Goal: Transaction & Acquisition: Book appointment/travel/reservation

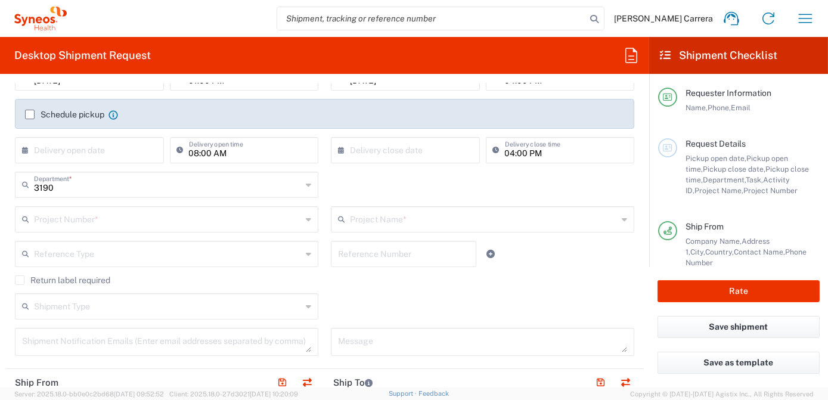
scroll to position [162, 0]
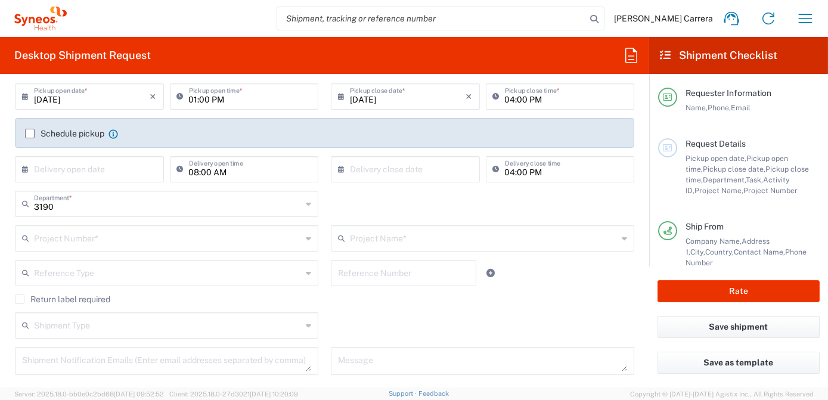
click at [71, 229] on input "text" at bounding box center [168, 237] width 268 height 21
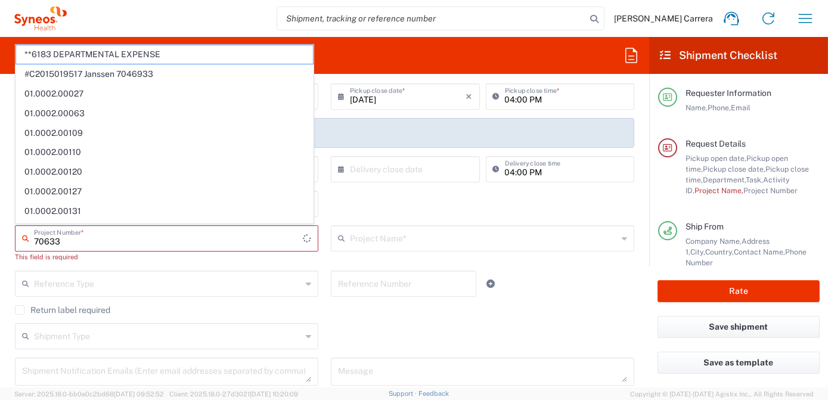
type input "70633"
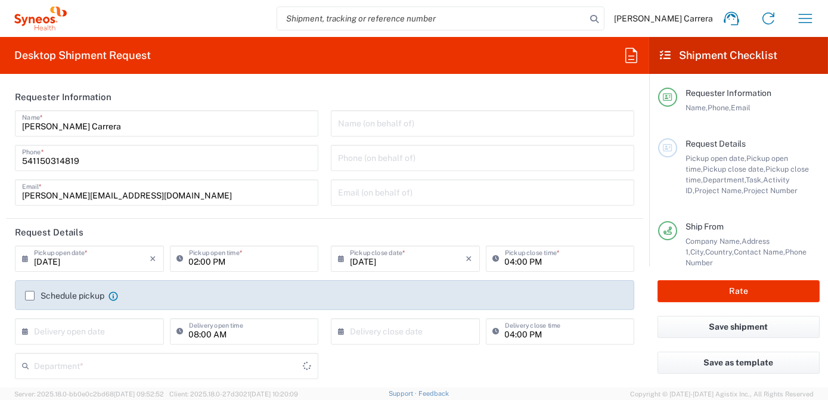
type input "3190"
type input "[GEOGRAPHIC_DATA]"
type input "Syneos Health Argentina SA"
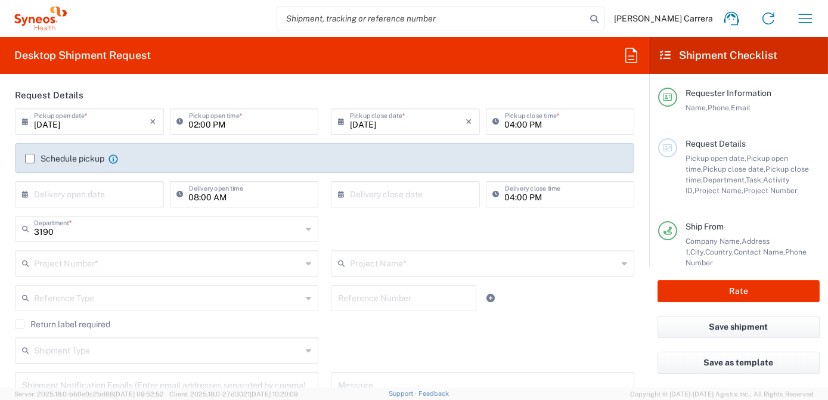
scroll to position [162, 0]
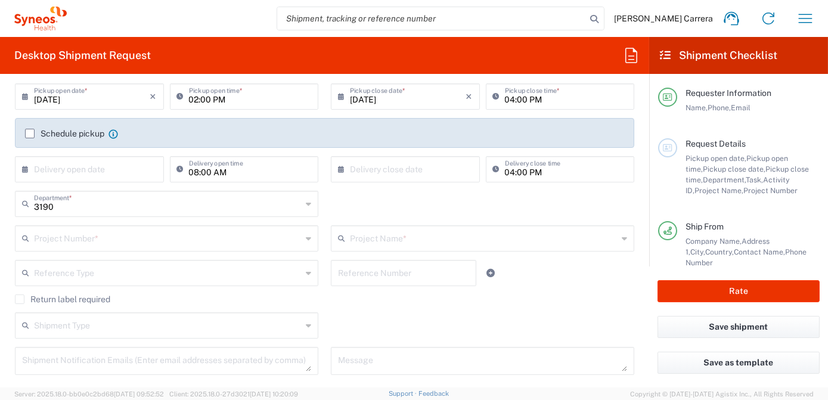
click at [84, 234] on input "text" at bounding box center [168, 237] width 268 height 21
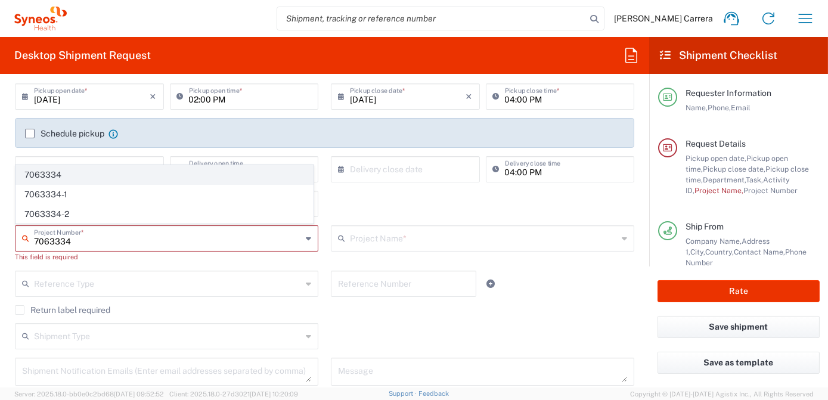
type input "7063334"
click at [45, 177] on span "7063334" at bounding box center [164, 175] width 297 height 18
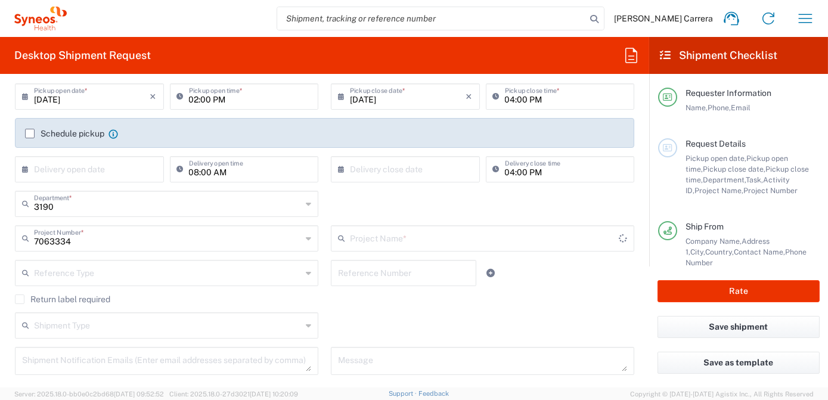
type input "Mineralys 7063334"
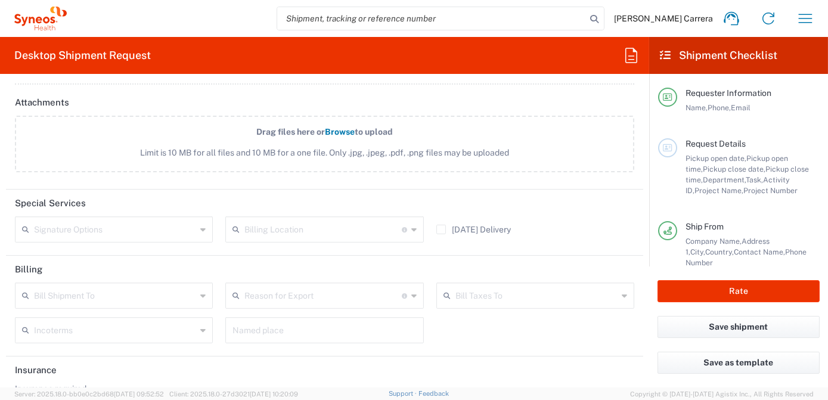
scroll to position [1459, 0]
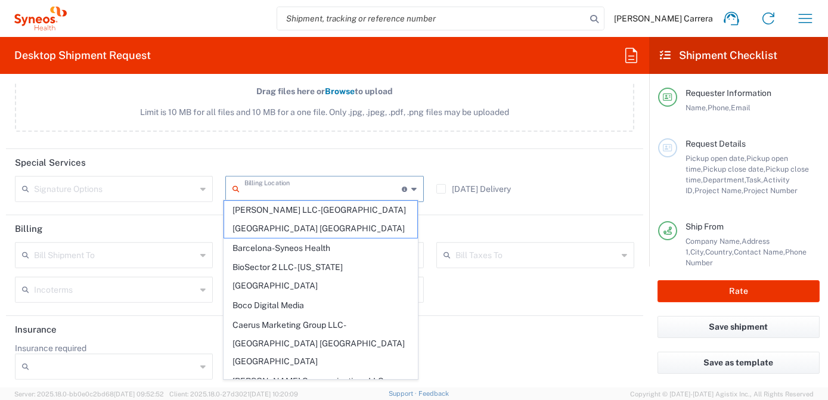
click at [265, 184] on input "text" at bounding box center [322, 188] width 157 height 21
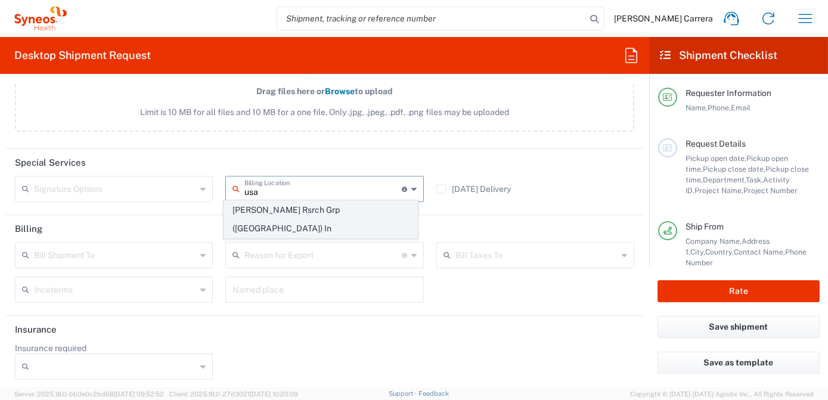
click at [310, 206] on span "Illingworth Rsrch Grp (USA) In" at bounding box center [320, 219] width 193 height 37
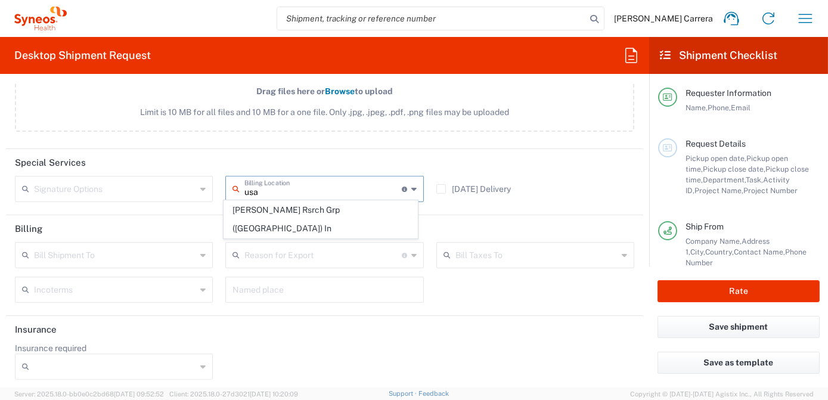
type input "Illingworth Rsrch Grp (USA) In"
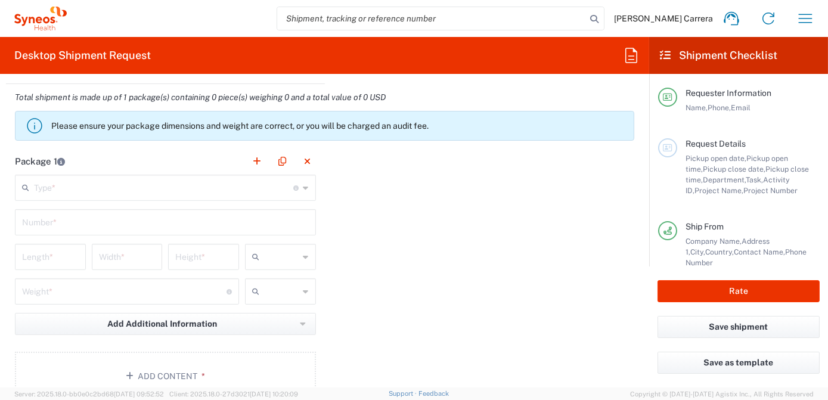
scroll to position [1080, 0]
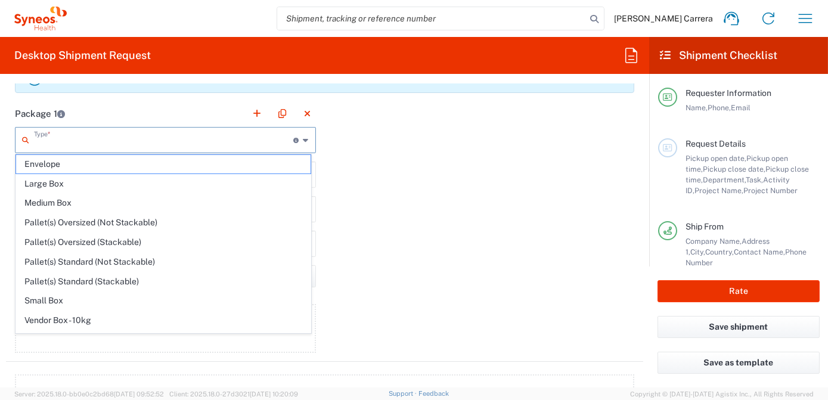
click at [55, 137] on input "text" at bounding box center [164, 139] width 260 height 21
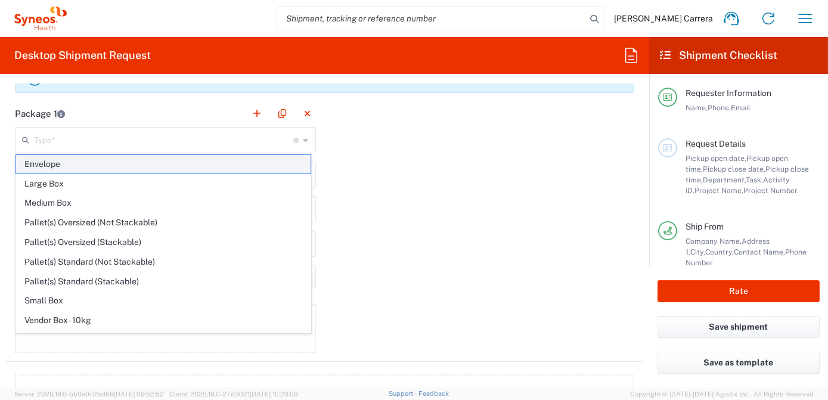
click at [67, 167] on span "Envelope" at bounding box center [163, 164] width 294 height 18
type input "Envelope"
type input "1"
type input "9.5"
type input "12.5"
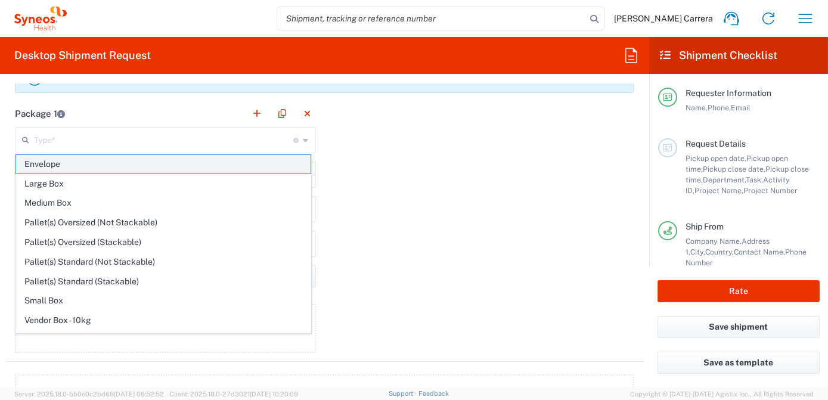
type input "0.25"
type input "in"
type input "0.45"
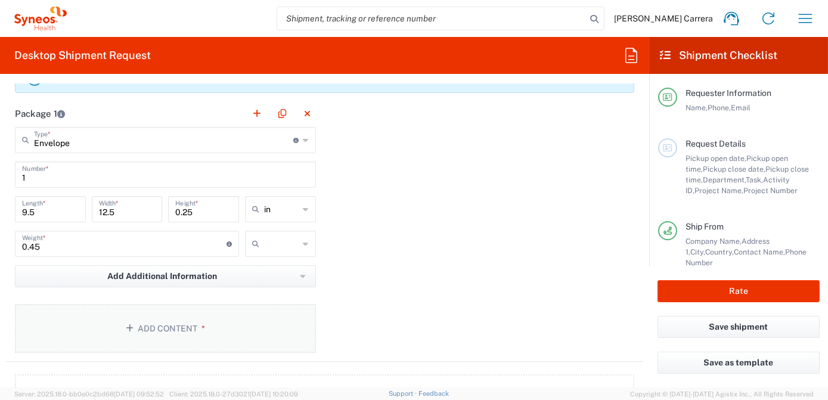
click at [169, 319] on button "Add Content *" at bounding box center [165, 328] width 301 height 49
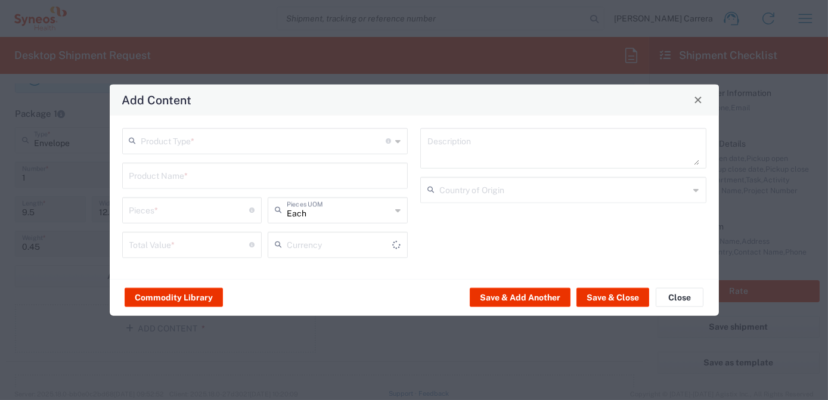
click at [165, 136] on input "text" at bounding box center [263, 139] width 245 height 21
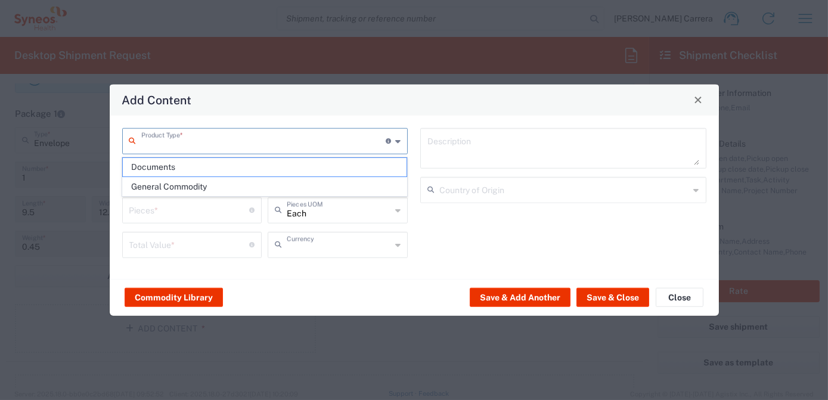
type input "US Dollar"
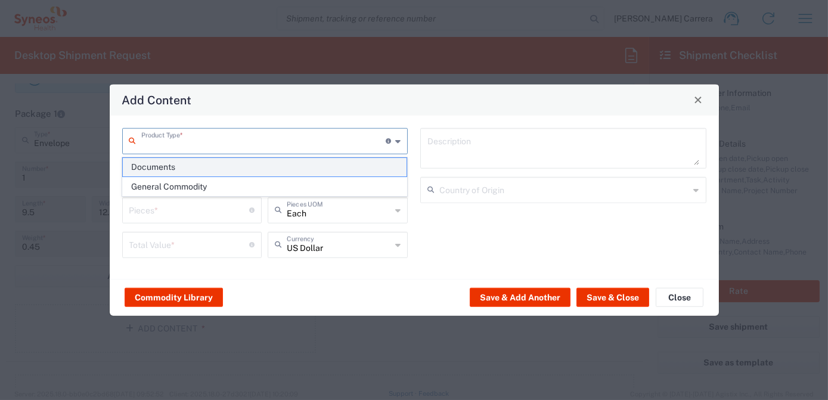
click at [173, 167] on span "Documents" at bounding box center [265, 167] width 284 height 18
type input "Documents"
type input "1"
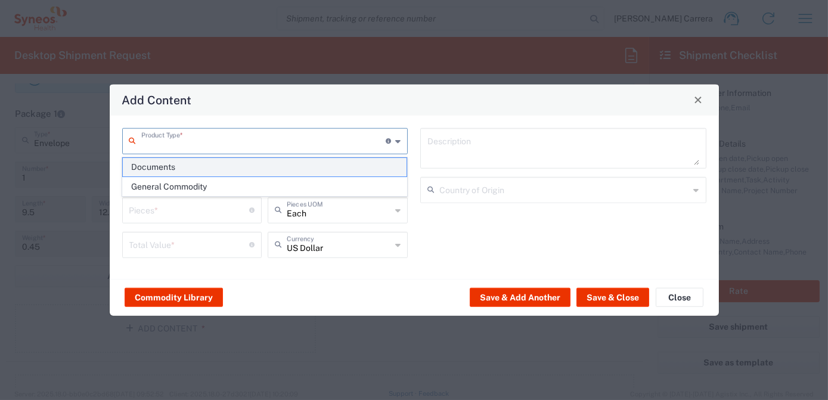
type textarea "Documents"
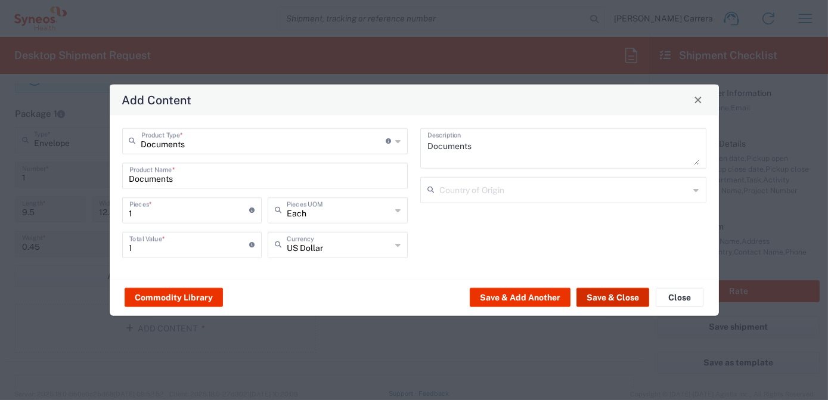
click at [612, 292] on button "Save & Close" at bounding box center [612, 297] width 73 height 19
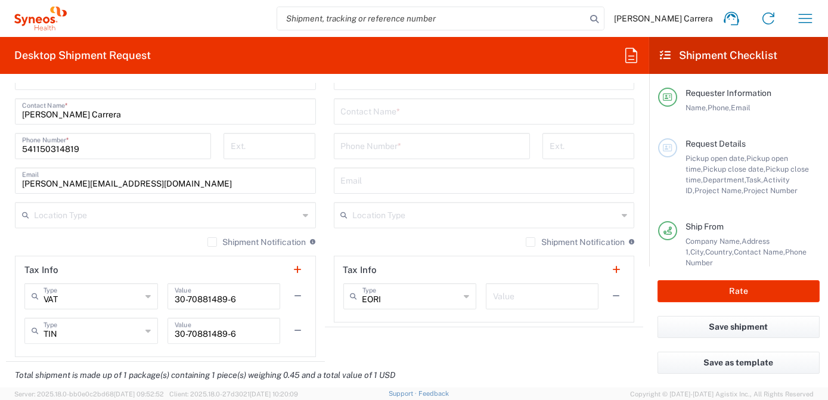
scroll to position [430, 0]
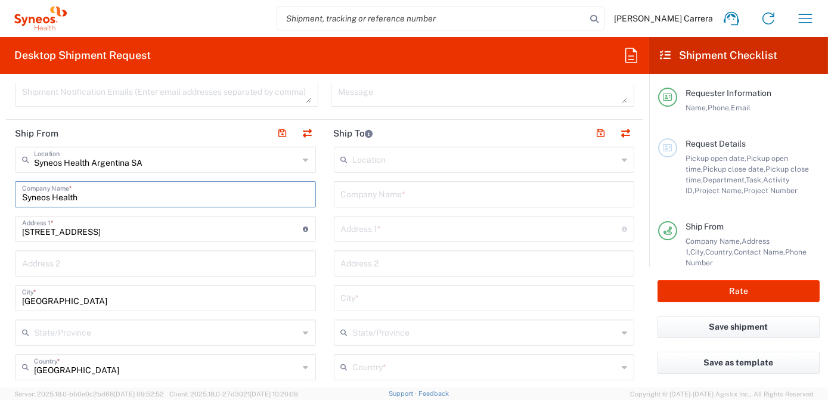
drag, startPoint x: 36, startPoint y: 194, endPoint x: 4, endPoint y: 193, distance: 32.2
click at [4, 193] on form "Requester Information Josefina Lascombes Carrera Name * 541150314819 Phone * jo…" at bounding box center [324, 235] width 649 height 304
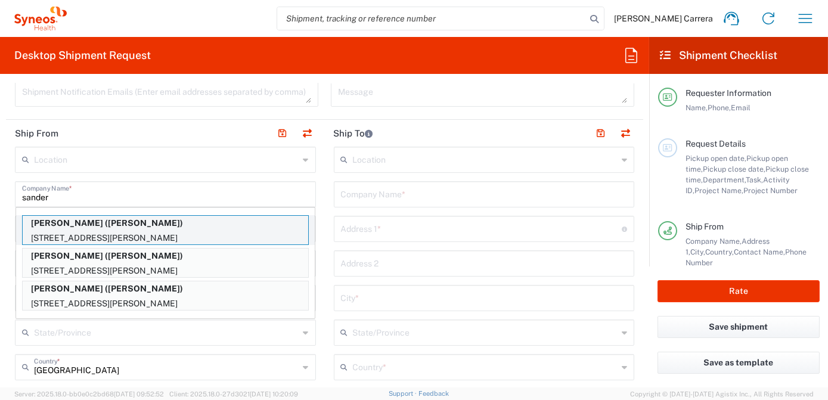
click at [115, 231] on p "7410 Holly Court Est, Houston, TX, 77095, US" at bounding box center [165, 238] width 285 height 15
type input "Cassie Sanders"
type input "7410 Holly Court Est"
type input "Houston"
type input "United States"
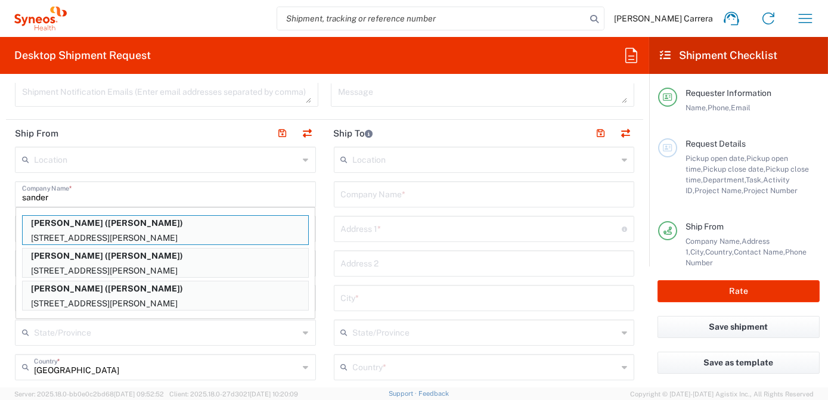
type input "77095"
type input "Cassie Sanders"
type input "832-475-9112"
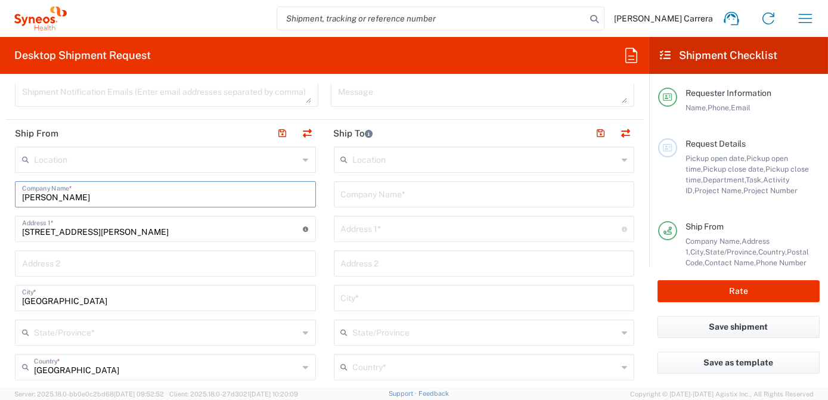
type input "Texas"
click at [411, 198] on input "text" at bounding box center [484, 193] width 287 height 21
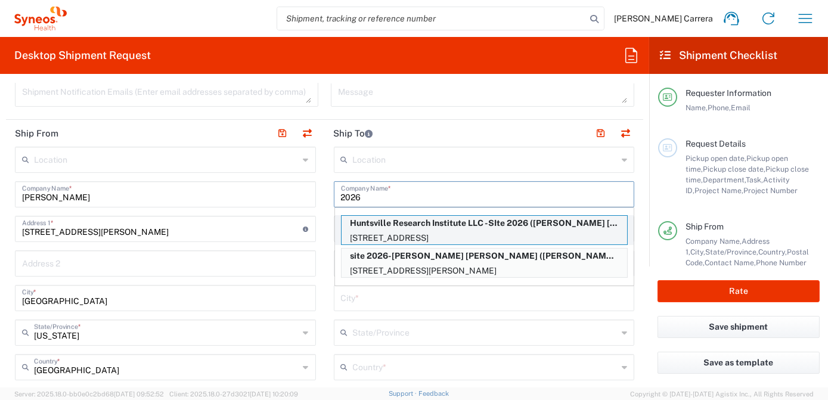
click at [397, 228] on p "Huntsville Research Institute LLC -SIte 2026 (Rae Lynn Webb)" at bounding box center [483, 223] width 285 height 15
type input "Huntsville Research Institute LLC -SIte 2026"
type input "116 Medical Park Ln Ste B"
type input "Huntsville"
type input "United States"
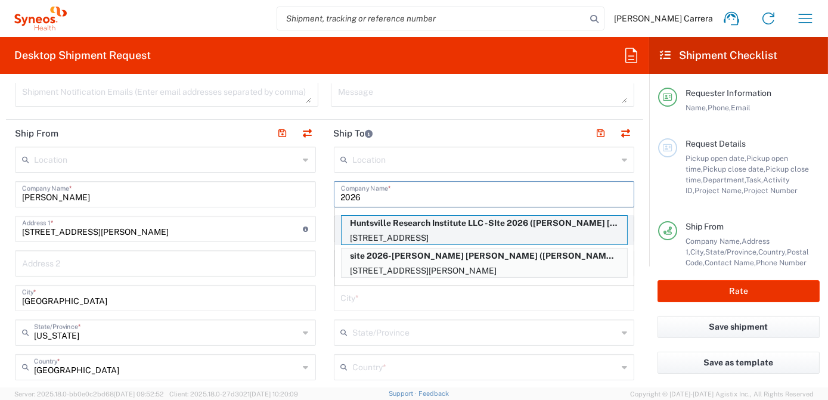
type input "77340"
type input "Rae Lynn Webb"
type input "936-439-4835"
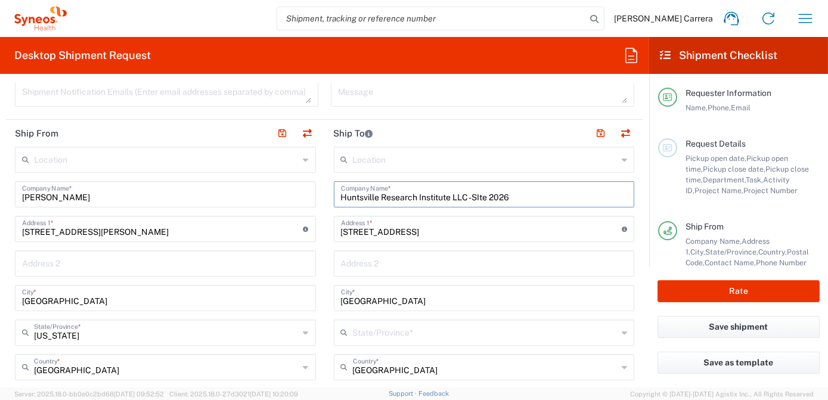
type input "Texas"
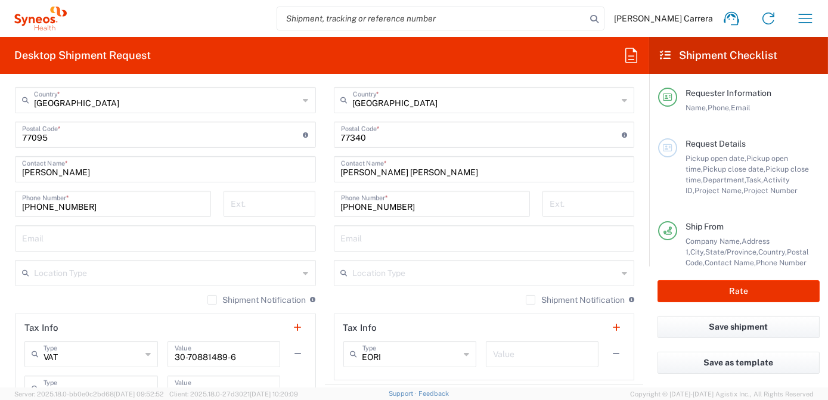
scroll to position [701, 0]
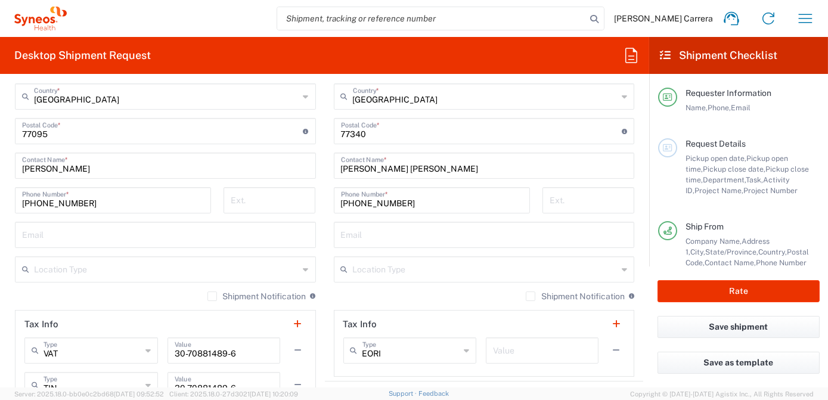
click at [100, 203] on input "832-475-9112" at bounding box center [113, 199] width 182 height 21
click at [402, 203] on input "936-439-4835" at bounding box center [432, 199] width 182 height 21
click at [724, 293] on button "Rate" at bounding box center [738, 291] width 162 height 22
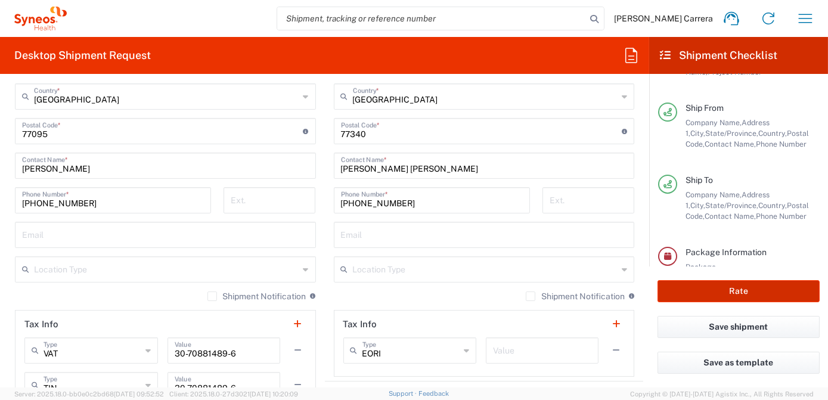
scroll to position [191, 0]
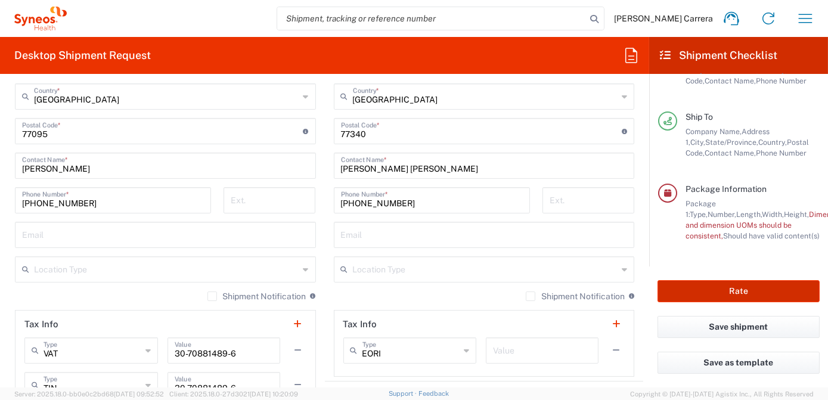
type input "7063334"
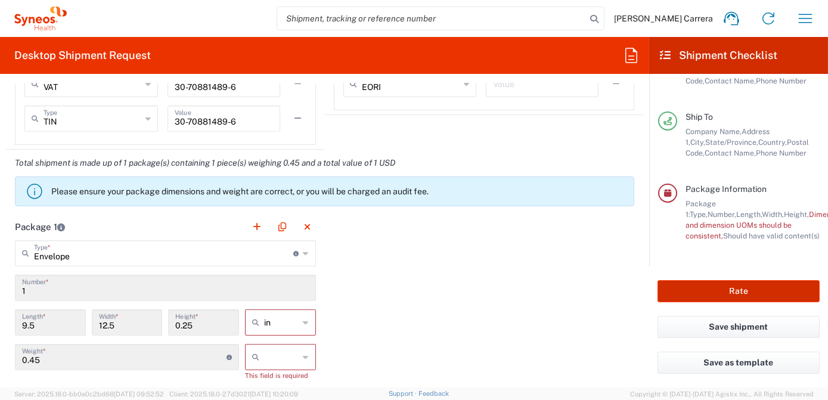
scroll to position [972, 0]
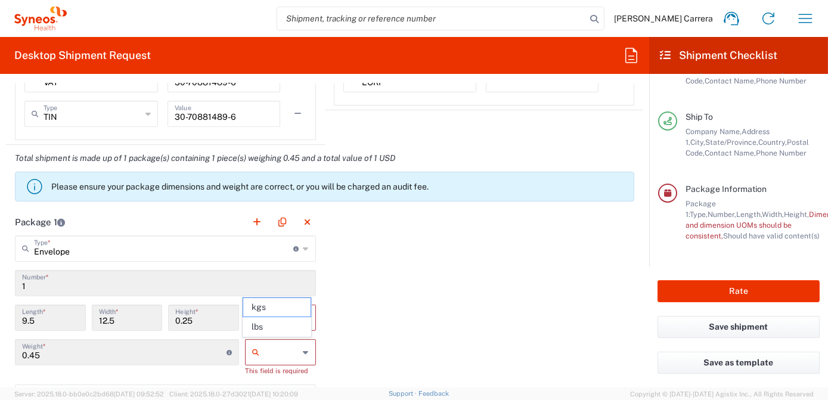
click at [278, 349] on input "text" at bounding box center [281, 352] width 35 height 19
click at [273, 324] on span "lbs" at bounding box center [276, 327] width 67 height 18
type input "lbs"
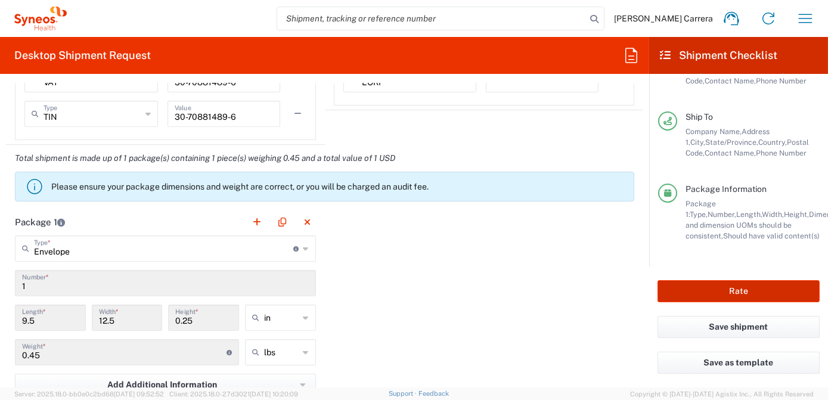
click at [743, 291] on button "Rate" at bounding box center [738, 291] width 162 height 22
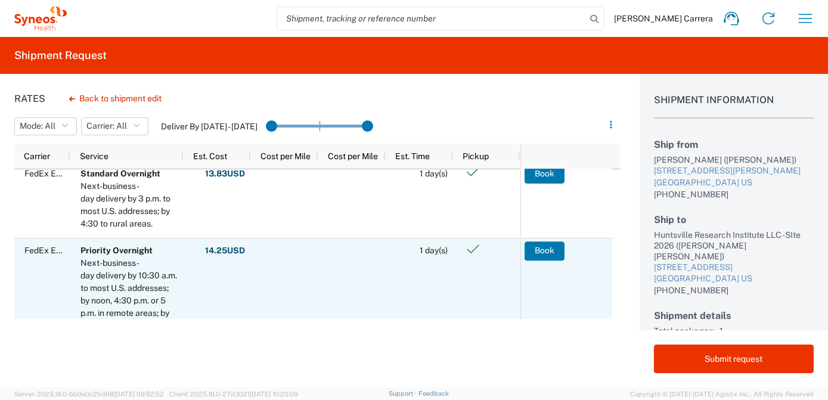
scroll to position [162, 0]
click at [547, 247] on button "Book" at bounding box center [544, 250] width 40 height 19
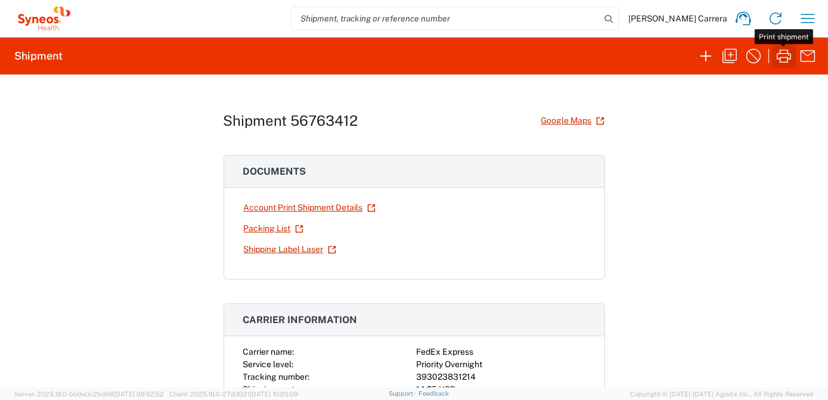
click at [782, 55] on icon "button" at bounding box center [783, 55] width 19 height 19
click at [724, 60] on icon "button" at bounding box center [729, 55] width 19 height 19
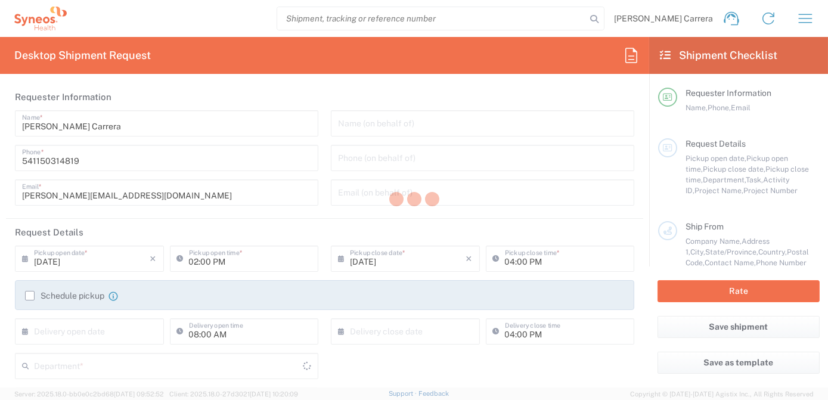
type input "Project"
type input "7063334"
type textarea "josefina.lascombescarrera@illingworthresearch.com"
type input "Cassie Sanders"
type input "7410 Holly Court Est"
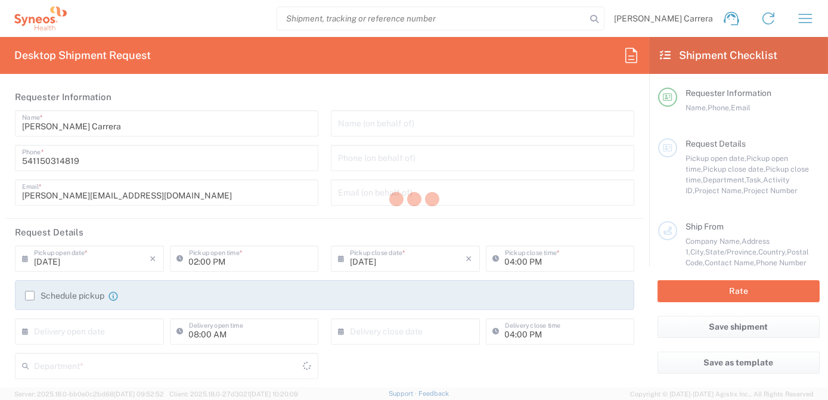
type input "Houston"
type input "Texas"
type input "77095"
type input "Cassie Sanders"
type input "832-475-9112"
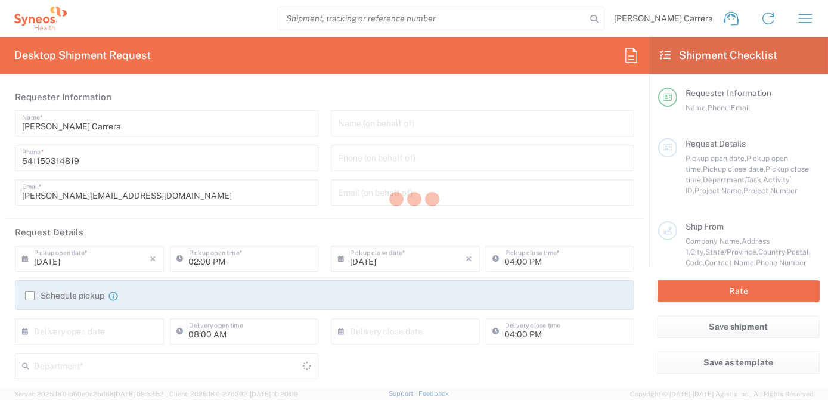
type input "Huntsville Research Institute LLC -SIte 2026"
type input "116 Medical Park Ln Ste B"
type input "Huntsville"
type input "United States"
type input "77340"
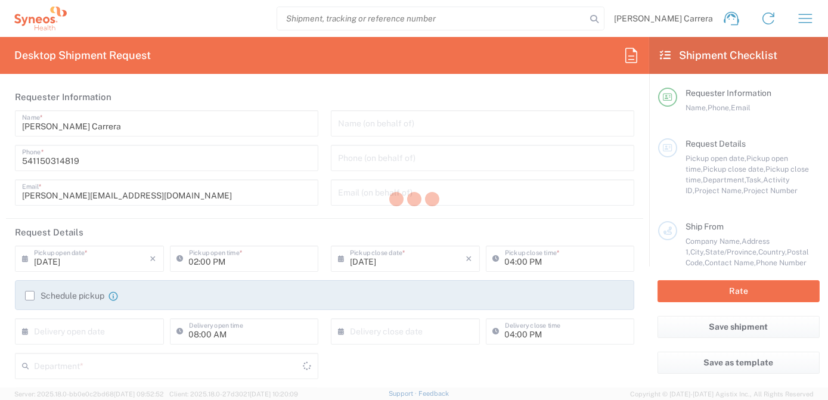
type input "Rae Lynn Webb"
type input "936-439-4835"
type input "Illingworth Rsrch Grp (USA) In"
type input "Sender/Shipper"
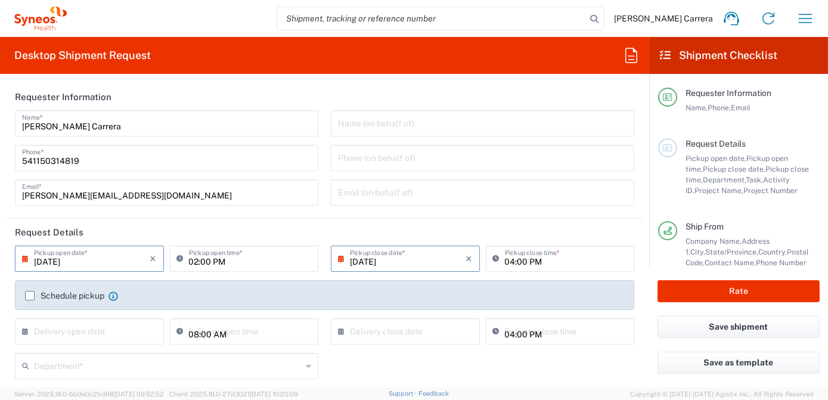
type input "Texas"
type input "Envelope"
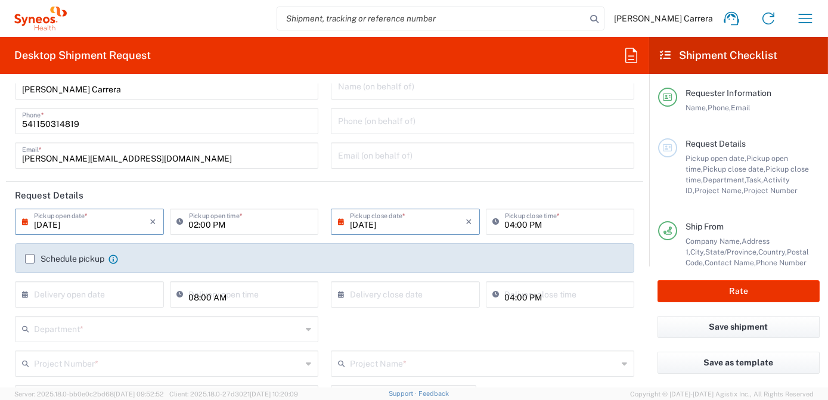
scroll to position [54, 0]
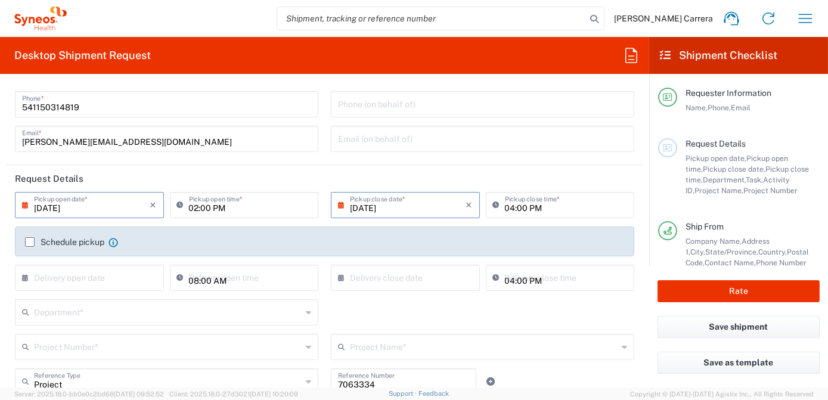
click at [124, 312] on input "text" at bounding box center [168, 311] width 268 height 21
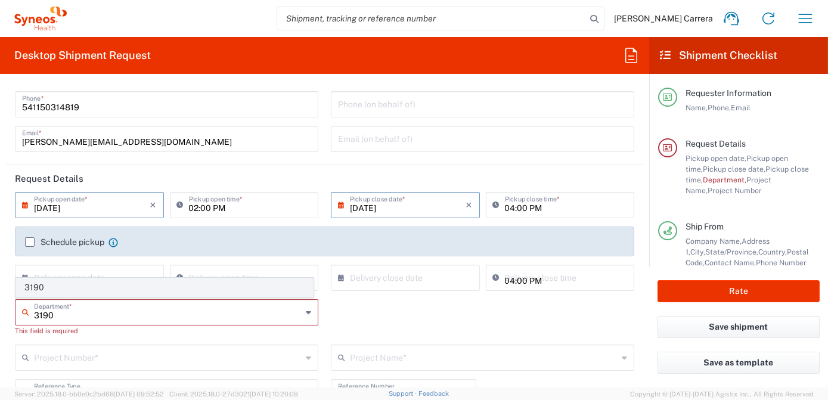
type input "3190"
click at [39, 291] on span "3190" at bounding box center [164, 287] width 297 height 18
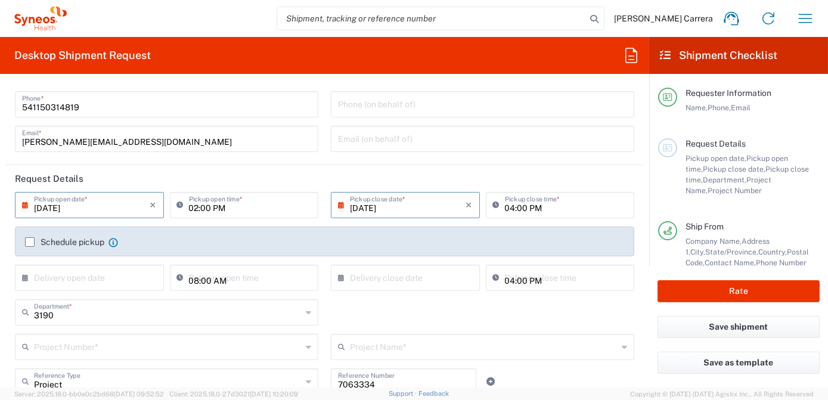
click at [129, 343] on input "text" at bounding box center [168, 345] width 268 height 21
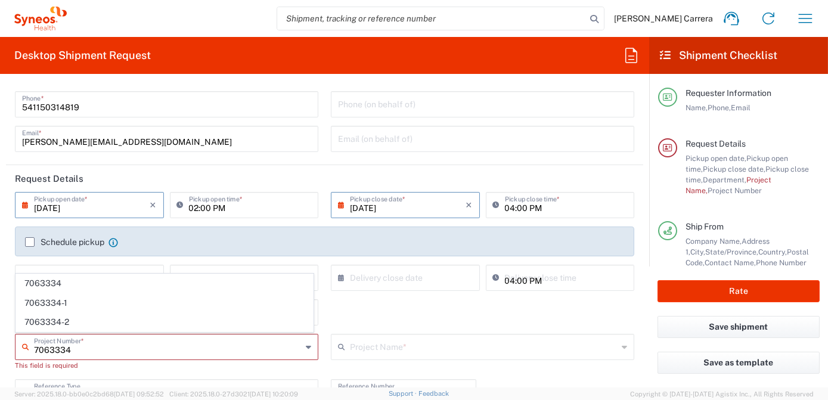
type input "7063334"
click at [70, 285] on span "7063334" at bounding box center [164, 283] width 297 height 18
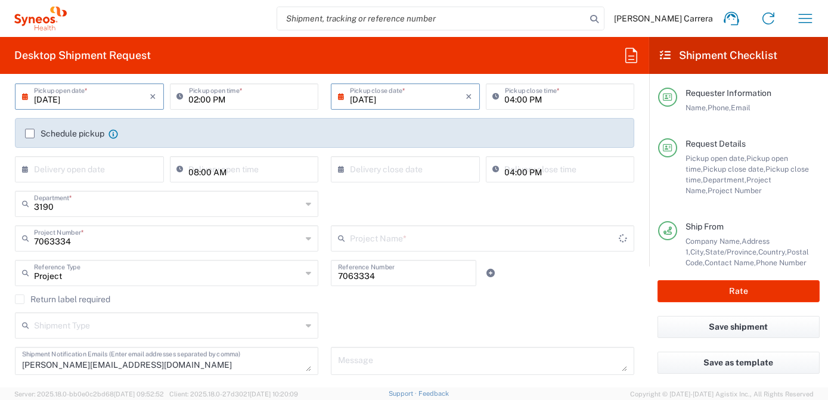
type input "Mineralys 7063334"
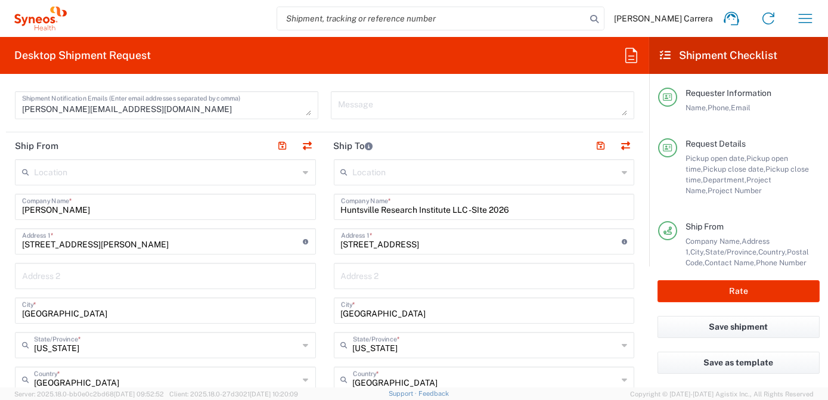
scroll to position [433, 0]
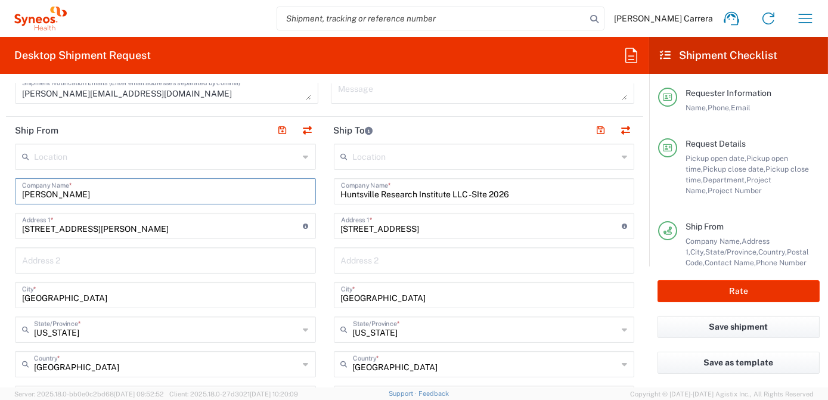
drag, startPoint x: 122, startPoint y: 193, endPoint x: 0, endPoint y: 184, distance: 122.5
click at [0, 188] on html "Josefina Lascombes Carrera Home Shipment estimator Shipment tracking Desktop sh…" at bounding box center [414, 200] width 828 height 400
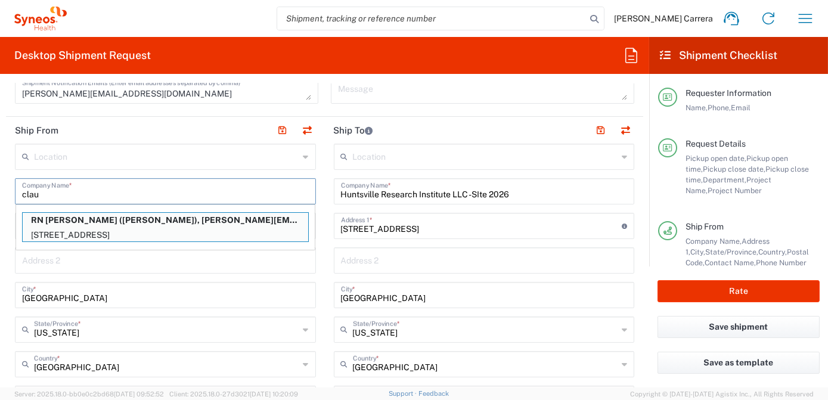
click at [52, 228] on p "1436 South 50th CT, Cicero, IL, 60804, US" at bounding box center [165, 235] width 285 height 15
type input "RN Claudia Carrillo"
type input "1436 South 50th CT"
type input "Cicero"
type input "Illinois"
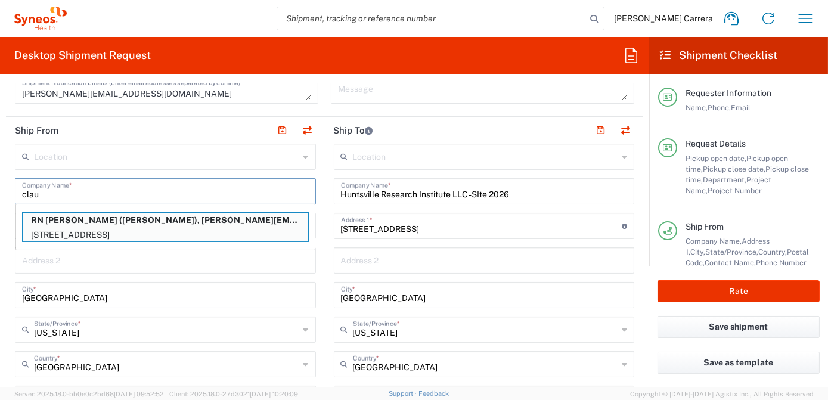
type input "60804"
type input "Claudia Carrillo"
type input "+1 708-890-5700"
type input "claudia.carrillo@illingworthresearch.com"
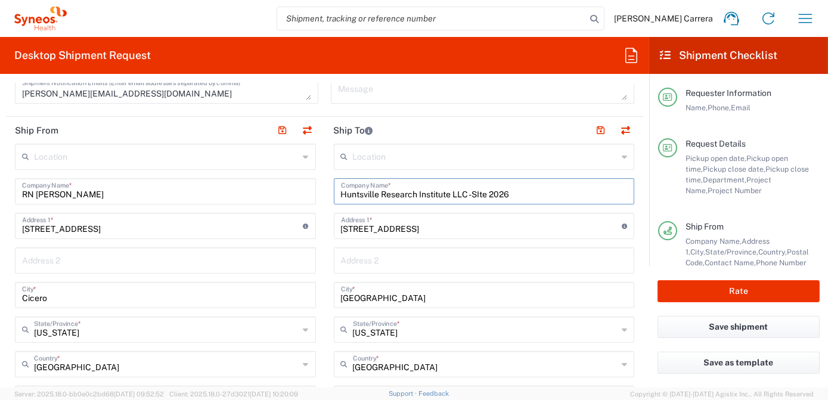
drag, startPoint x: 520, startPoint y: 193, endPoint x: 97, endPoint y: 191, distance: 423.0
click at [98, 190] on div "Ship From Location Addison Whitney LLC-Morrisvile NC US Barcelona-Syneos Health…" at bounding box center [324, 400] width 637 height 567
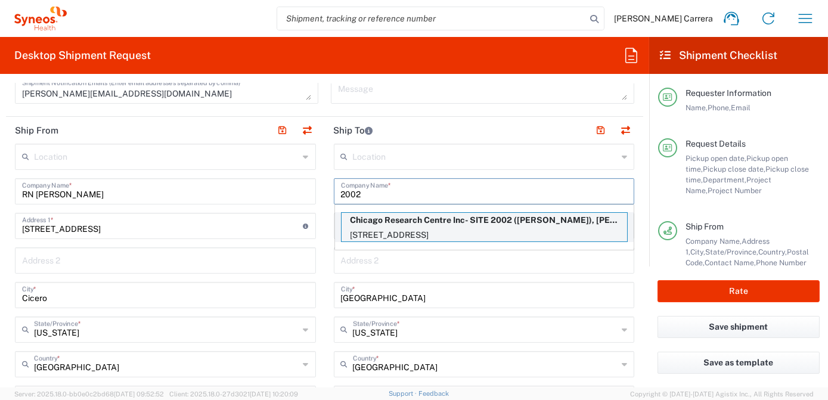
click at [456, 228] on p "3401 N Central Ave, Chicago, IL, 60634, US" at bounding box center [483, 235] width 285 height 15
type input "Chicago Research Centre Inc- SITE 2002"
type input "3401 N Central Ave"
type input "Chicago"
type input "Illinois"
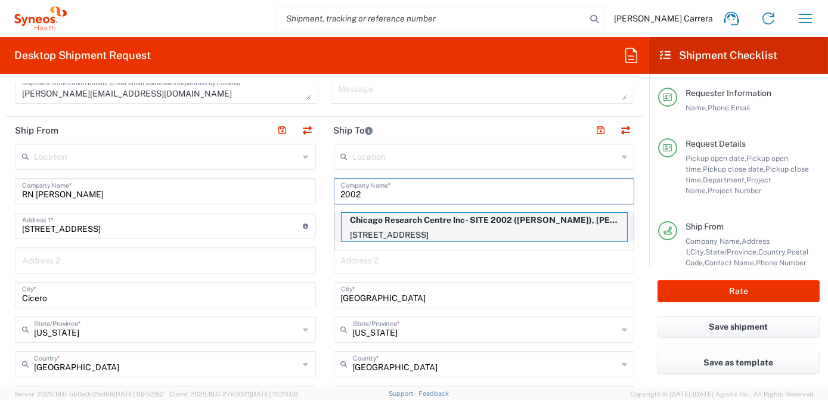
type input "60634"
type input "Eric Malm"
type input "7732829845"
type input "eric.malm@chicagoresearchcenter.com"
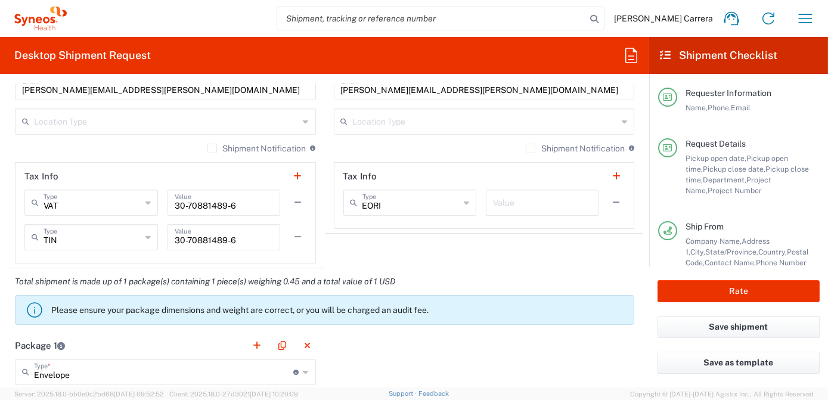
scroll to position [866, 0]
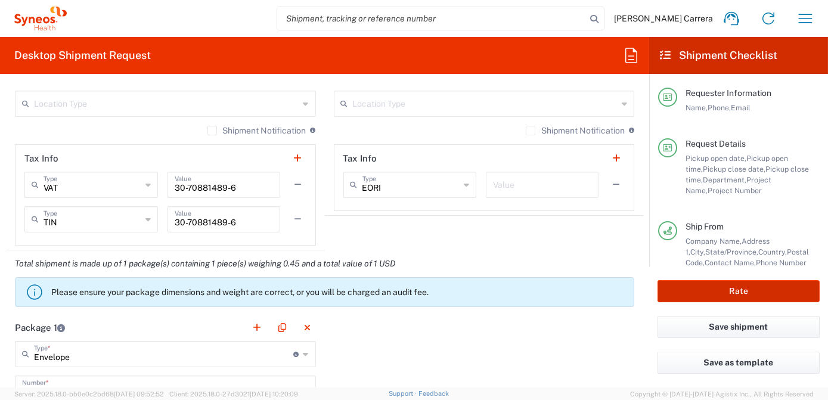
click at [705, 296] on button "Rate" at bounding box center [738, 291] width 162 height 22
type input "7063334"
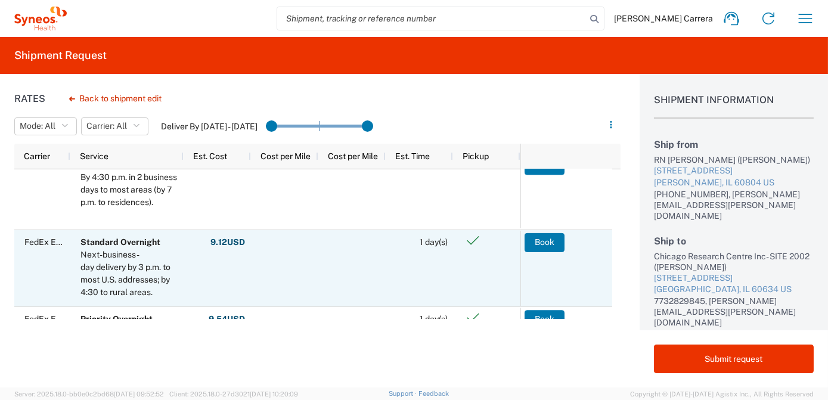
scroll to position [108, 0]
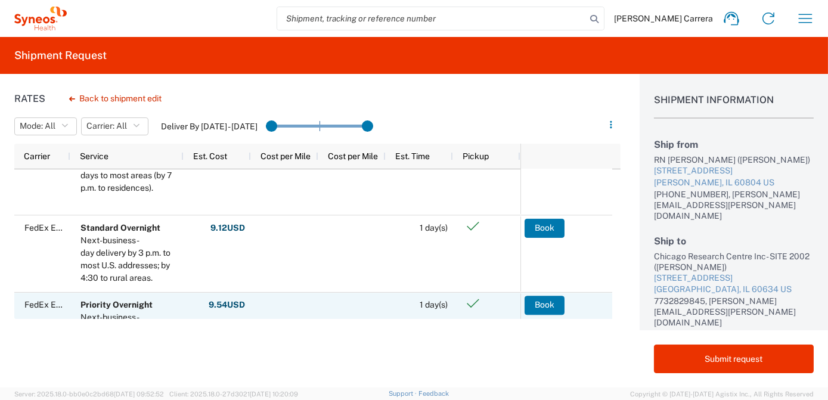
click at [537, 307] on button "Book" at bounding box center [544, 305] width 40 height 19
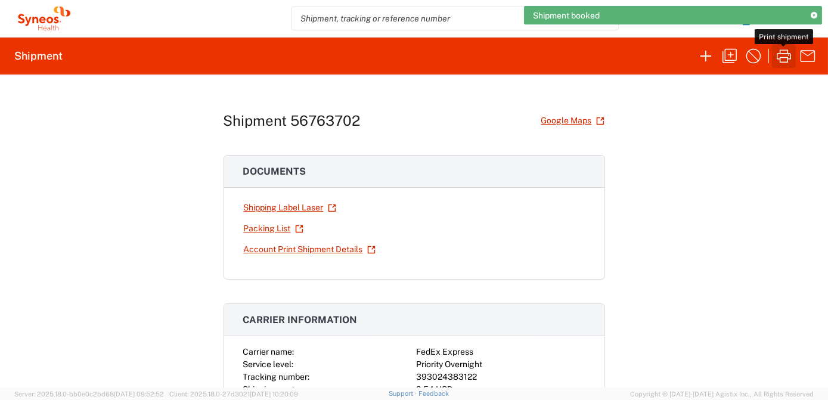
click at [782, 57] on icon "button" at bounding box center [783, 55] width 14 height 13
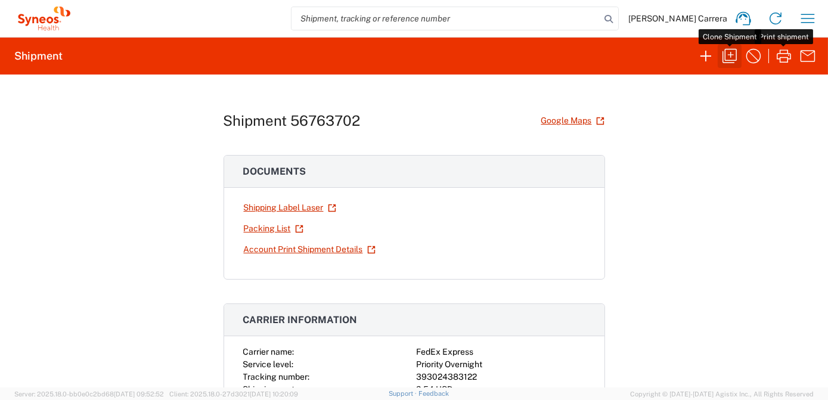
click at [721, 55] on icon "button" at bounding box center [729, 55] width 19 height 19
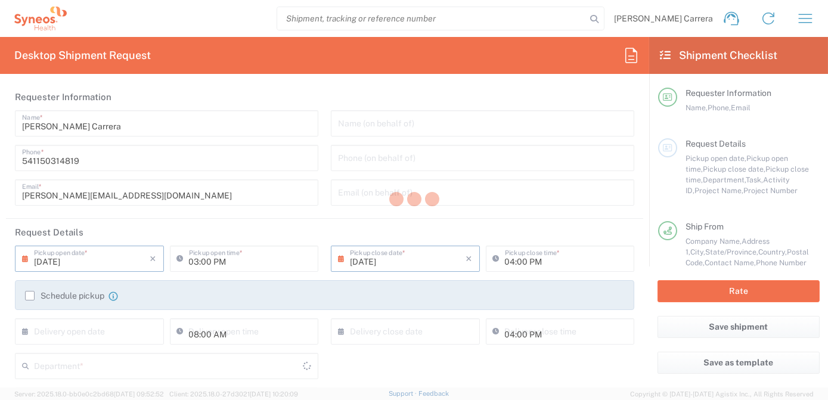
type input "02:00 PM"
type input "Project"
type input "7063334"
type textarea "josefina.lascombescarrera@illingworthresearch.com"
type input "RN Claudia Carrillo"
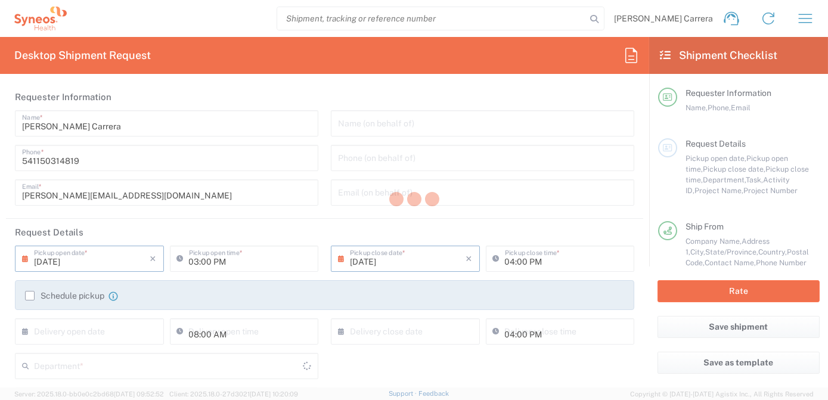
type input "1436 South 50th CT"
type input "Cicero"
type input "60804"
type input "Claudia Carrillo"
type input "+1 708-890-5700"
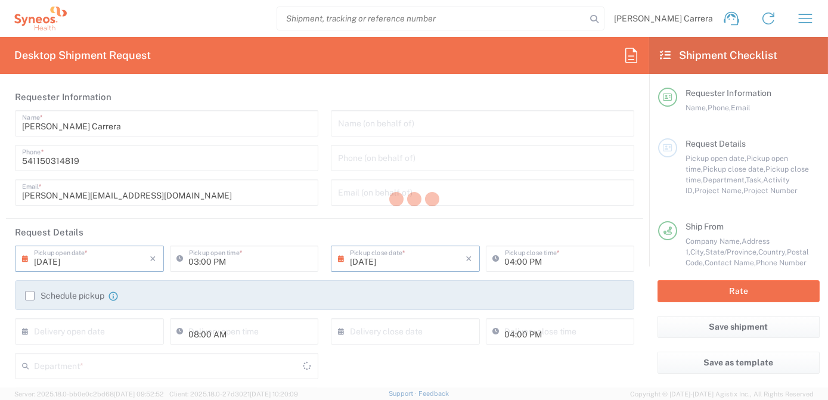
type input "claudia.carrillo@illingworthresearch.com"
type input "Chicago Research Centre Inc- SITE 2002"
type input "3401 N Central Ave"
type input "Chicago"
type input "United States"
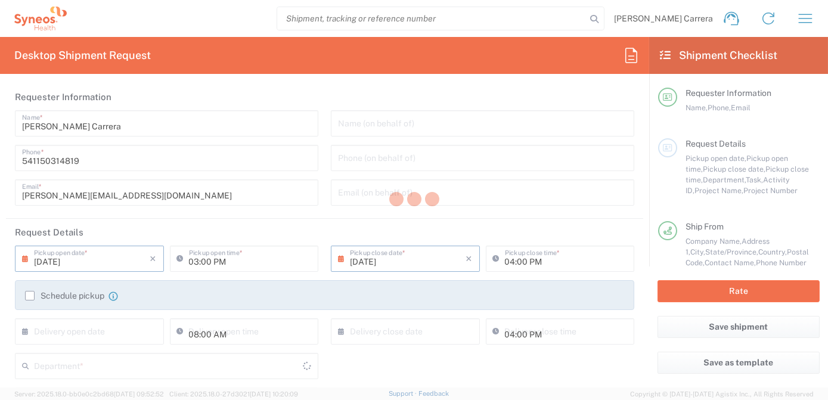
type input "60634"
type input "Eric Malm"
type input "7732829845"
type input "eric.malm@chicagoresearchcenter.com"
type input "Illingworth Rsrch Grp (USA) In"
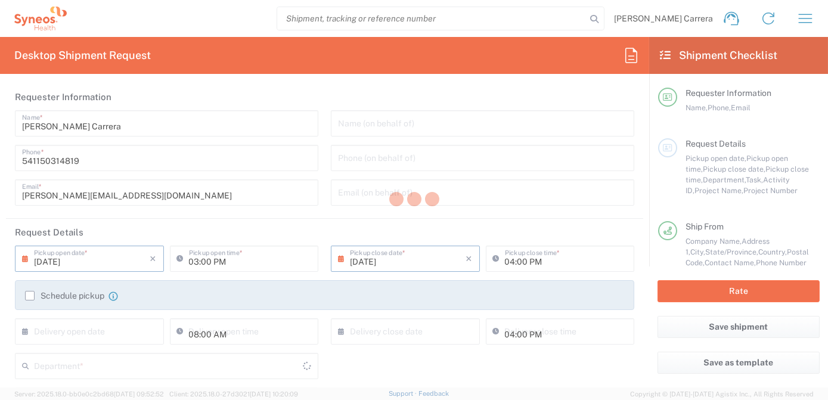
type input "Sender/Shipper"
type input "Illinois"
type input "Envelope"
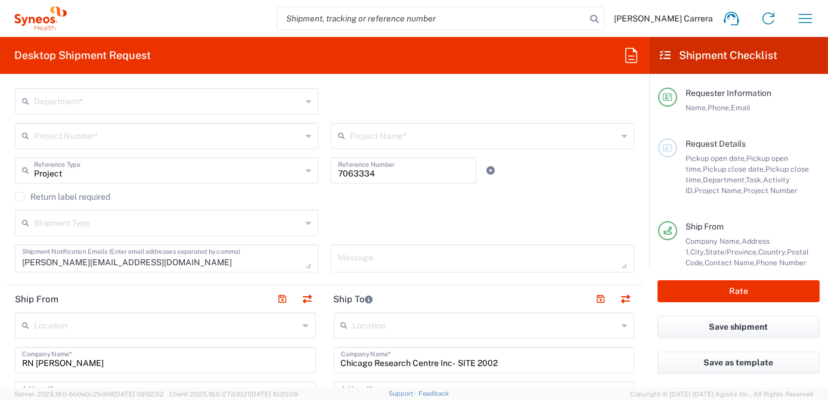
scroll to position [270, 0]
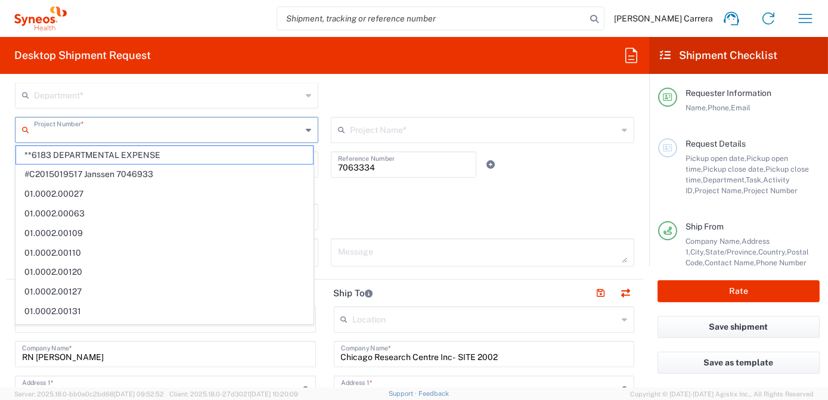
click at [55, 122] on input "text" at bounding box center [168, 129] width 268 height 21
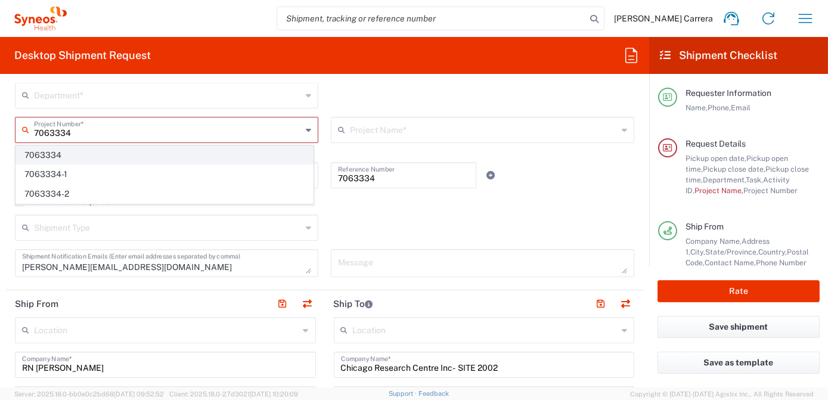
type input "7063334"
click at [62, 156] on span "7063334" at bounding box center [164, 155] width 297 height 18
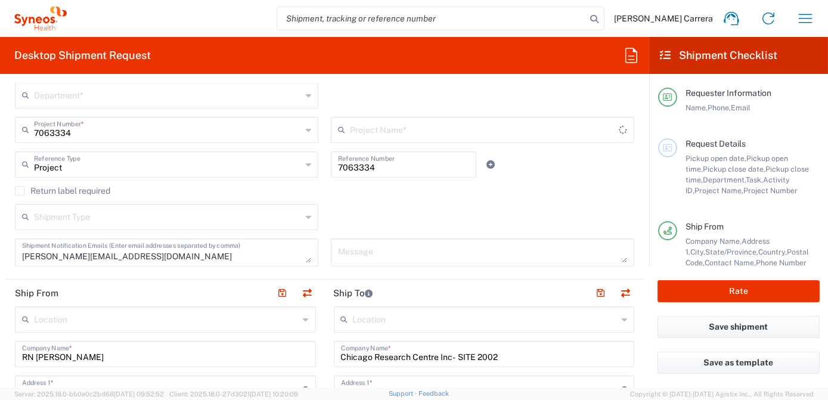
type input "Mineralys 7063334"
click at [66, 97] on input "text" at bounding box center [168, 94] width 268 height 21
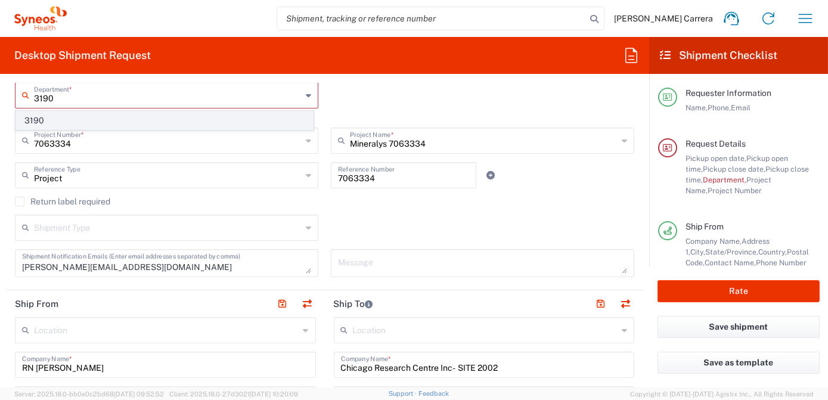
type input "3190"
click at [30, 119] on span "3190" at bounding box center [164, 120] width 297 height 18
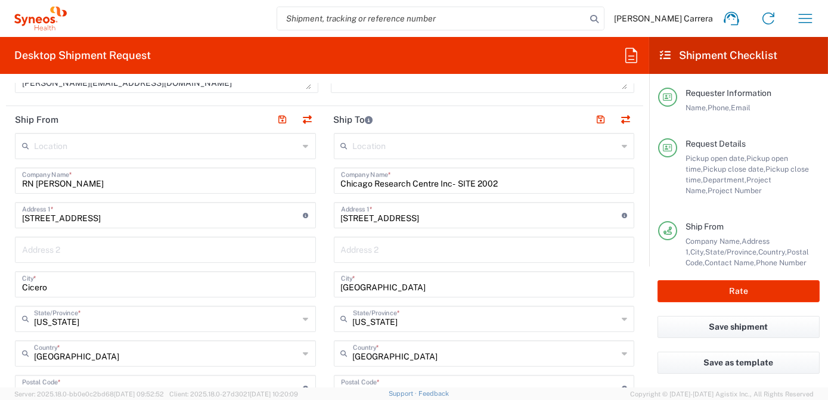
scroll to position [379, 0]
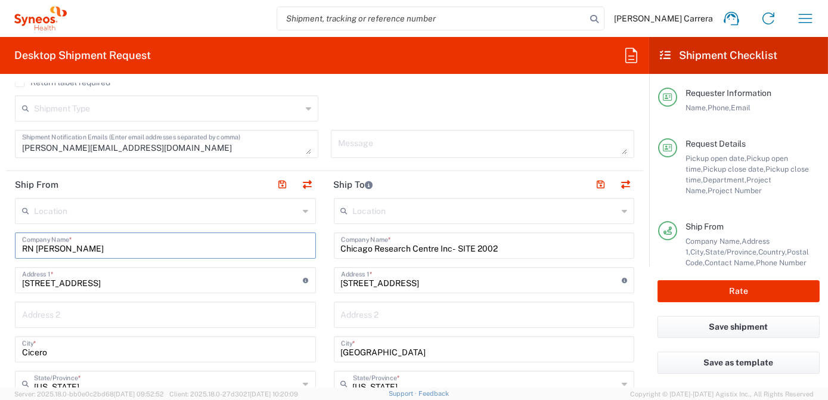
drag, startPoint x: 110, startPoint y: 249, endPoint x: -2, endPoint y: 238, distance: 112.6
click at [0, 238] on html "Josefina Lascombes Carrera Home Shipment estimator Shipment tracking Desktop sh…" at bounding box center [414, 200] width 828 height 400
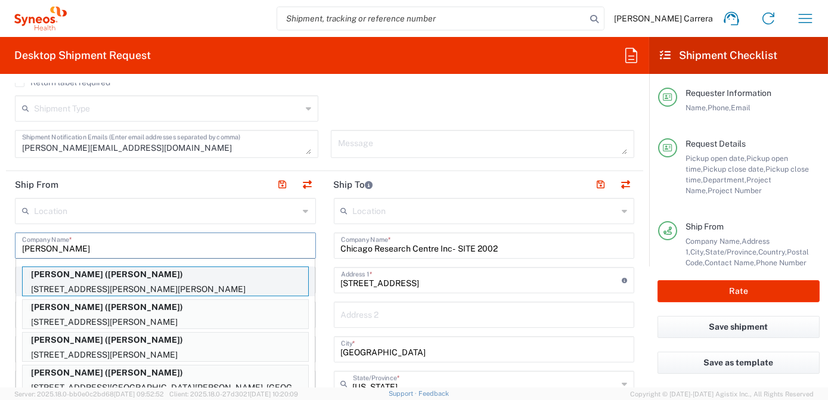
click at [69, 274] on p "Dallis Meyer (dallis Meyer)" at bounding box center [165, 274] width 285 height 15
type input "Dallis Meyer"
type input "7 Dwyer Place"
type input "st.louis"
type input "Missouri"
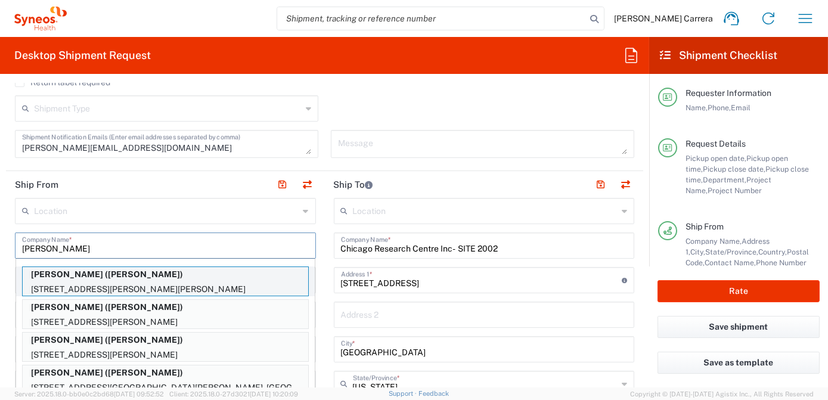
type input "32176"
type input "dallis Meyer"
type input "19728219899"
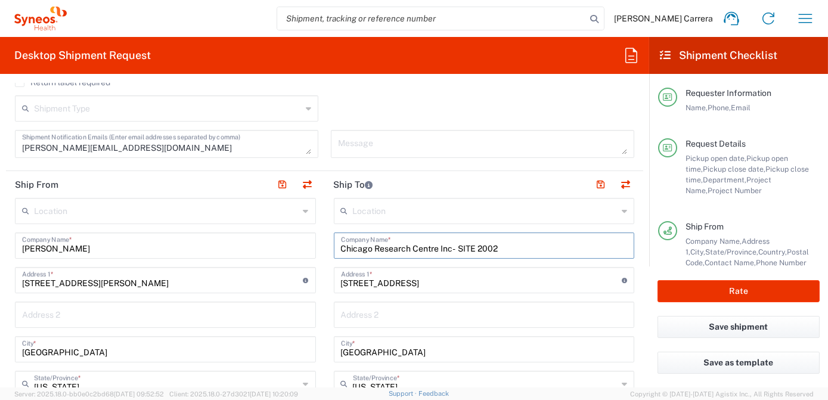
drag, startPoint x: 500, startPoint y: 251, endPoint x: 191, endPoint y: 270, distance: 309.8
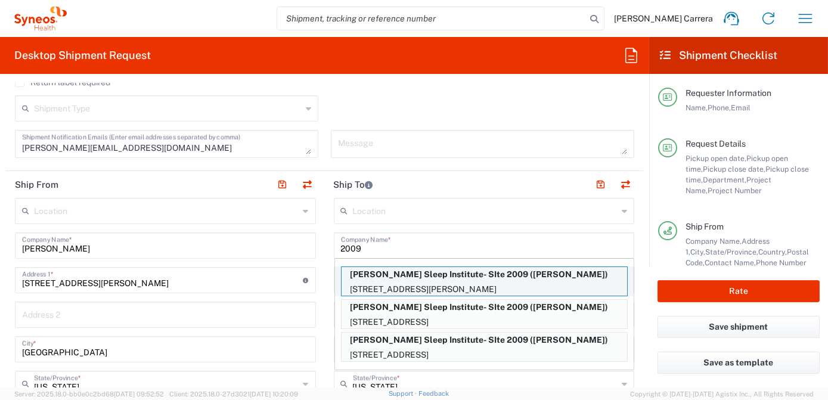
click at [434, 275] on p "Clayton Sleep Institute- SIte 2009 (Nick Bossaller)" at bounding box center [483, 274] width 285 height 15
type input "Clayton Sleep Institute- SIte 2009"
type input "11200 Tesson Ferry Rd"
type input "St. Louis"
type input "Missouri"
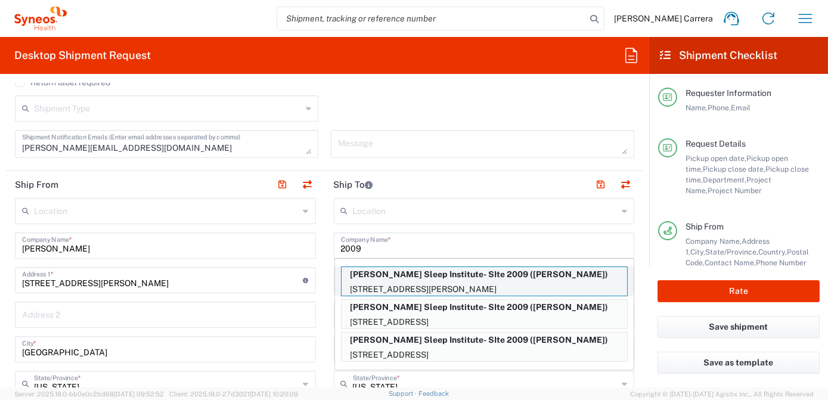
type input "63123"
type input "Nick Bossaller"
type input "314-353-9017"
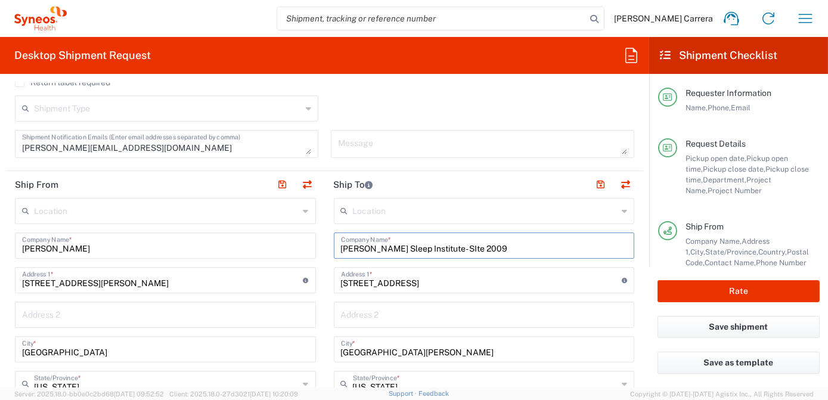
drag, startPoint x: 469, startPoint y: 245, endPoint x: 123, endPoint y: 256, distance: 346.9
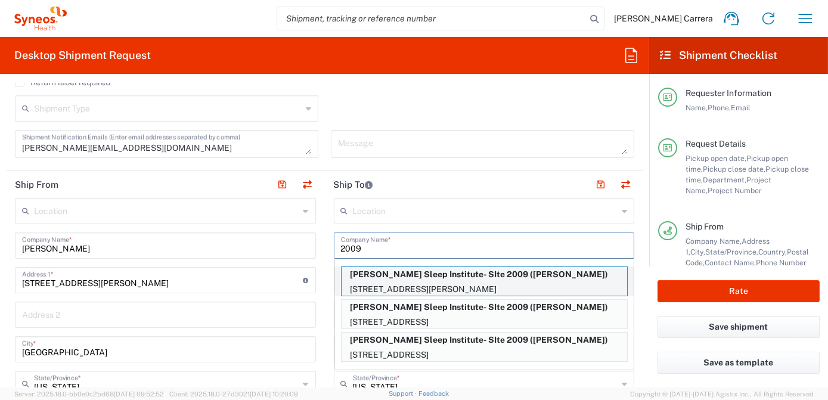
click at [433, 282] on p "11200 Tesson Ferry Rd, St. Louis, MO, 63123, US" at bounding box center [483, 289] width 285 height 15
type input "Clayton Sleep Institute- SIte 2009"
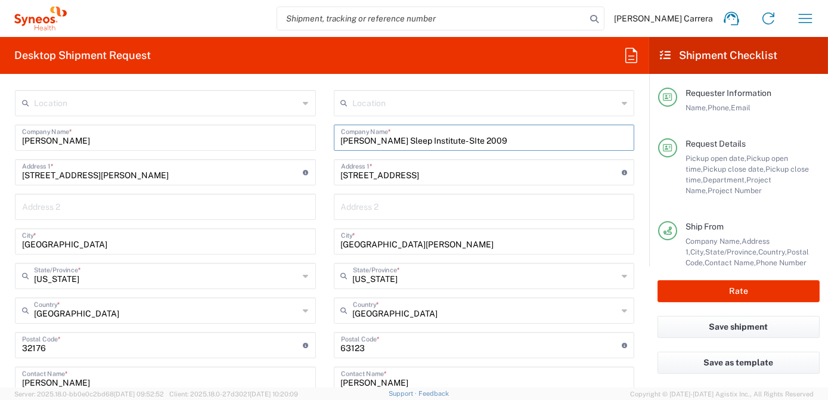
scroll to position [487, 0]
click at [692, 300] on button "Rate" at bounding box center [738, 291] width 162 height 22
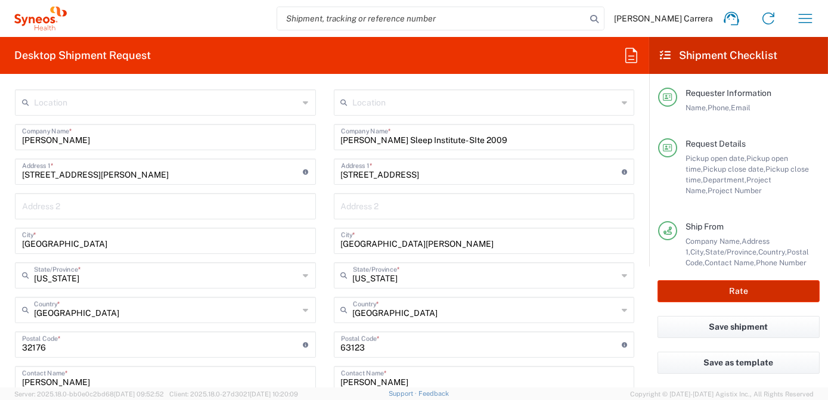
type input "7063334"
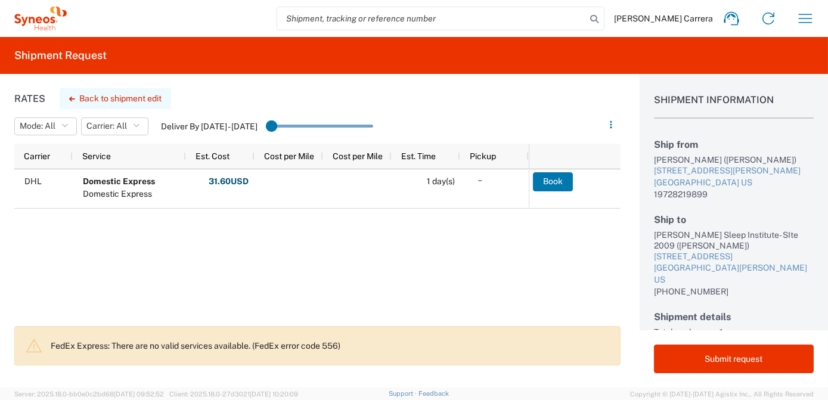
click at [115, 95] on button "Back to shipment edit" at bounding box center [115, 98] width 111 height 21
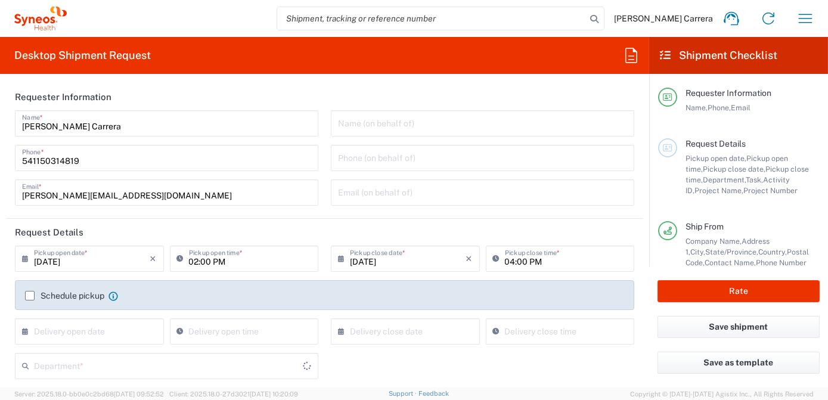
type input "Missouri"
type input "7063334"
type input "Missouri"
type input "Mineralys 7063334"
type input "Envelope"
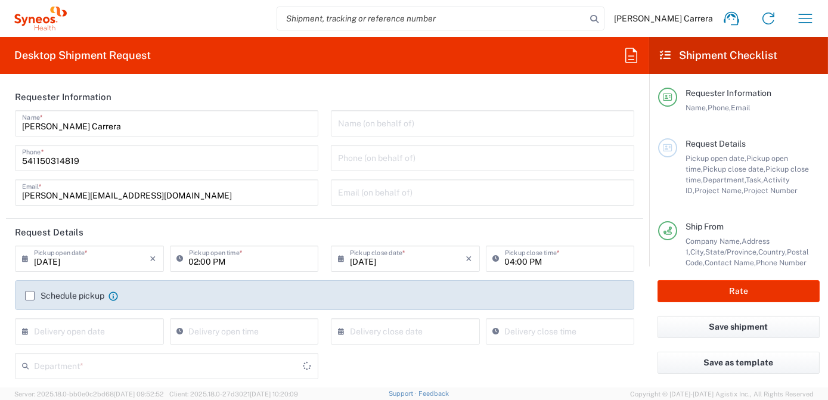
type input "3190"
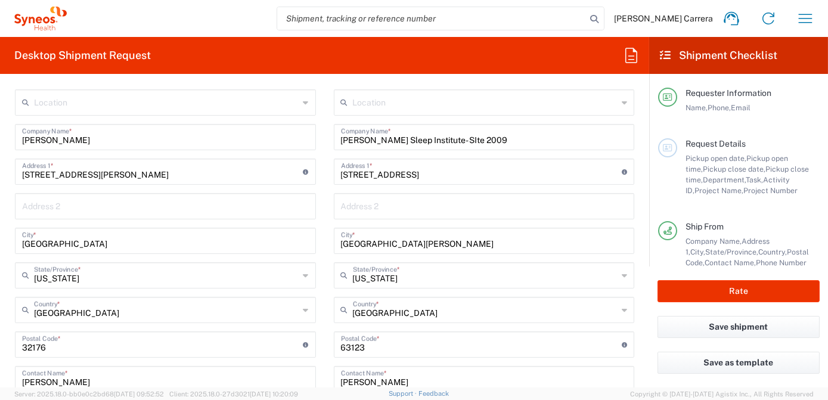
scroll to position [542, 0]
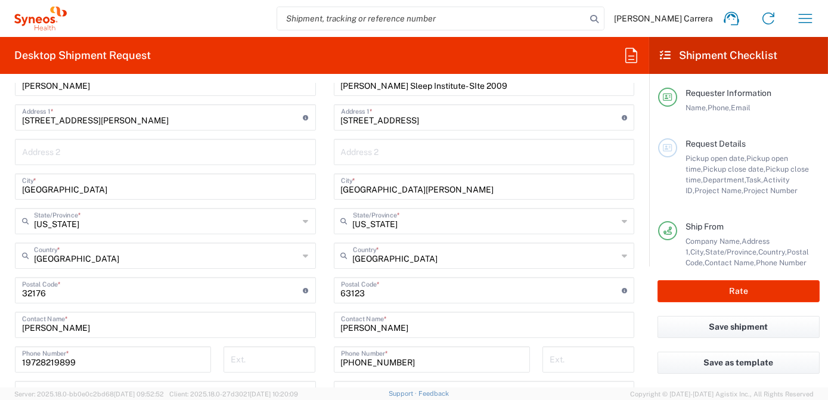
click at [52, 292] on input "undefined" at bounding box center [162, 289] width 281 height 21
click at [367, 294] on input "undefined" at bounding box center [481, 289] width 281 height 21
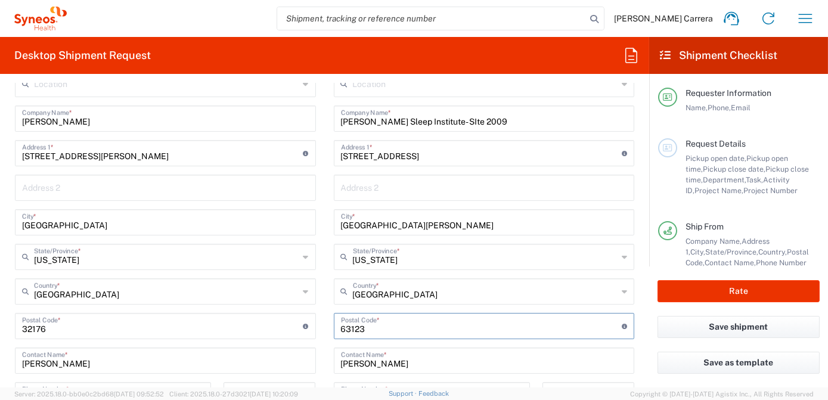
scroll to position [487, 0]
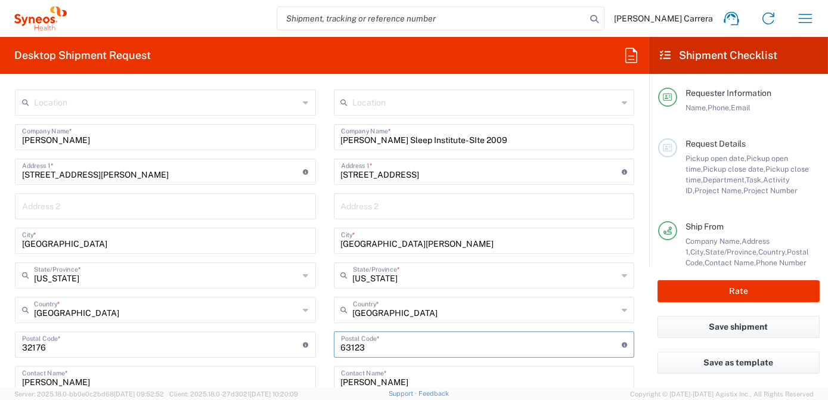
click at [477, 95] on input "text" at bounding box center [485, 101] width 265 height 21
type input "2009"
drag, startPoint x: 375, startPoint y: 104, endPoint x: 300, endPoint y: 104, distance: 75.1
click at [303, 104] on div "Ship From Location Addison Whitney LLC-Morrisvile NC US Barcelona-Syneos Health…" at bounding box center [324, 346] width 637 height 567
type input "2009"
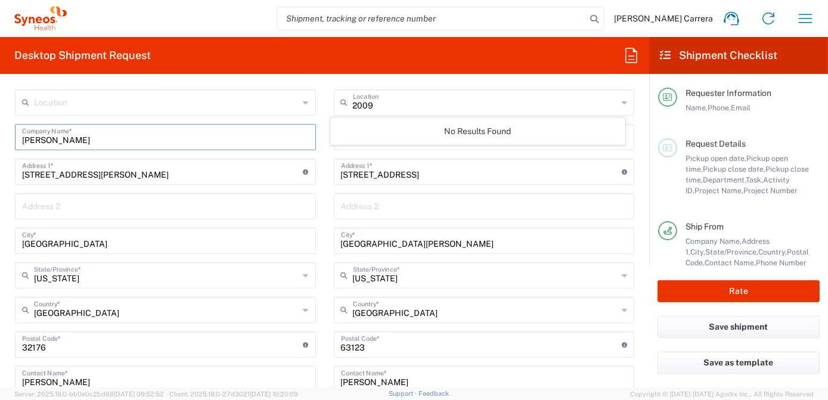
drag, startPoint x: 81, startPoint y: 139, endPoint x: 0, endPoint y: 131, distance: 81.4
click at [0, 131] on html "Josefina Lascombes Carrera Home Shipment estimator Shipment tracking Desktop sh…" at bounding box center [414, 200] width 828 height 400
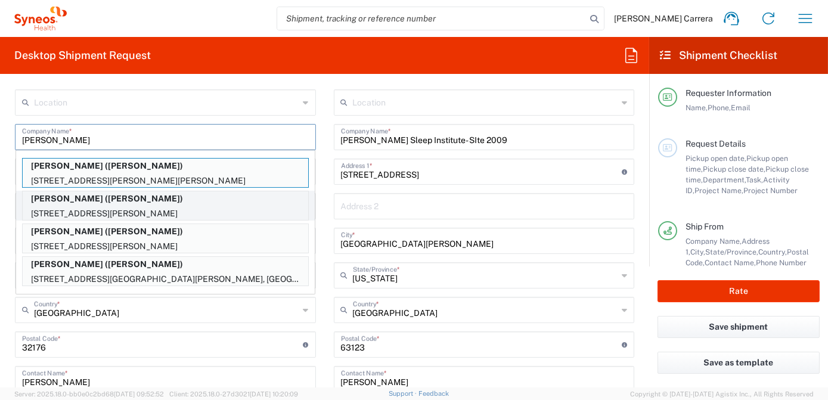
click at [105, 203] on p "Dallis Meyer (dallis Meyer)" at bounding box center [165, 198] width 285 height 15
type input "Dallis Meyer"
type input "Montana"
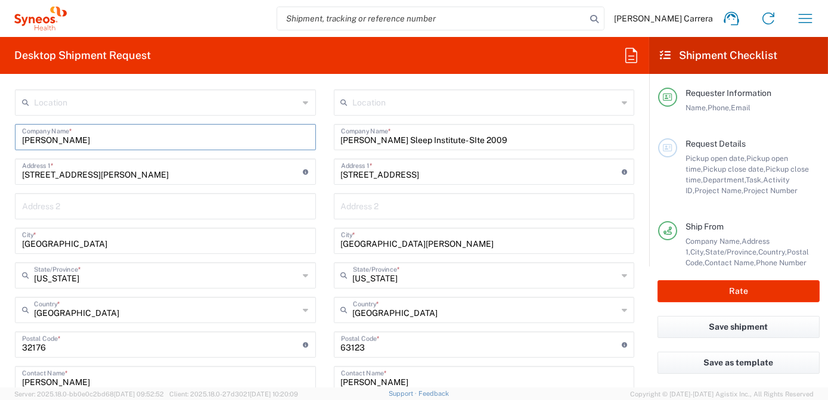
drag, startPoint x: 331, startPoint y: 142, endPoint x: 279, endPoint y: 141, distance: 51.2
click at [281, 142] on div "Ship From Location Addison Whitney LLC-Morrisvile NC US Barcelona-Syneos Health…" at bounding box center [324, 346] width 637 height 567
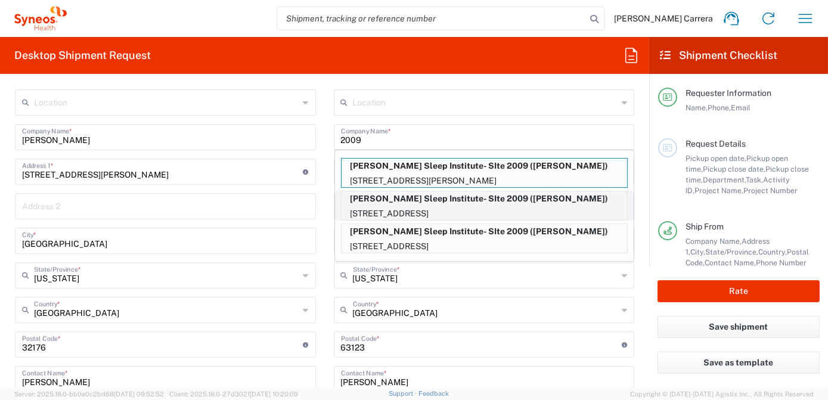
click at [449, 203] on p "Clayton Sleep Institute- SIte 2009 (Nick Bossaller)" at bounding box center [483, 198] width 285 height 15
type input "Clayton Sleep Institute- SIte 2009"
type input "Ste 101/11188 Ste. 100"
type input "Montana"
type input "3143539017"
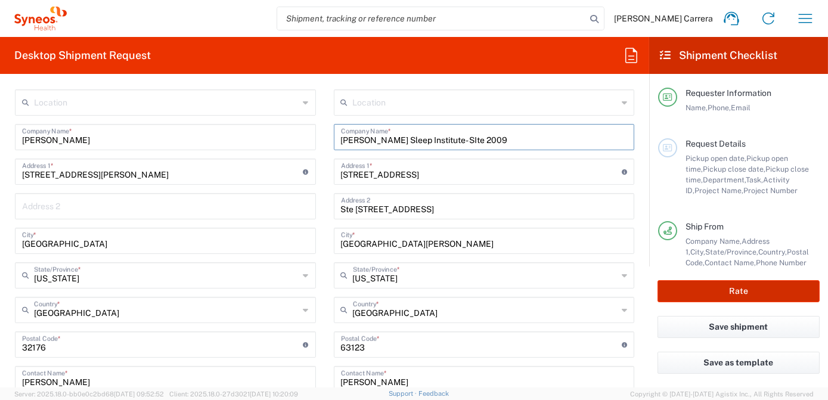
click at [688, 295] on button "Rate" at bounding box center [738, 291] width 162 height 22
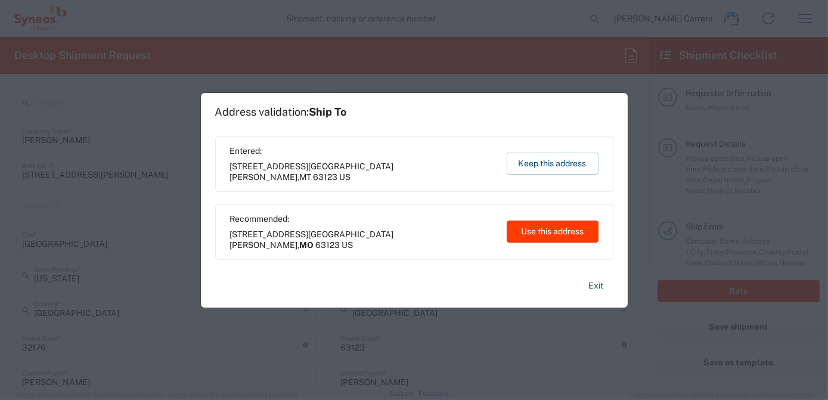
click at [545, 234] on button "Use this address" at bounding box center [552, 231] width 92 height 22
type input "Missouri"
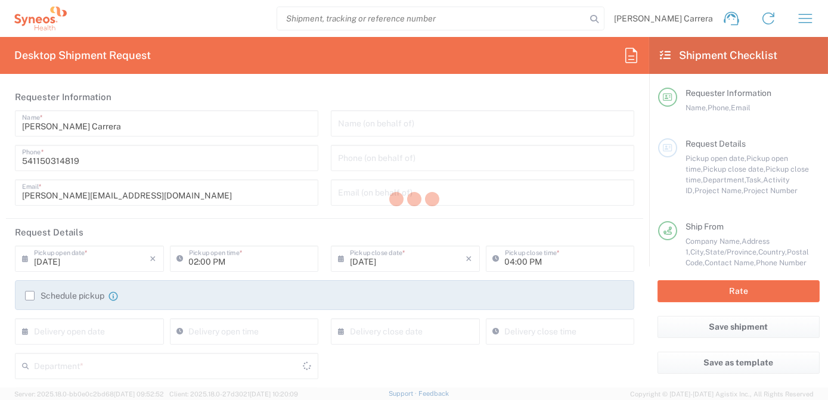
type input "7063334"
type input "Missouri"
type input "Envelope"
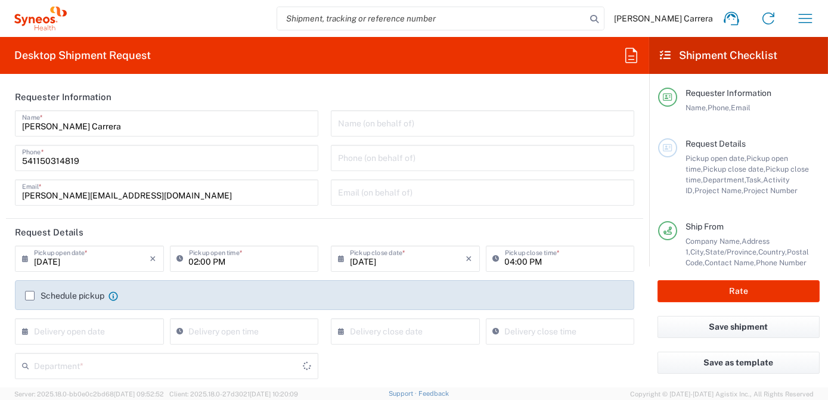
type input "Mineralys 7063334"
type input "3190"
type input "Montana"
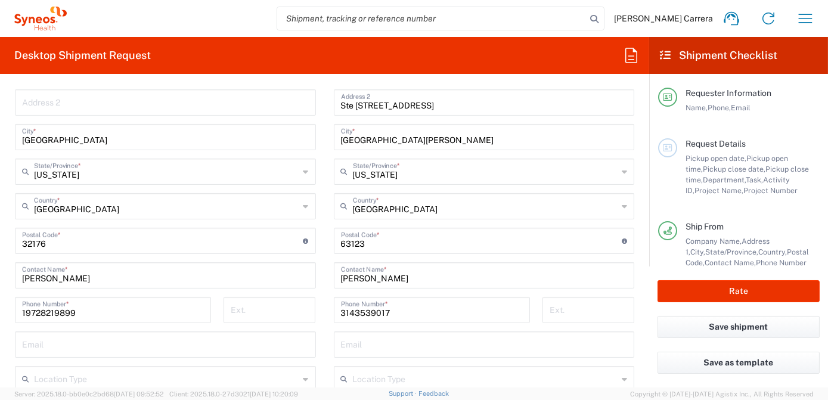
scroll to position [596, 0]
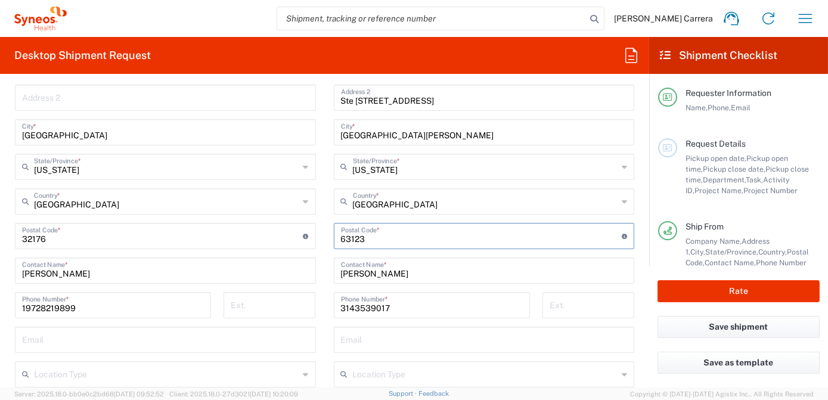
drag, startPoint x: 366, startPoint y: 241, endPoint x: 327, endPoint y: 239, distance: 38.8
click at [327, 239] on main "Location Addison Whitney LLC-Morrisvile NC US Barcelona-Syneos Health BioSector…" at bounding box center [484, 231] width 319 height 500
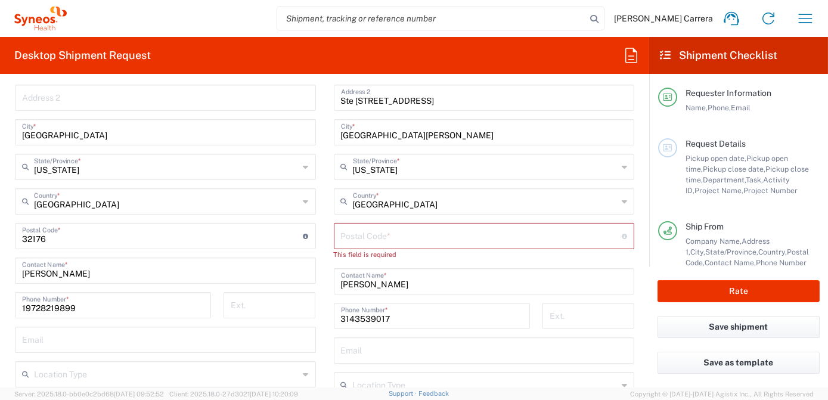
click at [363, 231] on input "undefined" at bounding box center [481, 235] width 281 height 21
paste input "63123"
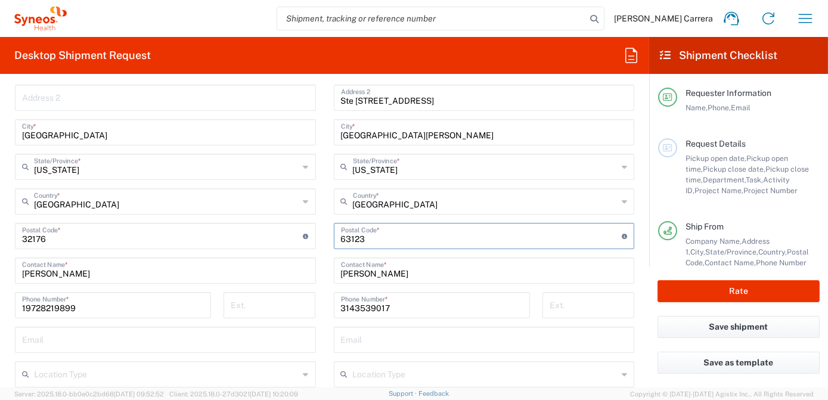
type input "63123"
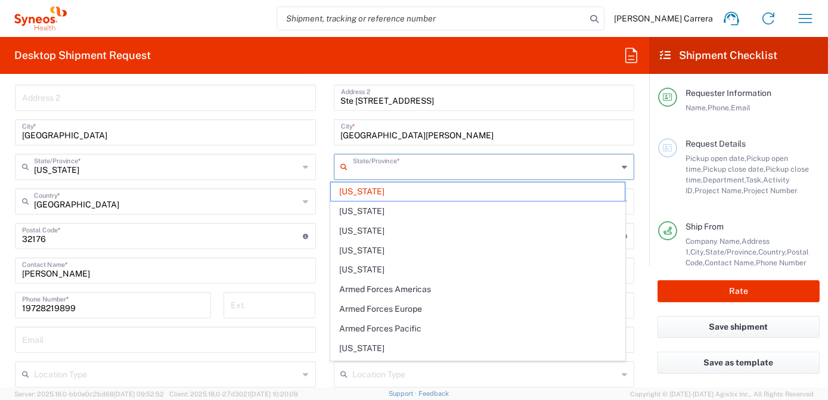
drag, startPoint x: 369, startPoint y: 166, endPoint x: 313, endPoint y: 163, distance: 56.1
click at [313, 163] on div "Ship From Location Addison Whitney LLC-Morrisvile NC US Barcelona-Syneos Health…" at bounding box center [324, 237] width 637 height 567
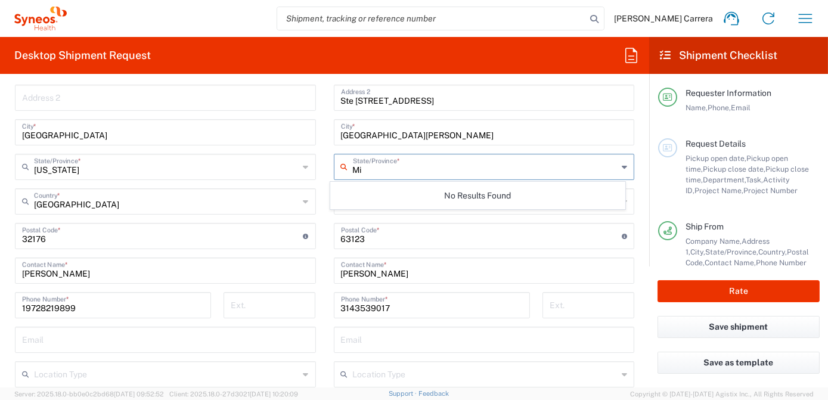
type input "M"
click at [346, 190] on span "Montana" at bounding box center [478, 191] width 294 height 18
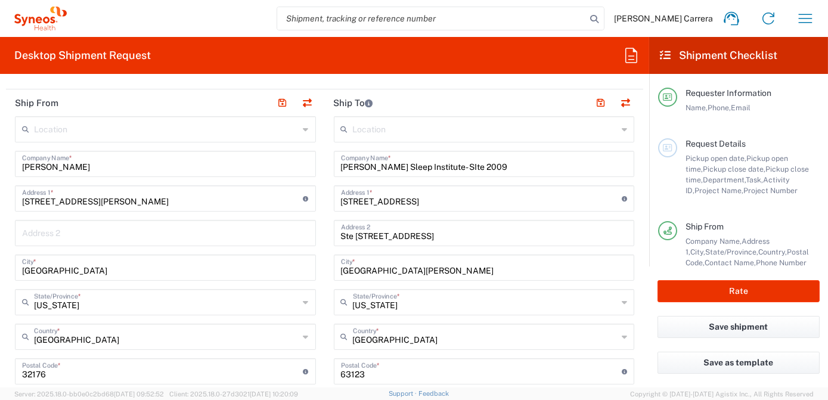
scroll to position [379, 0]
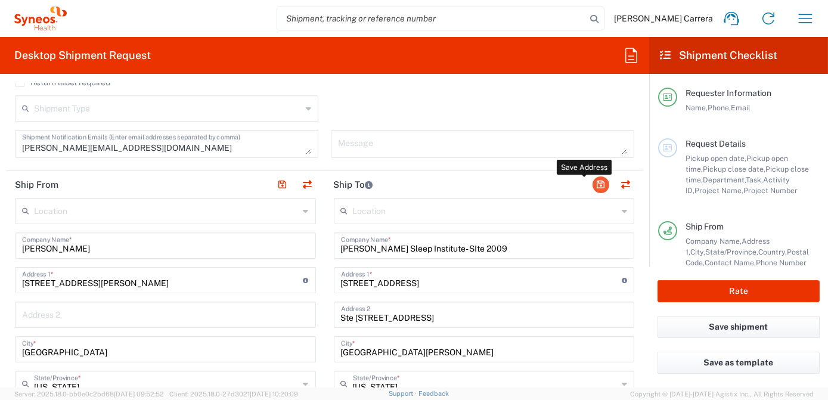
click at [595, 181] on button "button" at bounding box center [600, 184] width 17 height 17
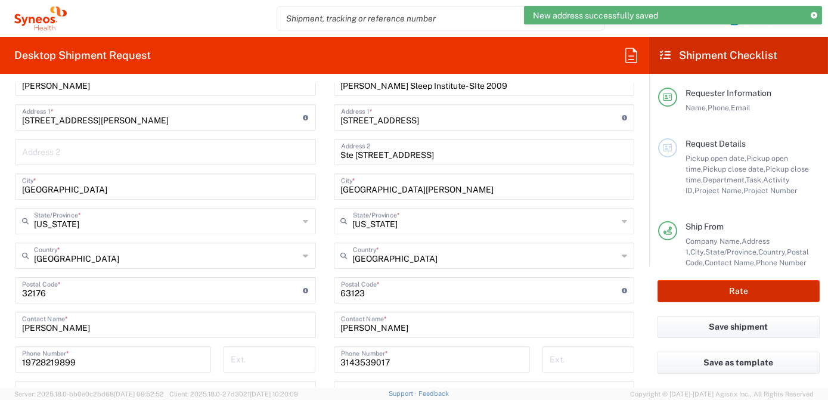
click at [720, 296] on button "Rate" at bounding box center [738, 291] width 162 height 22
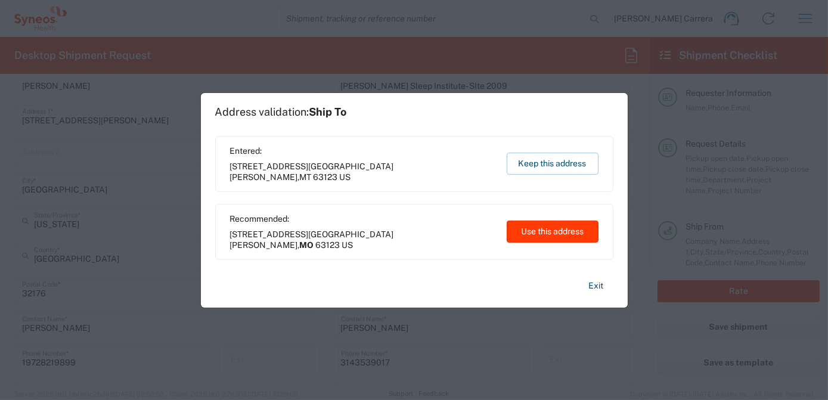
click at [537, 229] on button "Use this address" at bounding box center [552, 231] width 92 height 22
type input "Missouri"
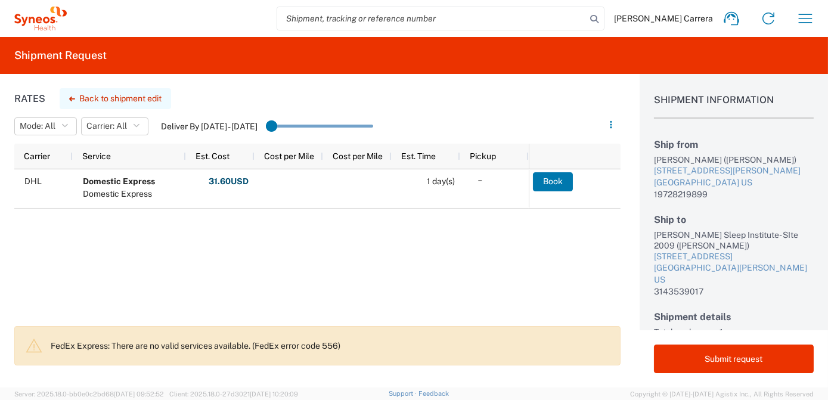
click at [92, 98] on button "Back to shipment edit" at bounding box center [115, 98] width 111 height 21
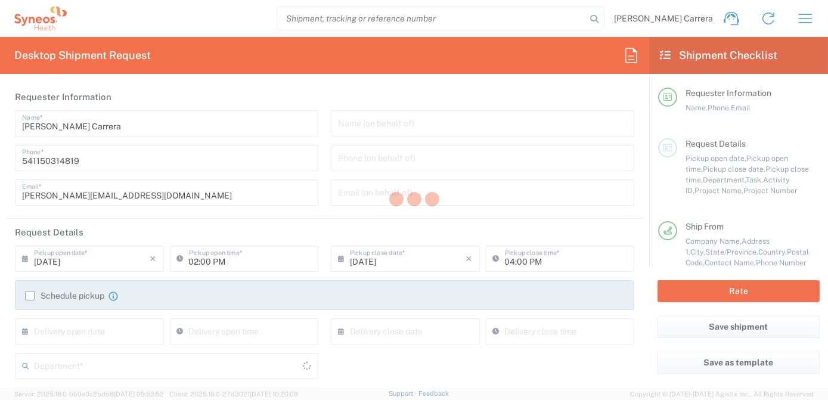
type input "7063334"
type input "Mineralys 7063334"
type input "Missouri"
type input "Montana"
type input "Envelope"
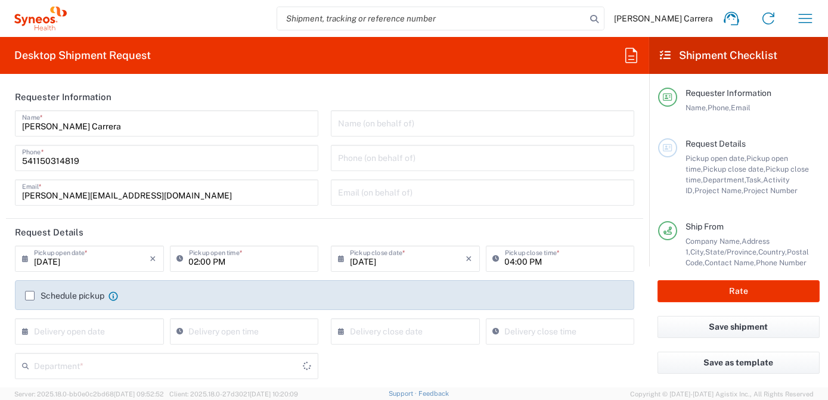
type input "3190"
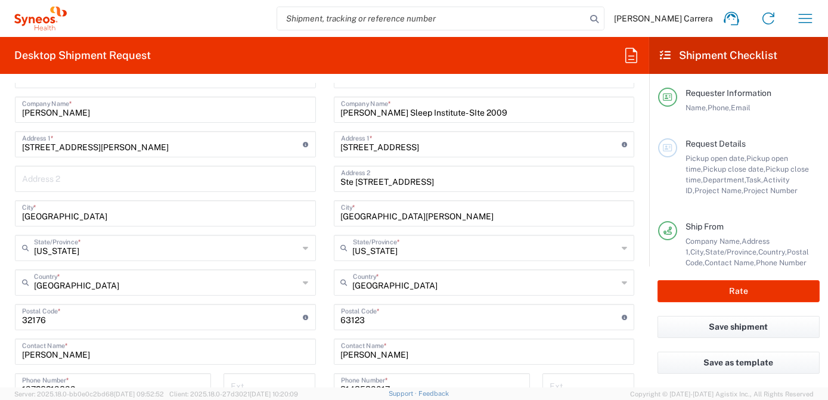
scroll to position [542, 0]
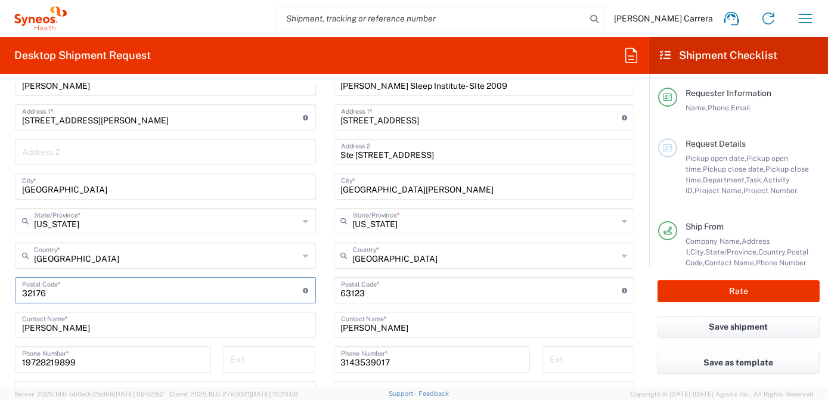
drag, startPoint x: 55, startPoint y: 291, endPoint x: 1, endPoint y: 294, distance: 54.3
click at [1, 294] on form "Requester Information Josefina Lascombes Carrera Name * 541150314819 Phone * jo…" at bounding box center [324, 235] width 649 height 304
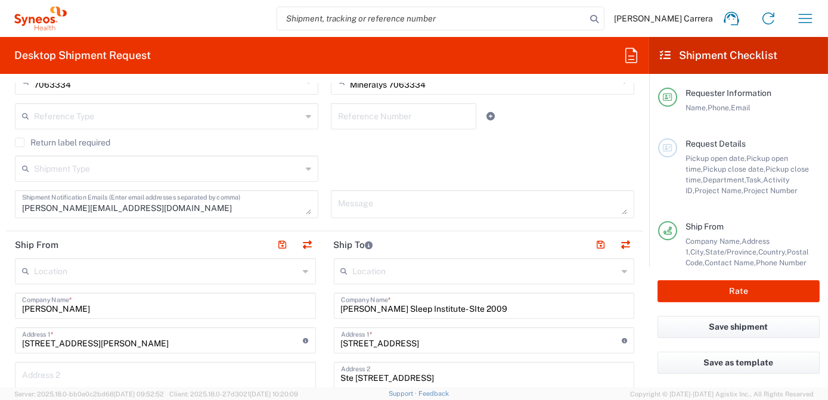
scroll to position [325, 0]
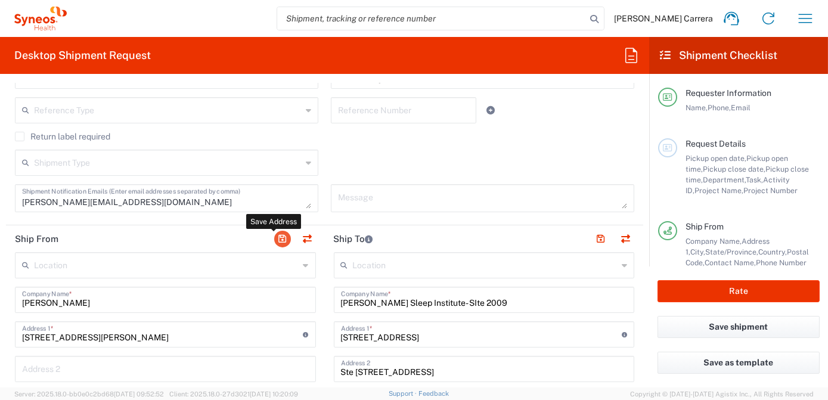
type input "63124"
click at [274, 236] on button "button" at bounding box center [282, 239] width 17 height 17
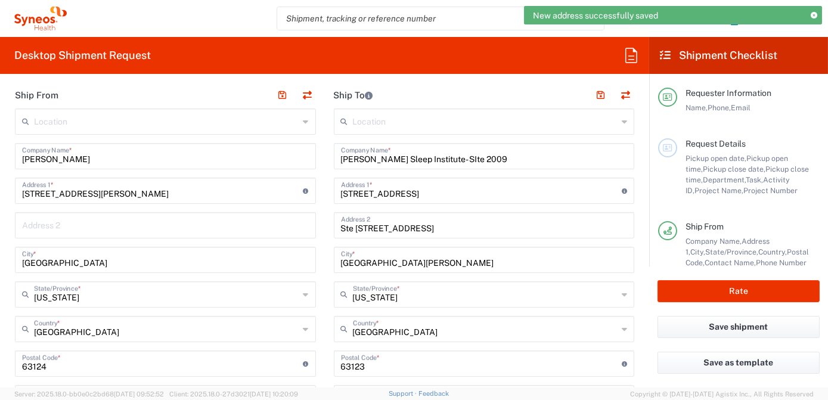
scroll to position [487, 0]
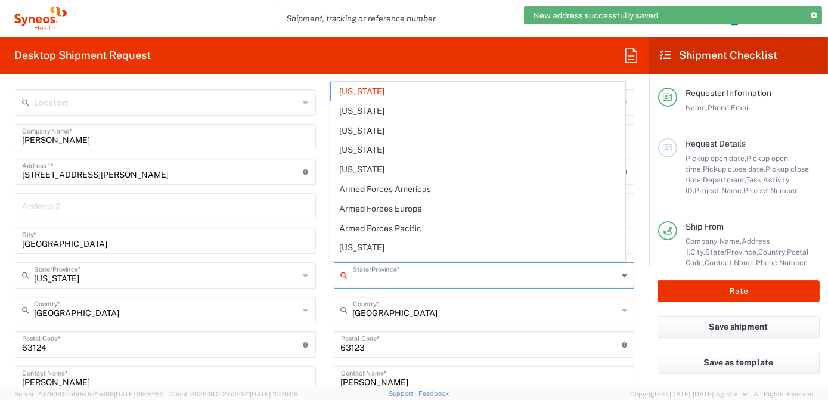
drag, startPoint x: 391, startPoint y: 276, endPoint x: 257, endPoint y: 279, distance: 134.1
click at [257, 279] on div "Ship From Location Addison Whitney LLC-Morrisvile NC US Barcelona-Syneos Health…" at bounding box center [324, 346] width 637 height 567
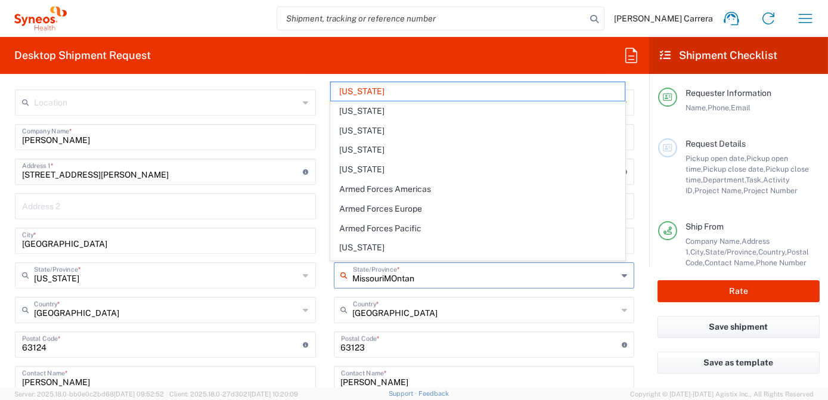
type input "MissouriMOntana"
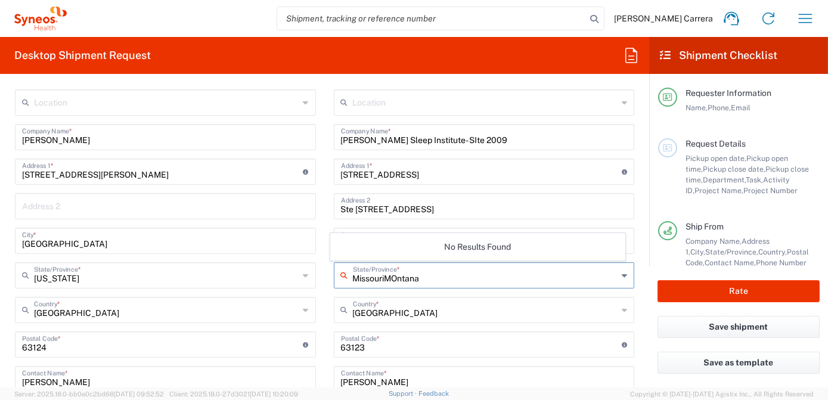
drag, startPoint x: 417, startPoint y: 275, endPoint x: 270, endPoint y: 268, distance: 146.7
click at [271, 266] on div "Ship From Location Addison Whitney LLC-Morrisvile NC US Barcelona-Syneos Health…" at bounding box center [324, 346] width 637 height 567
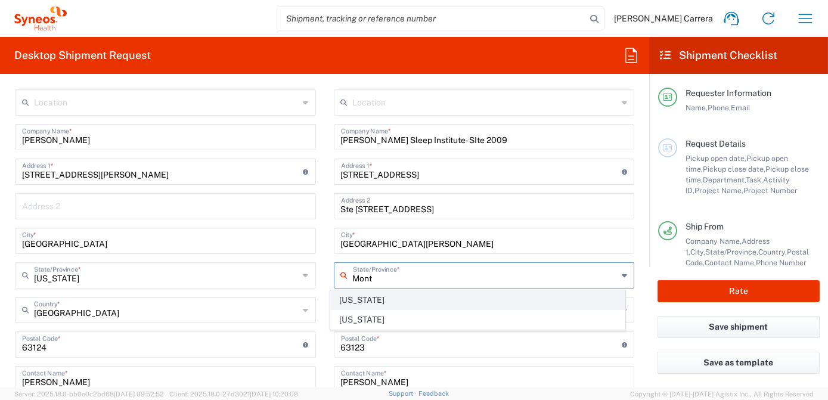
click at [356, 300] on span "Montana" at bounding box center [478, 300] width 294 height 18
type input "Montana"
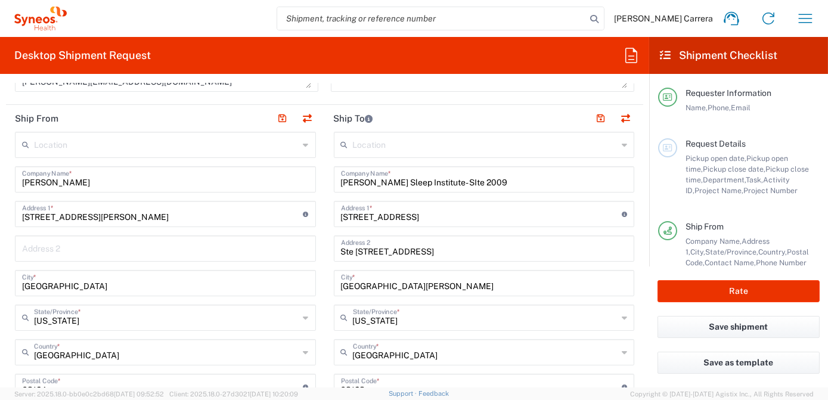
scroll to position [379, 0]
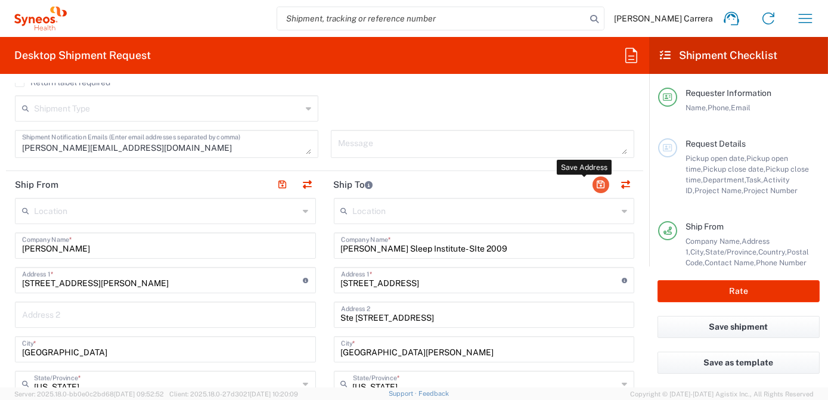
click at [596, 183] on button "button" at bounding box center [600, 184] width 17 height 17
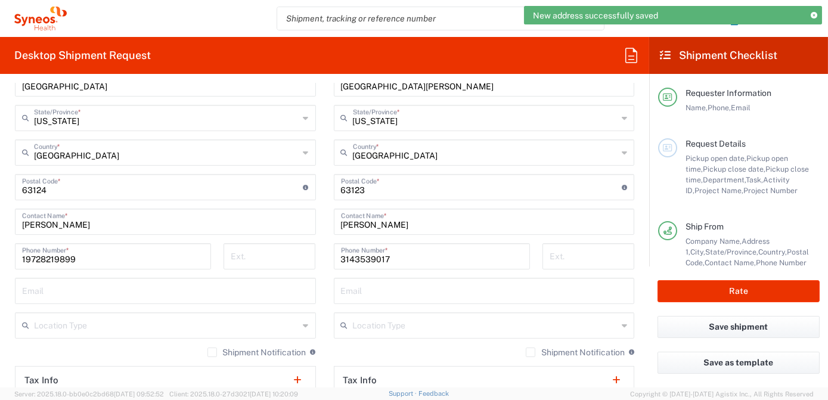
scroll to position [649, 0]
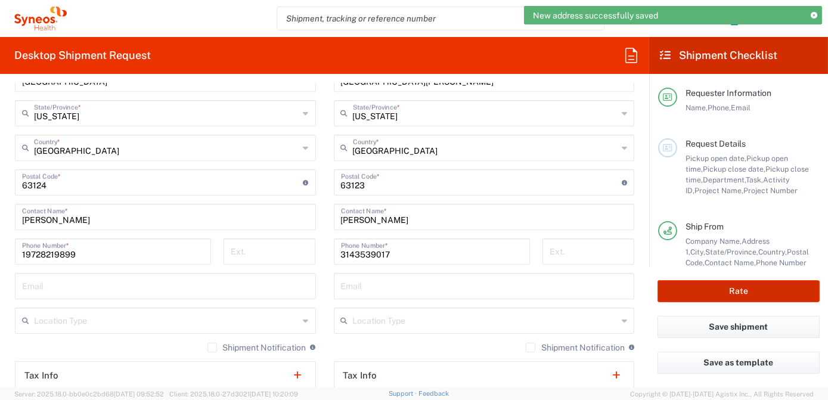
click at [685, 291] on button "Rate" at bounding box center [738, 291] width 162 height 22
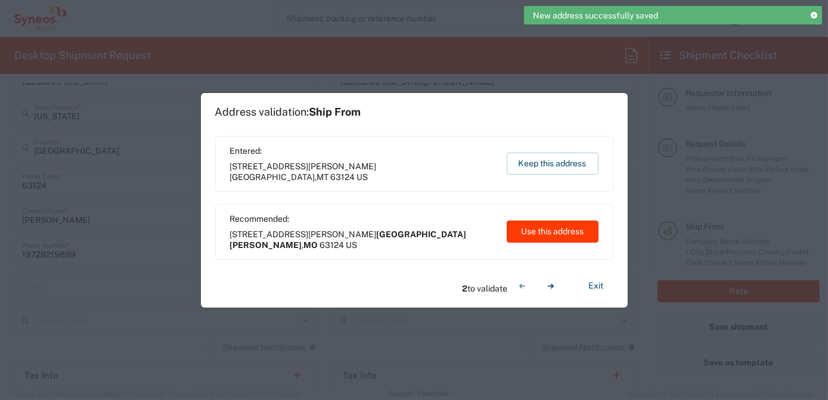
click at [561, 229] on button "Use this address" at bounding box center [552, 231] width 92 height 22
type input "St. Louis"
type input "Missouri"
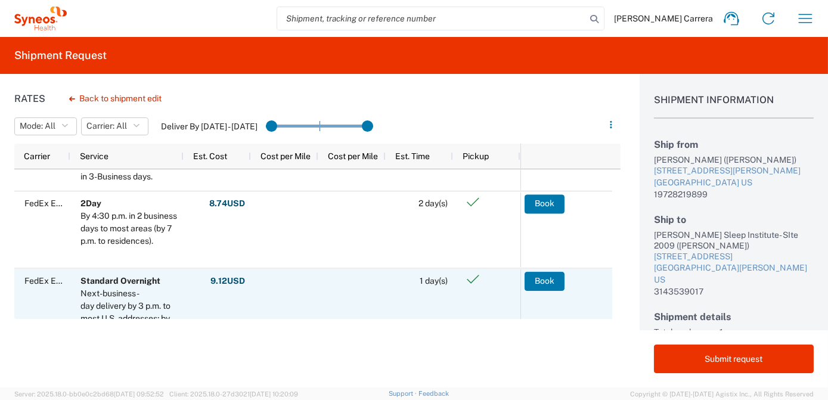
scroll to position [108, 0]
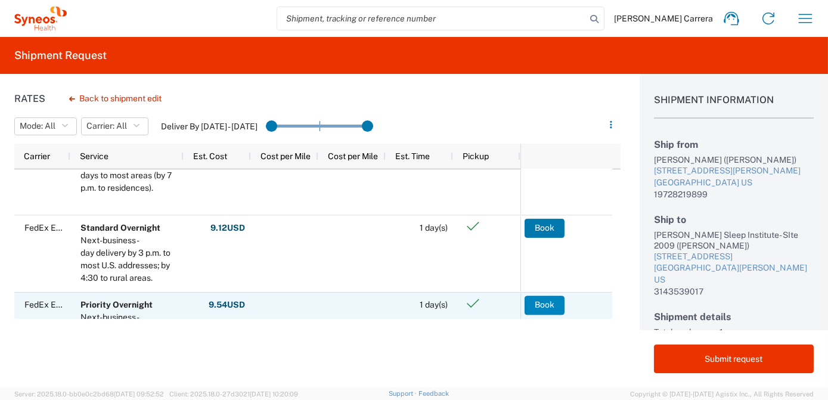
click at [533, 306] on button "Book" at bounding box center [544, 305] width 40 height 19
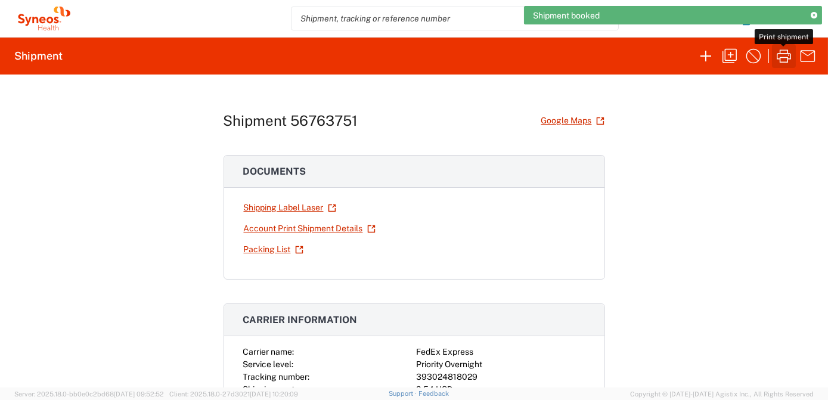
click at [780, 56] on icon "button" at bounding box center [783, 55] width 19 height 19
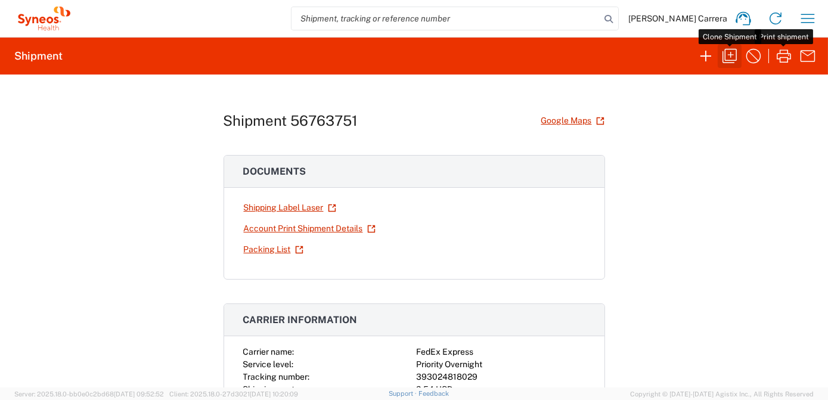
click at [727, 60] on icon "button" at bounding box center [729, 55] width 19 height 19
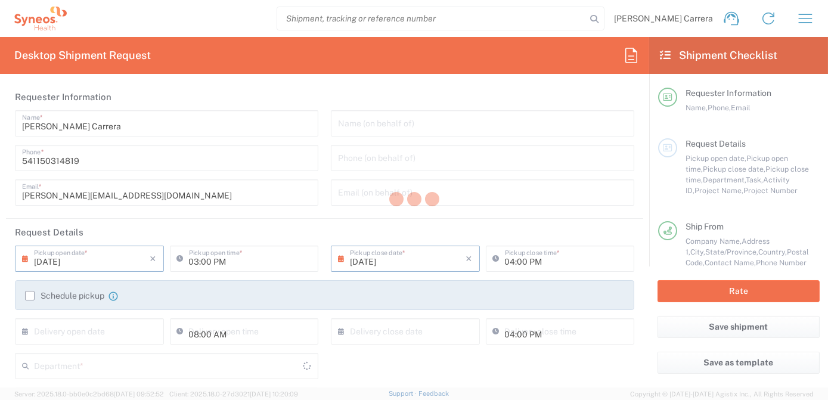
type input "02:00 PM"
type input "Project"
type input "7063334"
type textarea "josefina.lascombescarrera@illingworthresearch.com"
type input "Dallis Meyer"
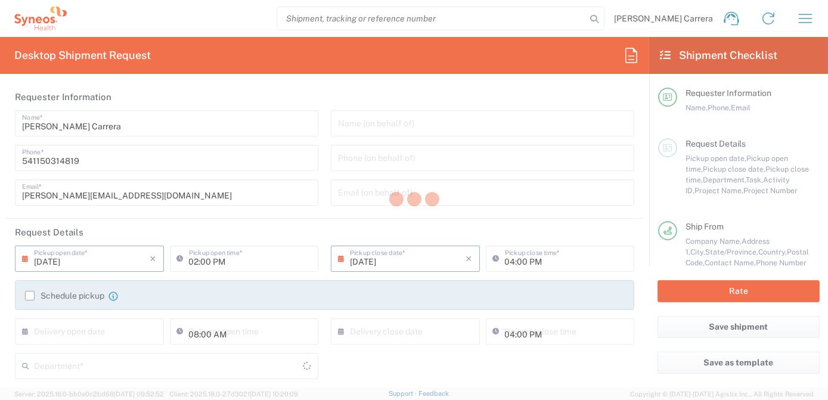
type input "7 Dwyer Place"
type input "St. Louis"
type input "Missouri"
type input "63124"
type input "dallis Meyer"
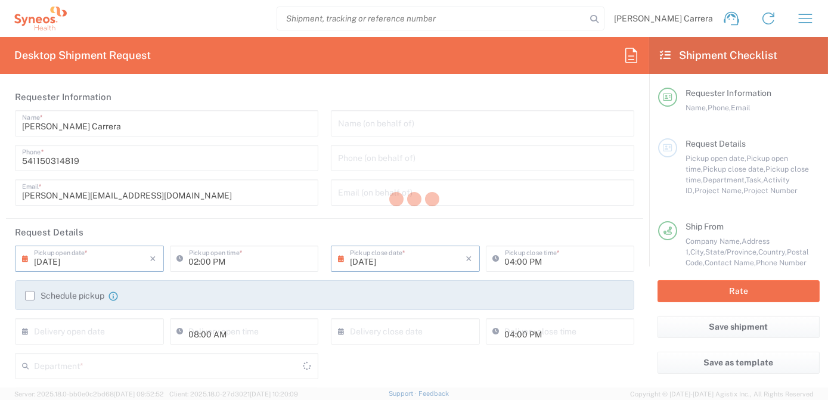
type input "19728219899"
type input "Clayton Sleep Institute- SIte 2009"
type input "11200 Tesson Ferry Rd"
type input "Ste 101/11188 Ste. 100"
type input "St. Louis"
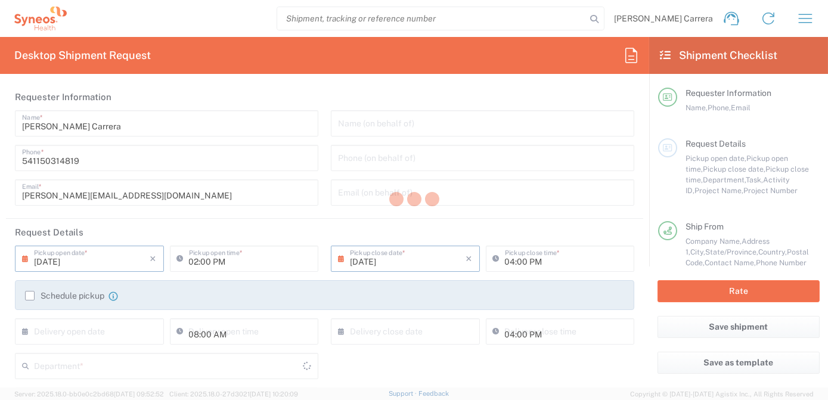
type input "United States"
type input "63123"
type input "Nick Bossaller"
type input "3143539017"
type input "Illingworth Rsrch Grp (USA) In"
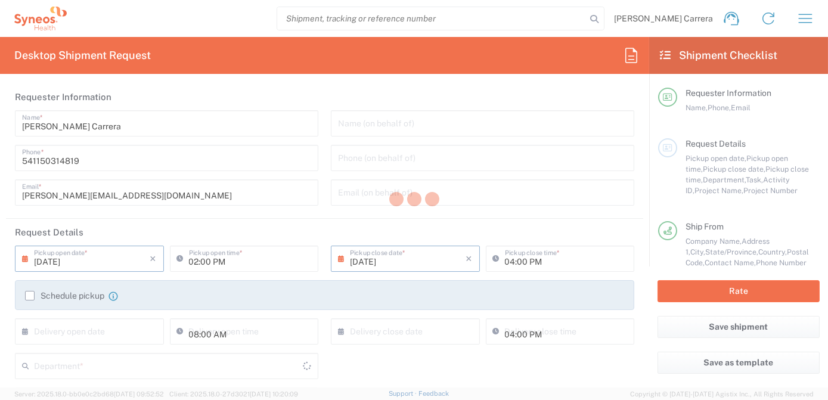
type input "Sender/Shipper"
type input "Missouri"
type input "Envelope"
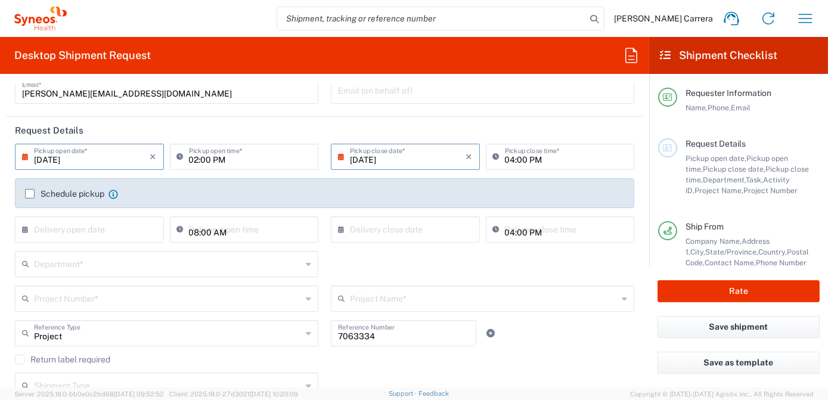
scroll to position [108, 0]
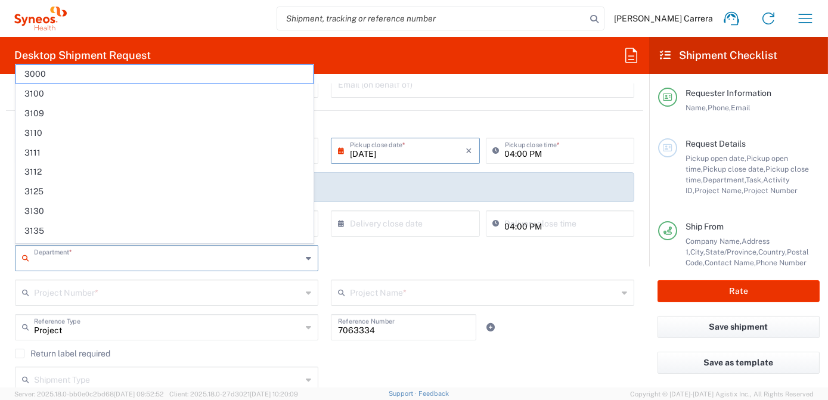
click at [84, 258] on input "text" at bounding box center [168, 257] width 268 height 21
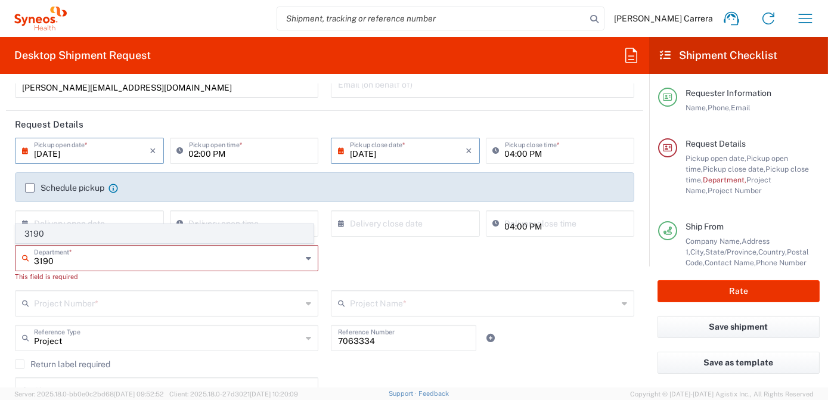
type input "3190"
click at [46, 237] on span "3190" at bounding box center [164, 234] width 297 height 18
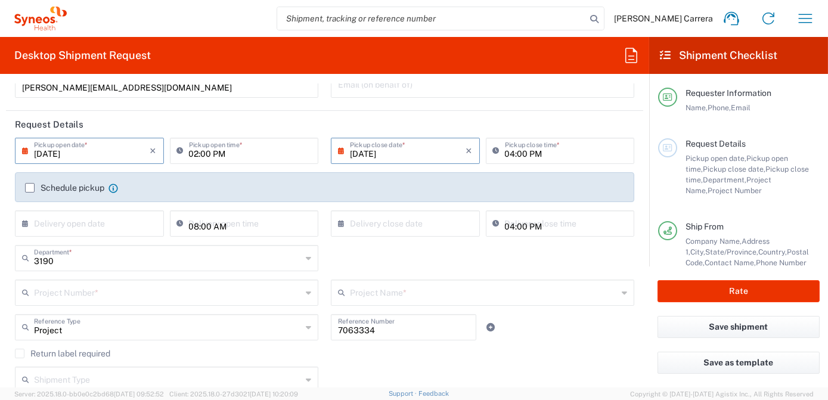
click at [70, 293] on input "text" at bounding box center [168, 291] width 268 height 21
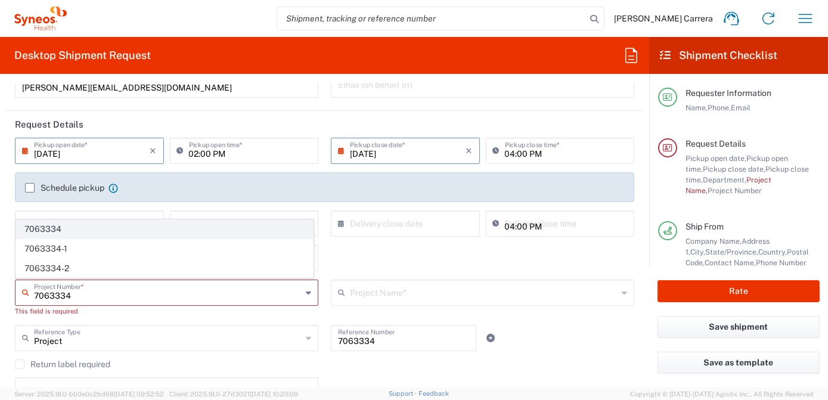
type input "7063334"
click at [70, 228] on span "7063334" at bounding box center [164, 229] width 297 height 18
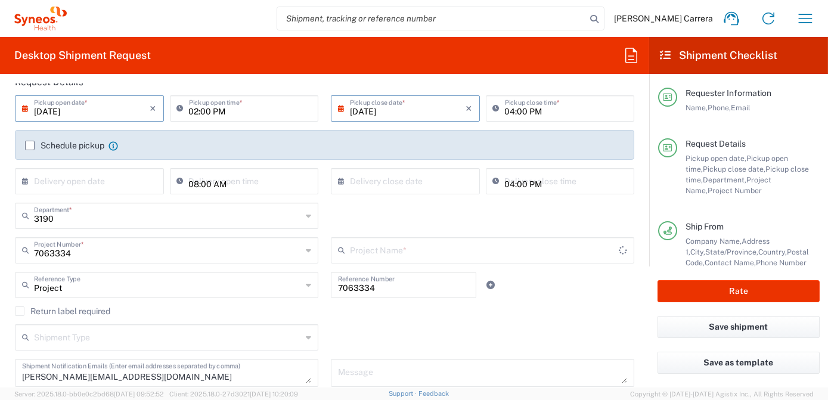
type input "Mineralys 7063334"
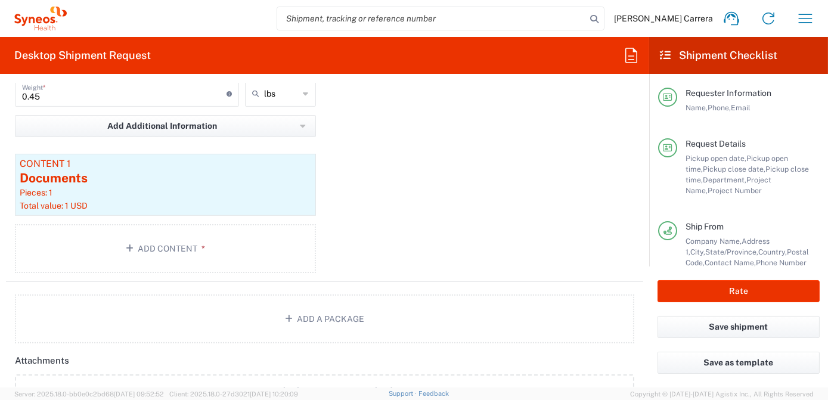
scroll to position [1354, 0]
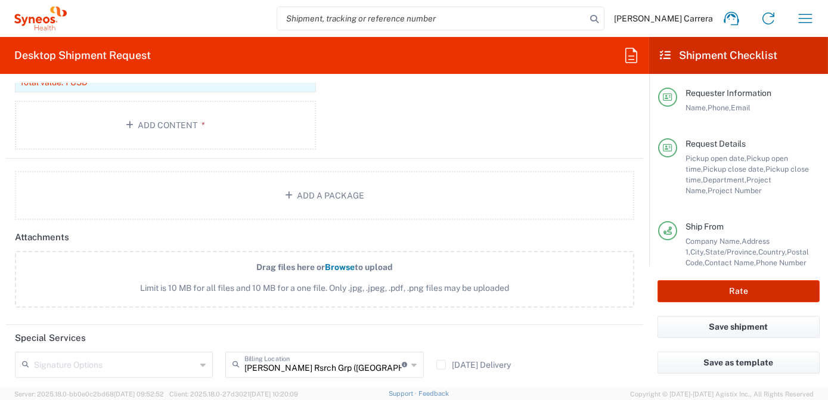
click at [775, 298] on button "Rate" at bounding box center [738, 291] width 162 height 22
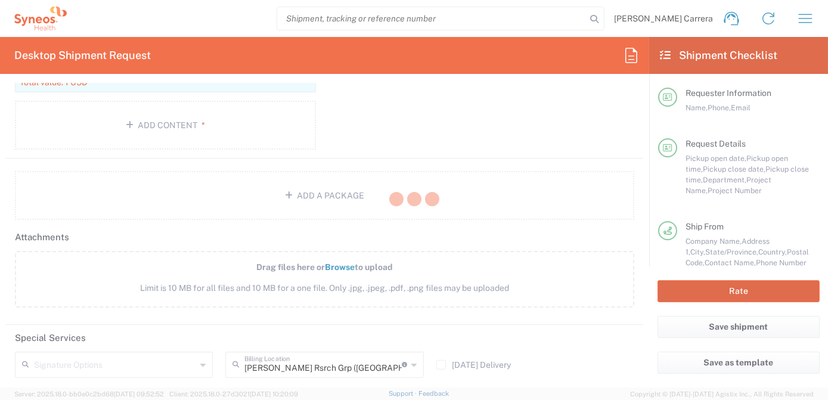
type input "7063334"
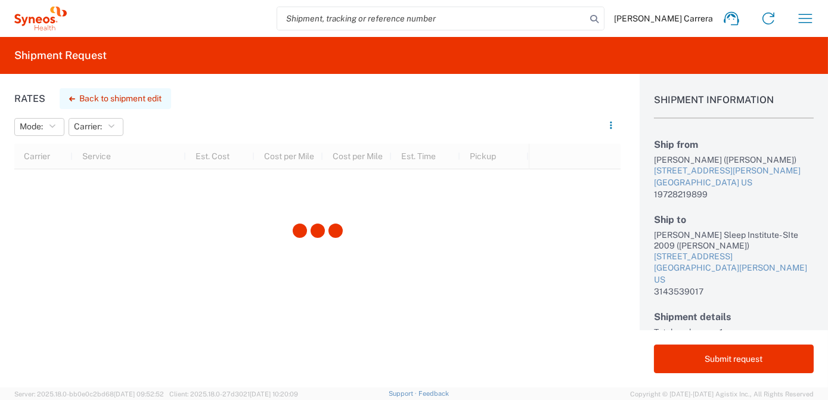
click at [104, 104] on button "Back to shipment edit" at bounding box center [115, 98] width 111 height 21
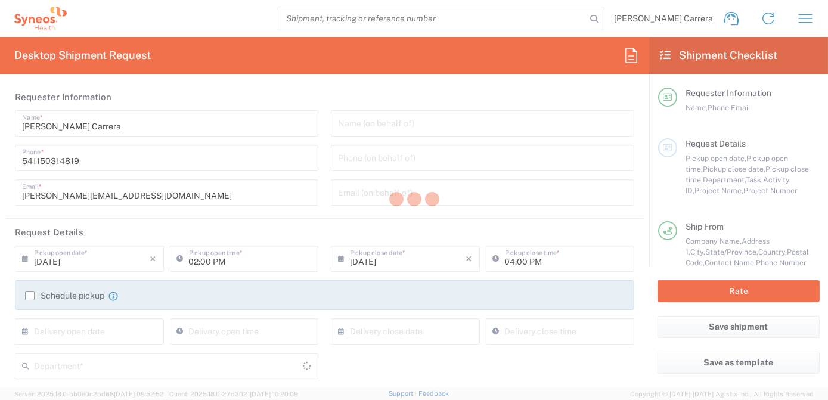
type input "7063334"
type input "Missouri"
type input "Envelope"
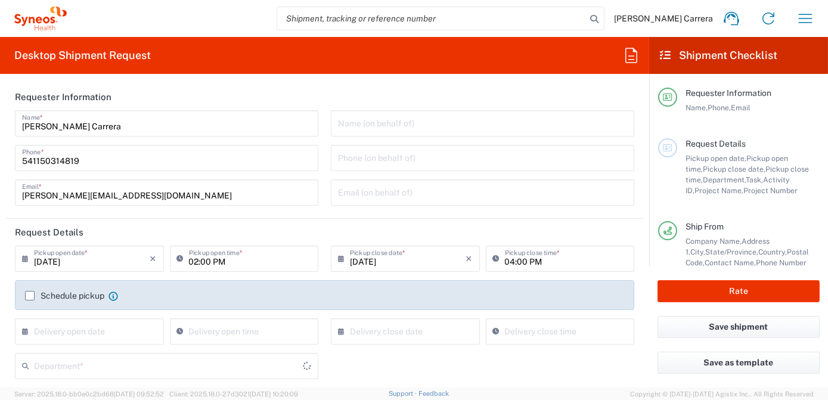
type input "Mineralys 7063334"
type input "3190"
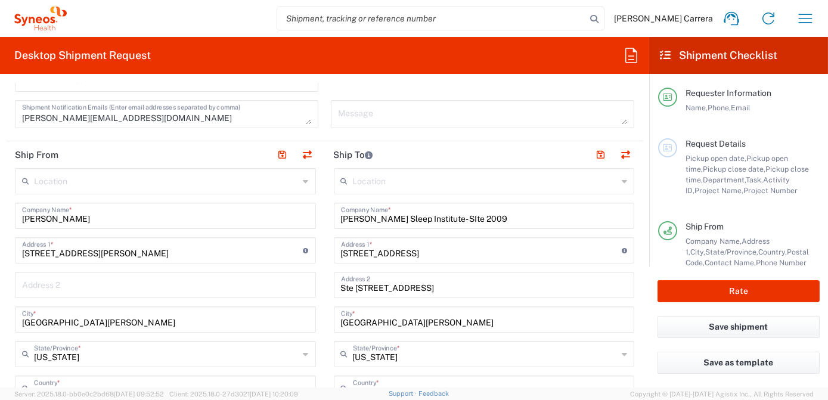
scroll to position [433, 0]
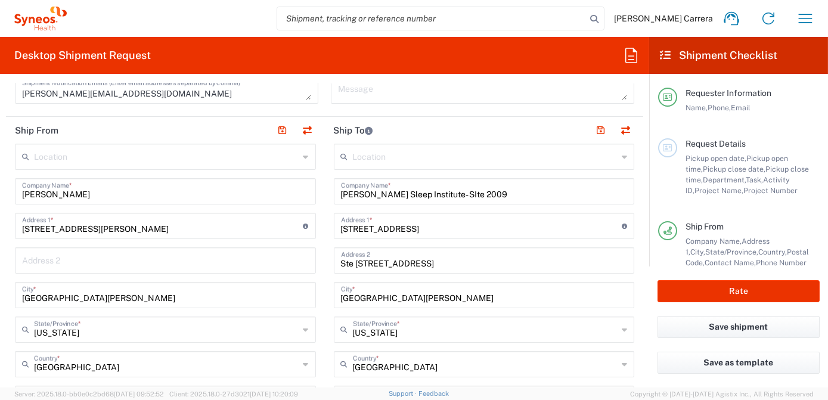
drag, startPoint x: 74, startPoint y: 195, endPoint x: 0, endPoint y: 176, distance: 76.4
click at [0, 179] on html "Josefina Lascombes Carrera Home Shipment estimator Shipment tracking Desktop sh…" at bounding box center [414, 200] width 828 height 400
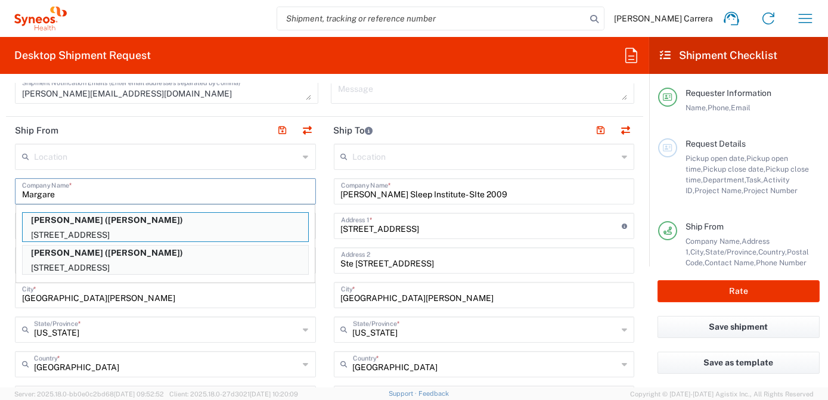
click at [70, 222] on p "Margaret DOdson (Margaret Dodson)" at bounding box center [165, 220] width 285 height 15
type input "Margaret DOdson"
type input "177 orchard lane"
type input "Ormond Beach"
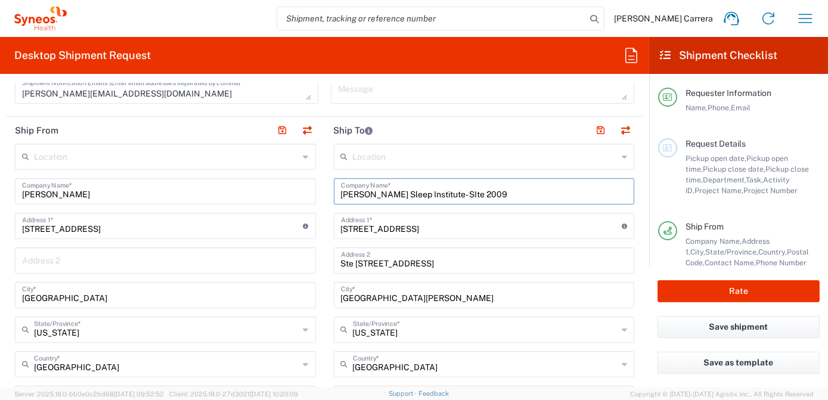
drag, startPoint x: 343, startPoint y: 188, endPoint x: 217, endPoint y: 181, distance: 125.9
click at [217, 181] on div "Ship From Location Addison Whitney LLC-Morrisvile NC US Barcelona-Syneos Health…" at bounding box center [324, 400] width 637 height 567
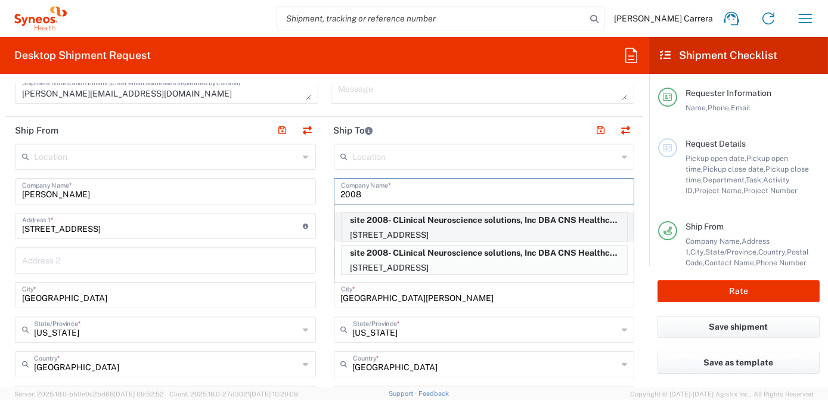
click at [405, 231] on p "618 E South Street, Suite 100, Orlando, FL, 32801, US" at bounding box center [483, 235] width 285 height 15
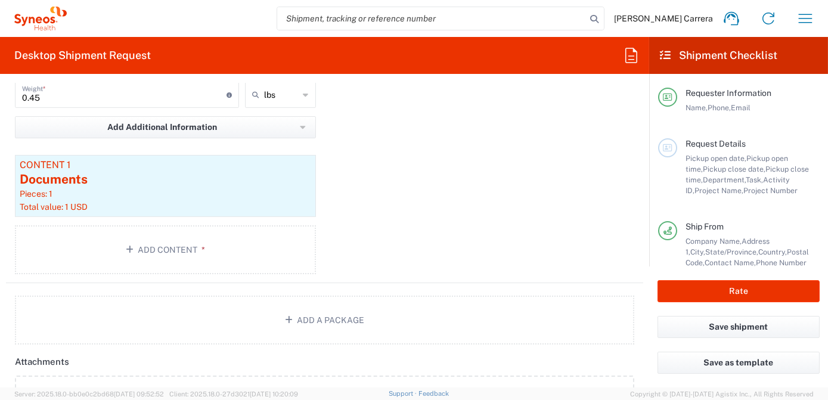
scroll to position [1408, 0]
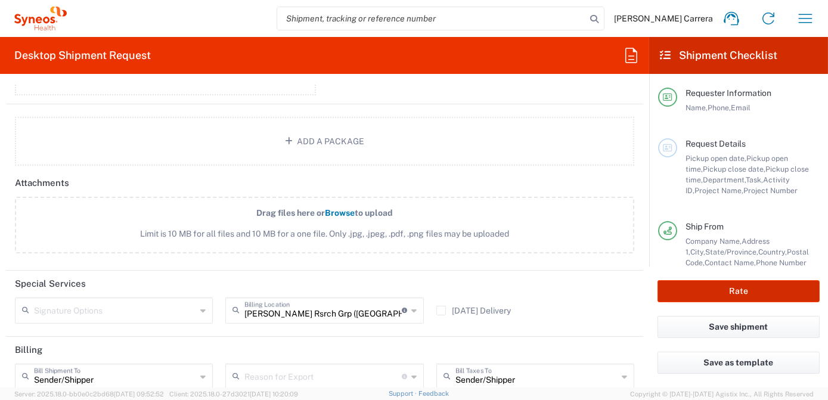
click at [699, 291] on button "Rate" at bounding box center [738, 291] width 162 height 22
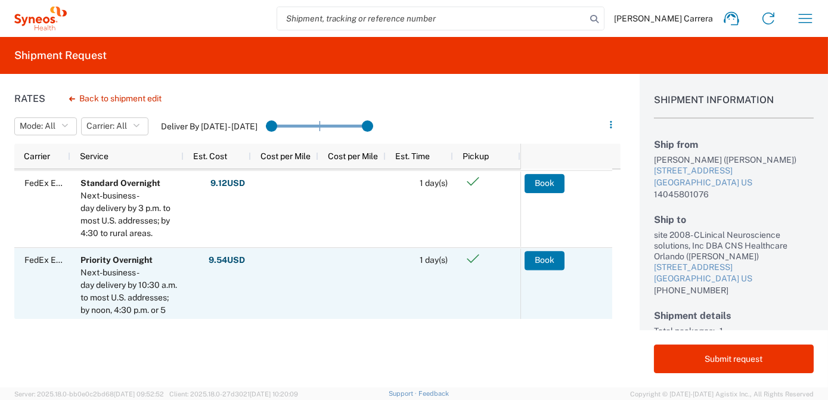
scroll to position [162, 0]
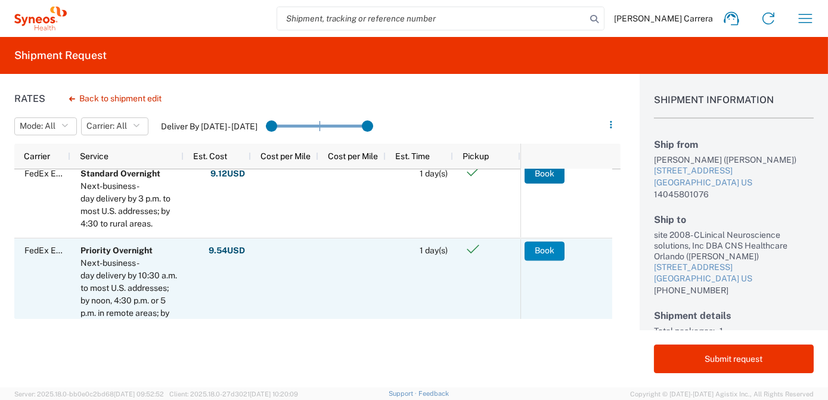
click at [551, 256] on button "Book" at bounding box center [544, 250] width 40 height 19
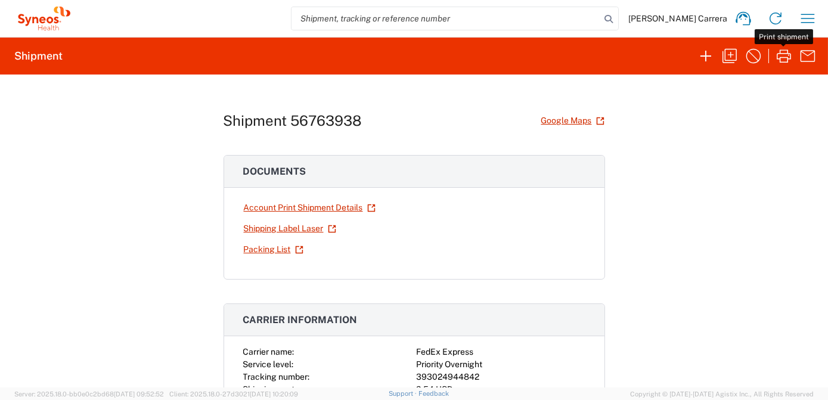
click at [782, 56] on icon "button" at bounding box center [783, 55] width 19 height 19
click at [730, 55] on icon "button" at bounding box center [729, 56] width 14 height 14
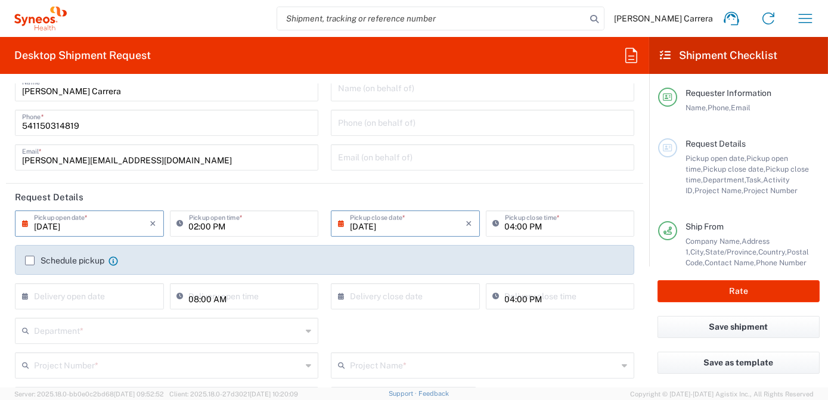
scroll to position [54, 0]
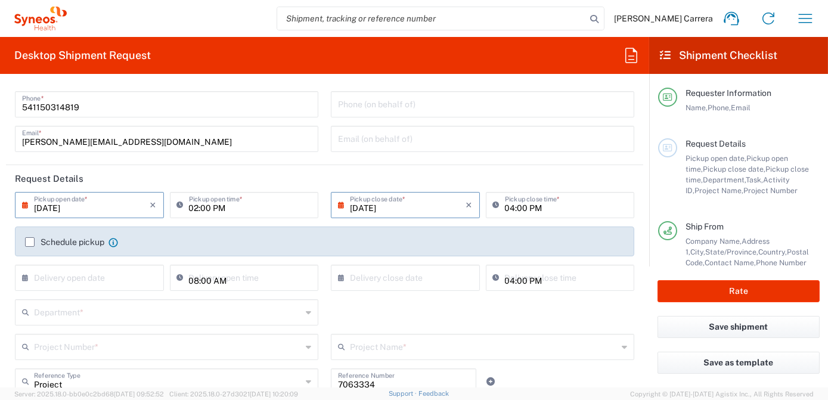
click at [76, 312] on input "text" at bounding box center [168, 311] width 268 height 21
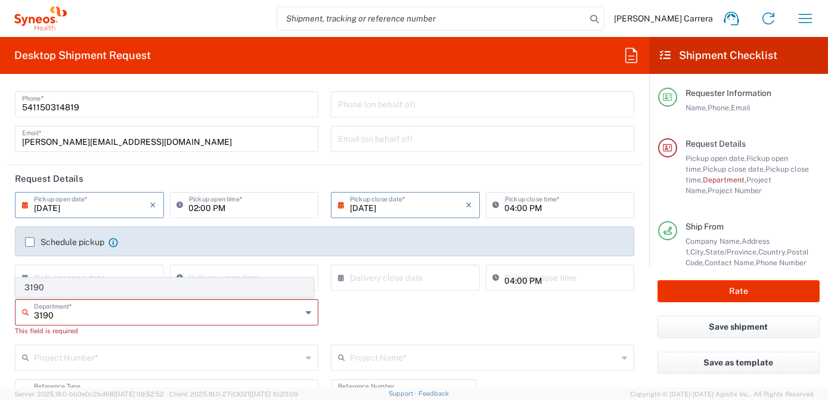
click at [46, 282] on span "3190" at bounding box center [164, 287] width 297 height 18
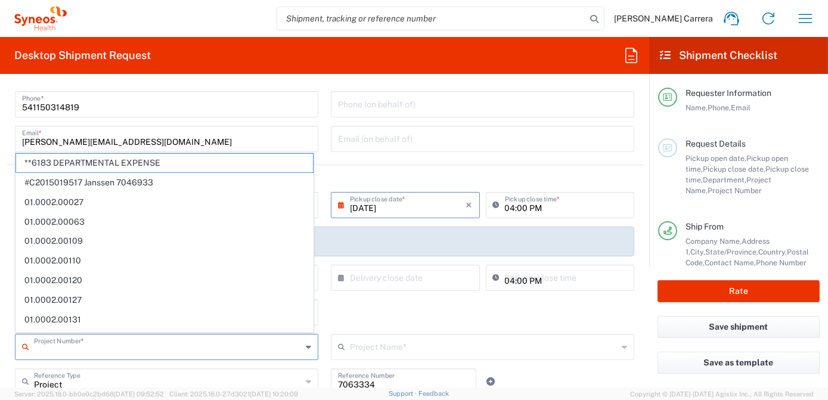
click at [63, 341] on input "text" at bounding box center [168, 345] width 268 height 21
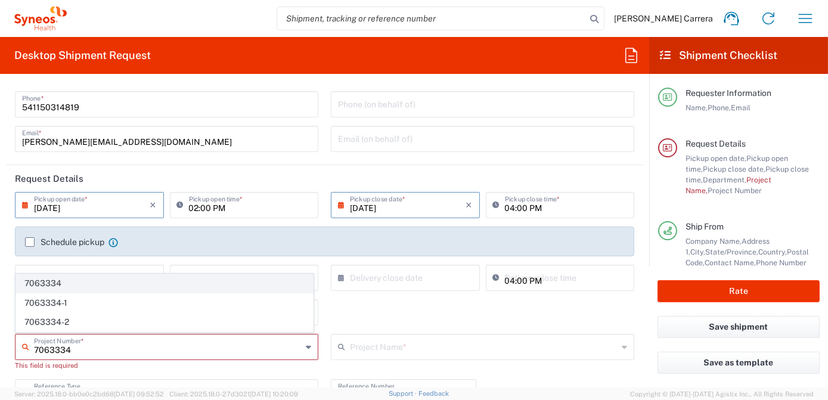
click at [57, 284] on span "7063334" at bounding box center [164, 283] width 297 height 18
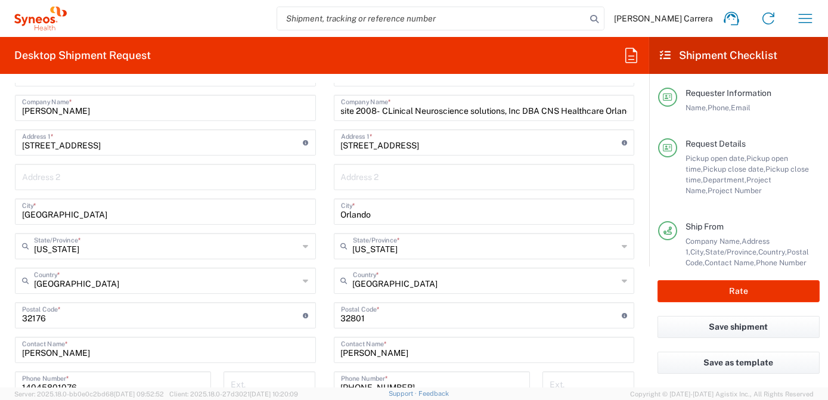
scroll to position [433, 0]
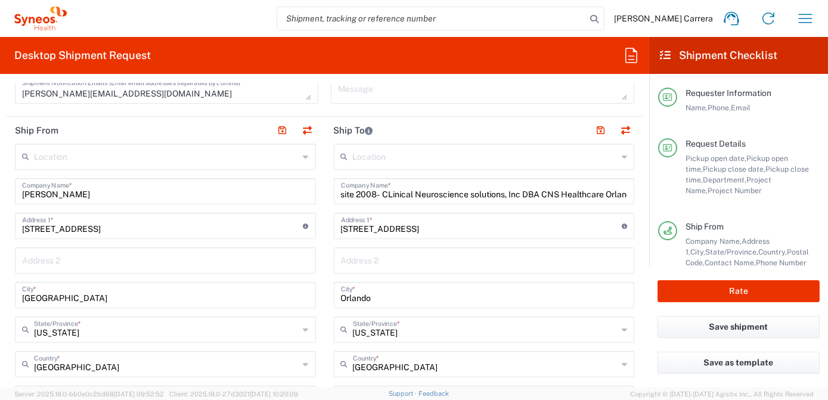
click at [335, 194] on div "site 2008- CLinical Neuroscience solutions, Inc DBA CNS Healthcare Orlando Comp…" at bounding box center [484, 191] width 301 height 26
drag, startPoint x: 337, startPoint y: 194, endPoint x: 836, endPoint y: 189, distance: 499.9
click at [827, 189] on html "Josefina Lascombes Carrera Home Shipment estimator Shipment tracking Desktop sh…" at bounding box center [414, 200] width 828 height 400
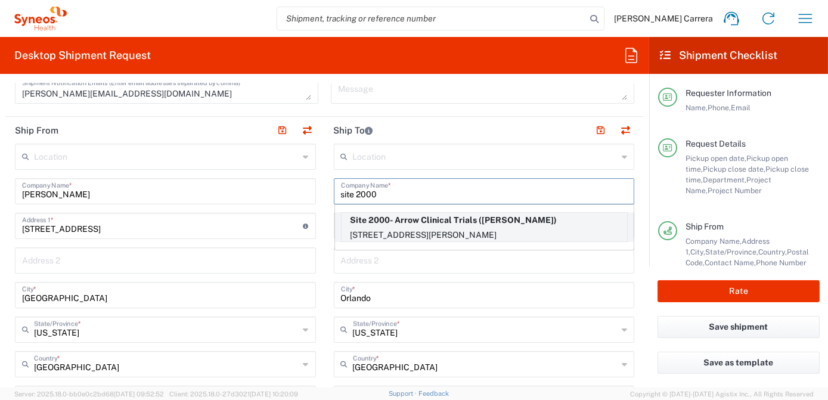
click at [399, 231] on p "1717 N Clyde Morris Blvd, Suite 120, Daytona Beach, FL, 32117, US" at bounding box center [483, 235] width 285 height 15
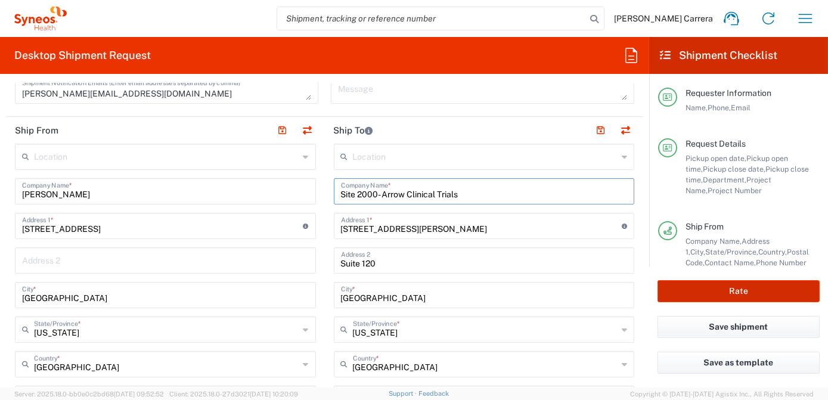
click at [720, 296] on button "Rate" at bounding box center [738, 291] width 162 height 22
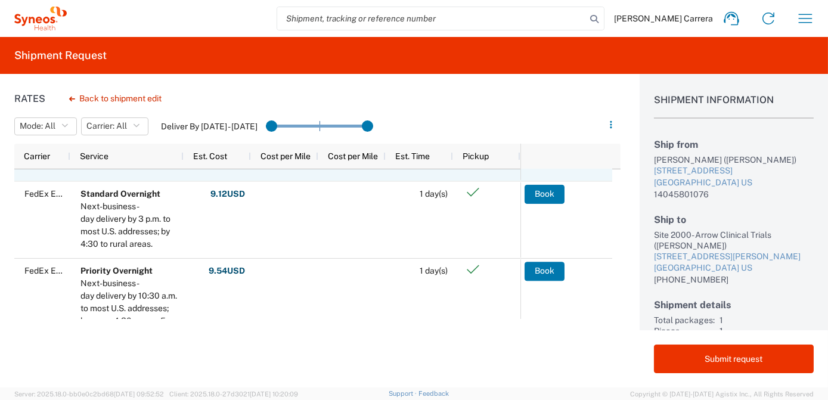
scroll to position [216, 0]
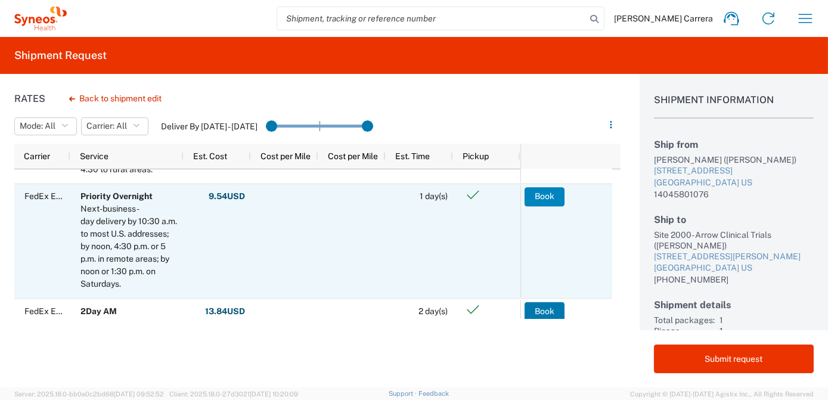
click at [540, 196] on button "Book" at bounding box center [544, 196] width 40 height 19
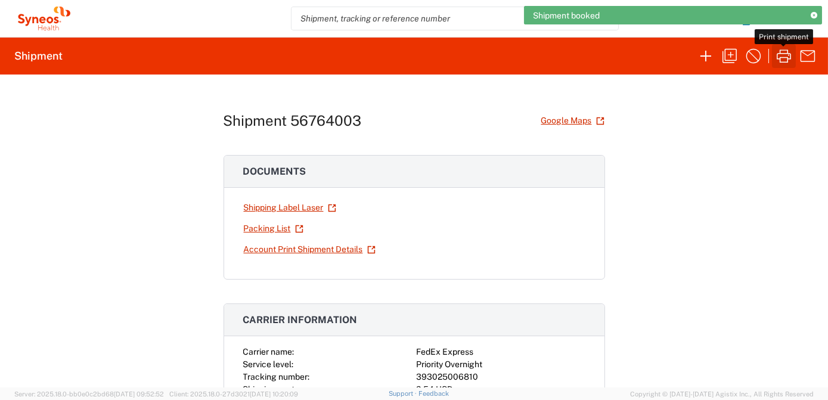
click at [783, 58] on icon "button" at bounding box center [783, 55] width 19 height 19
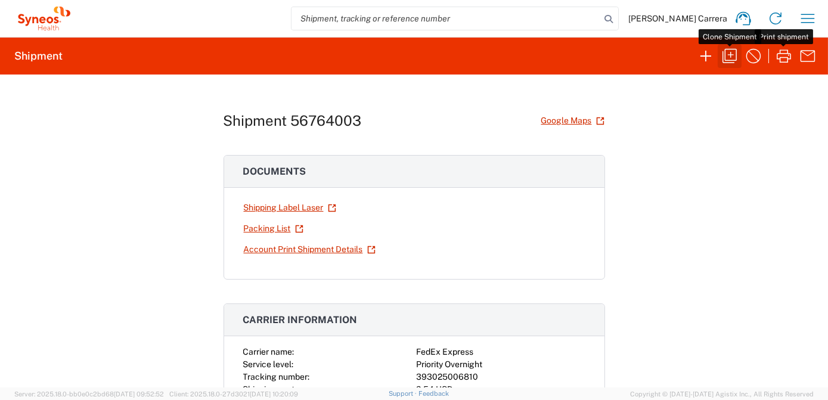
click at [726, 55] on icon "button" at bounding box center [729, 55] width 19 height 19
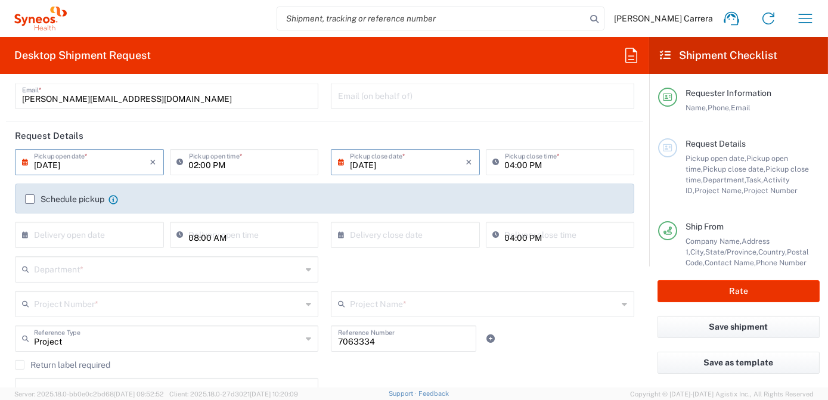
scroll to position [108, 0]
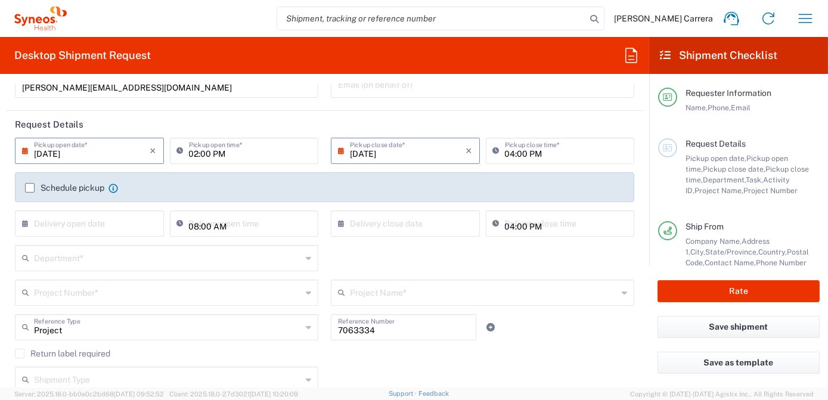
click at [72, 251] on input "text" at bounding box center [168, 257] width 268 height 21
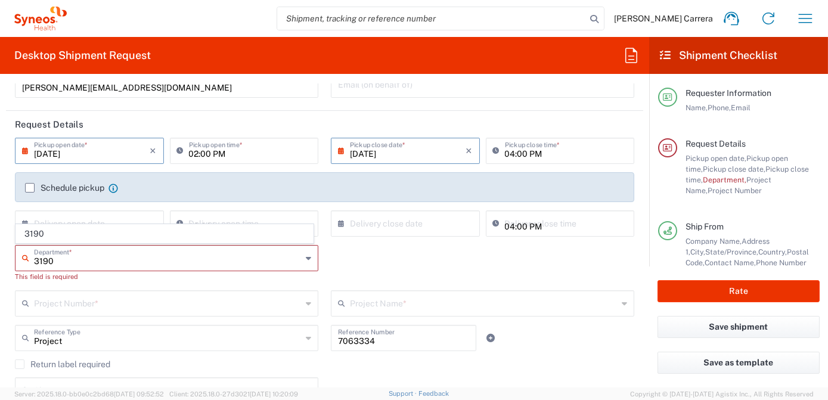
click at [60, 299] on input "text" at bounding box center [168, 302] width 268 height 21
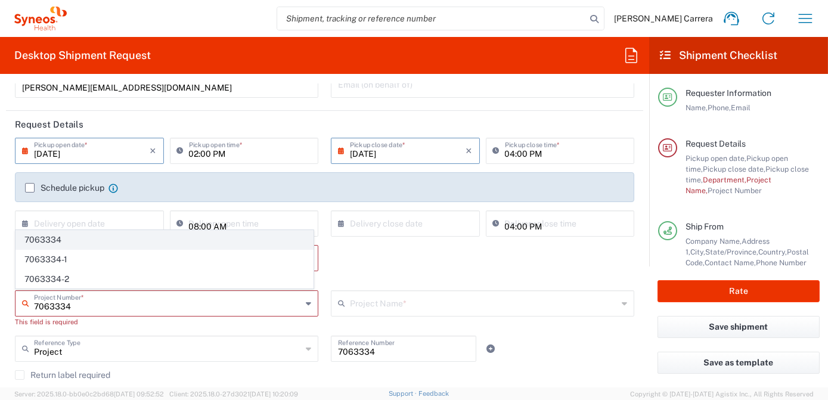
click at [67, 237] on span "7063334" at bounding box center [164, 240] width 297 height 18
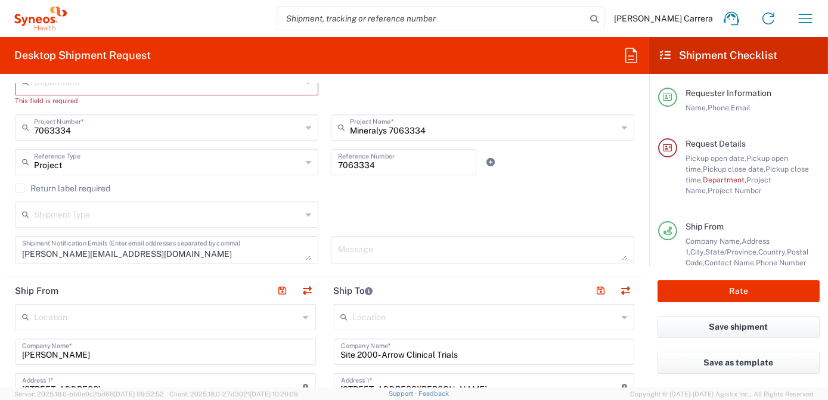
scroll to position [325, 0]
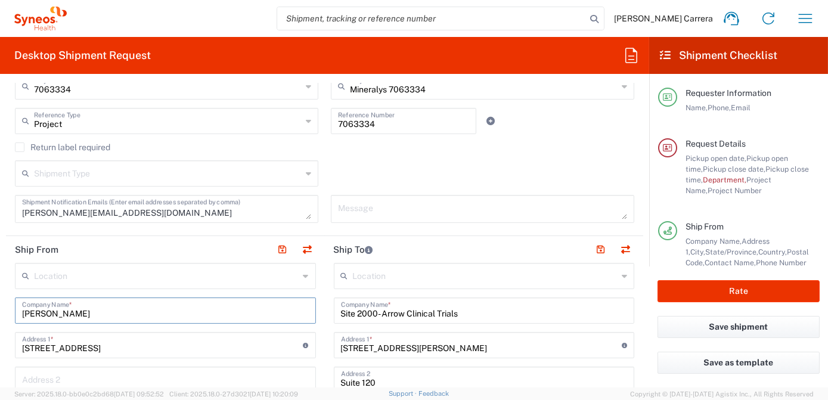
drag, startPoint x: 100, startPoint y: 315, endPoint x: 14, endPoint y: 299, distance: 87.3
click at [17, 301] on div "Margaret DOdson Company Name *" at bounding box center [165, 310] width 301 height 26
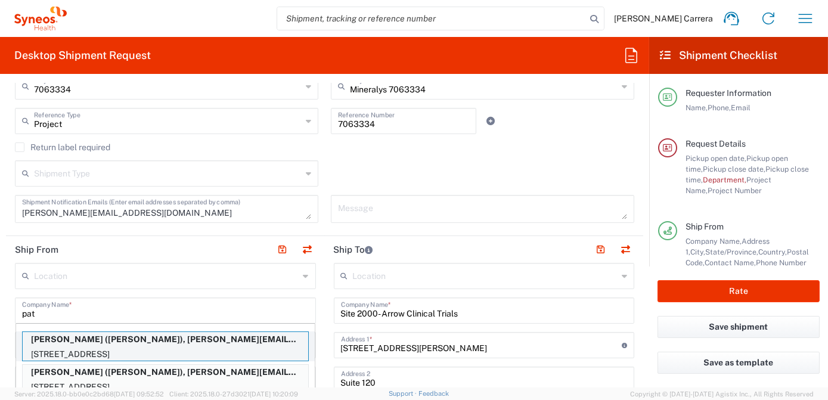
click at [82, 347] on p "614 Valley Rd, Oxford, NJ, 07863, US" at bounding box center [165, 354] width 285 height 15
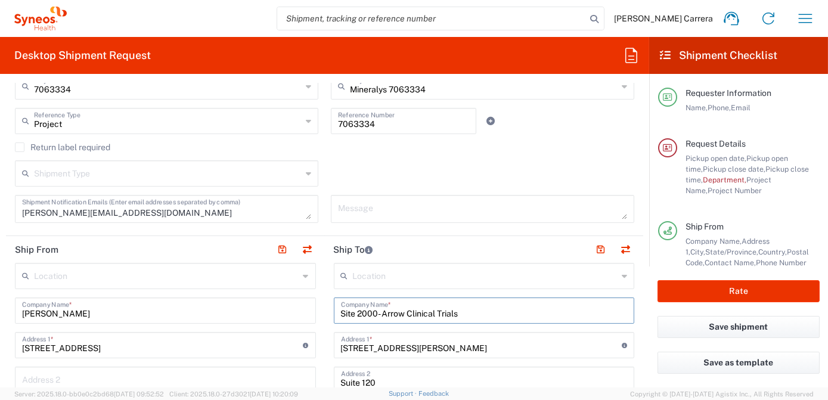
drag, startPoint x: 465, startPoint y: 317, endPoint x: 249, endPoint y: 310, distance: 216.4
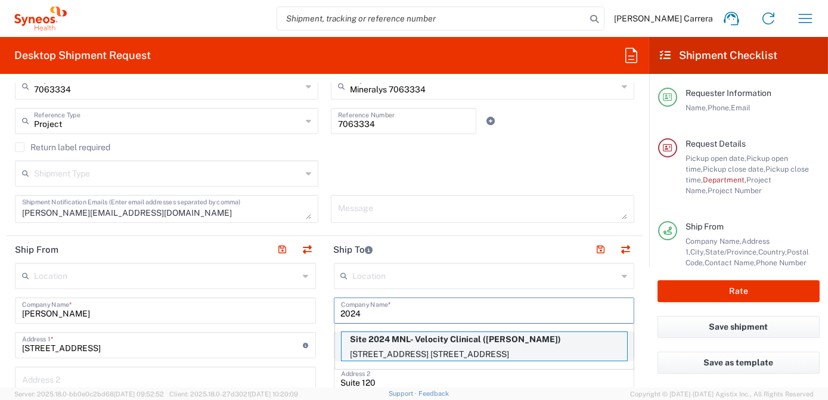
click at [400, 347] on p "1201 Seven Locks Rd. Ste. 214, Rockville, MD, 20854, US" at bounding box center [483, 354] width 285 height 15
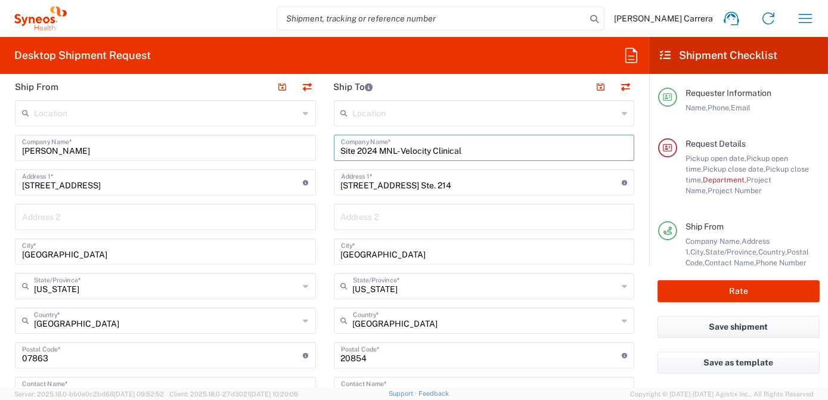
scroll to position [596, 0]
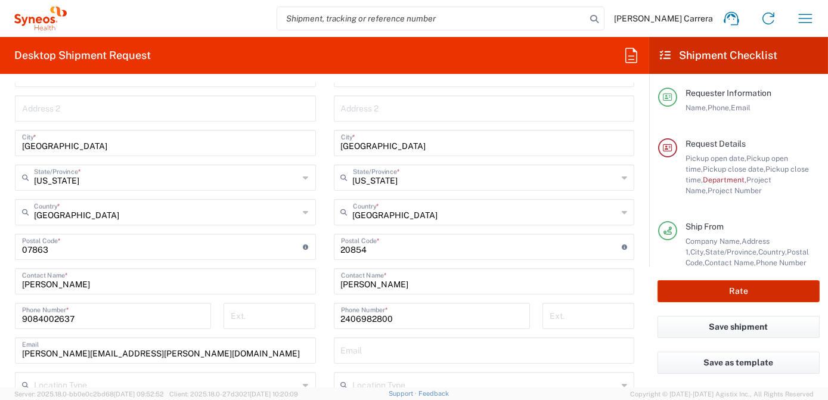
click at [708, 293] on button "Rate" at bounding box center [738, 291] width 162 height 22
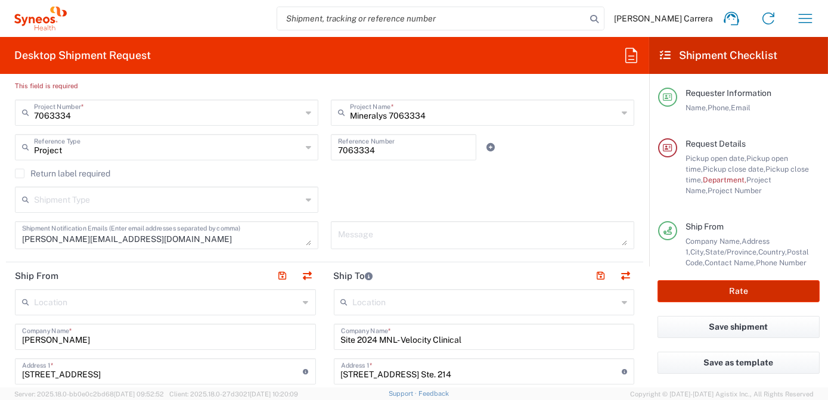
scroll to position [270, 0]
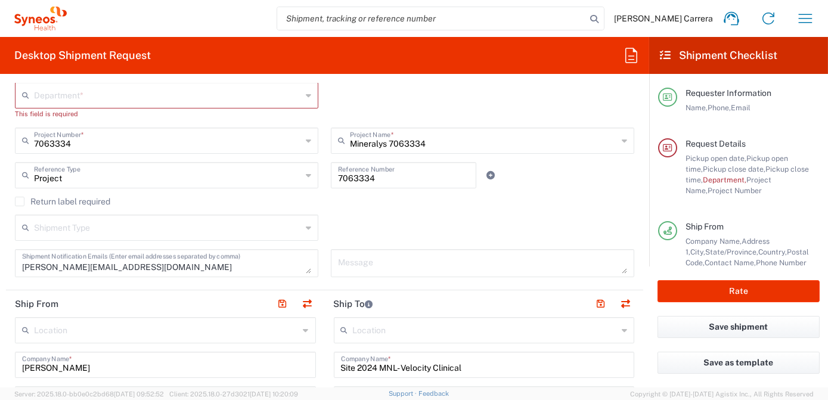
click at [78, 96] on input "text" at bounding box center [168, 94] width 268 height 21
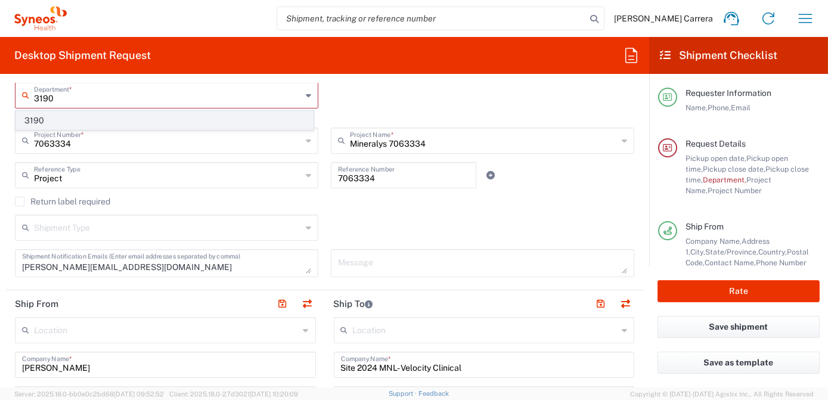
click at [57, 117] on span "3190" at bounding box center [164, 120] width 297 height 18
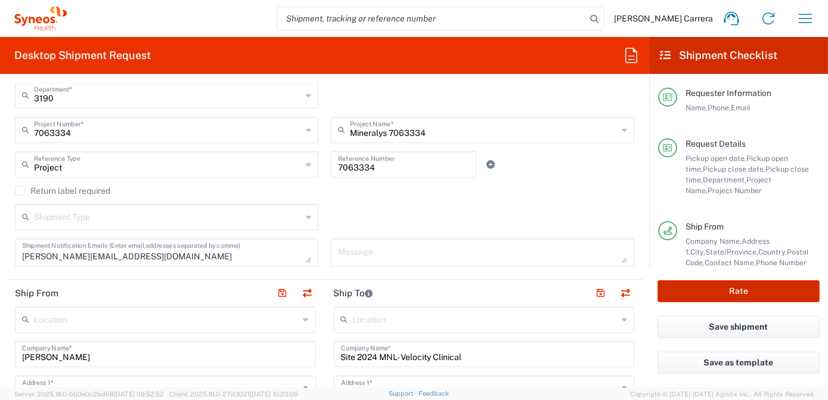
click at [699, 293] on button "Rate" at bounding box center [738, 291] width 162 height 22
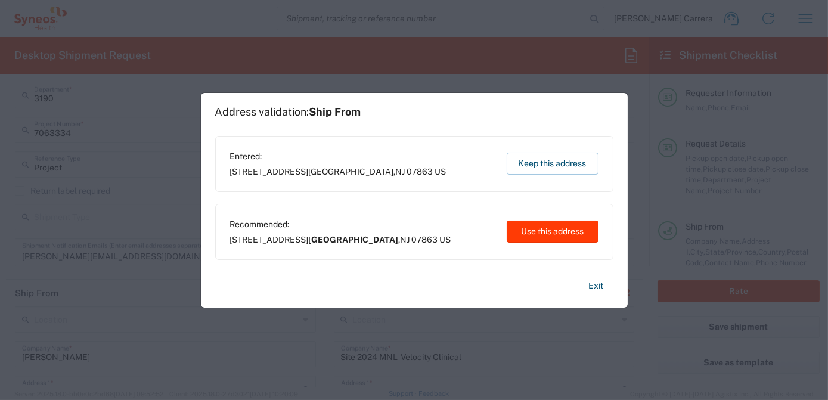
click at [524, 234] on button "Use this address" at bounding box center [552, 231] width 92 height 22
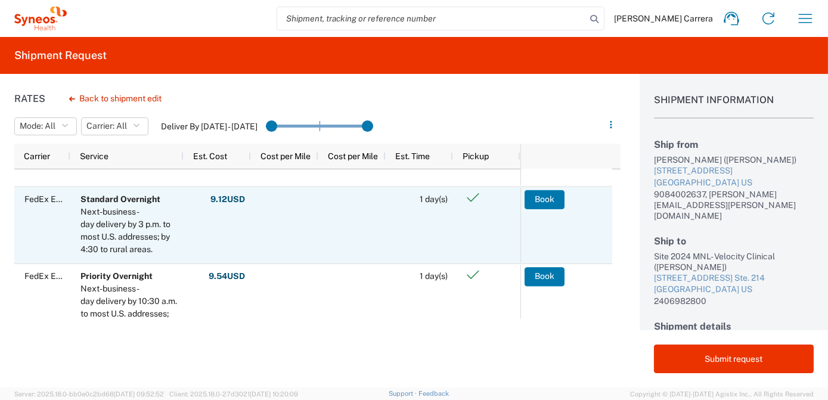
scroll to position [162, 0]
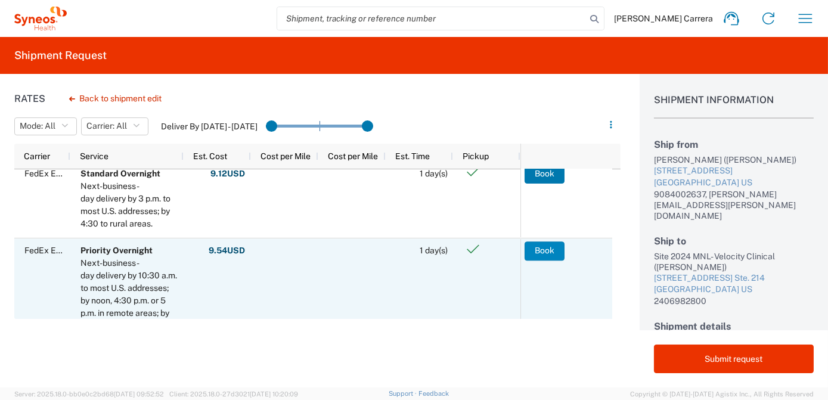
click at [552, 253] on button "Book" at bounding box center [544, 250] width 40 height 19
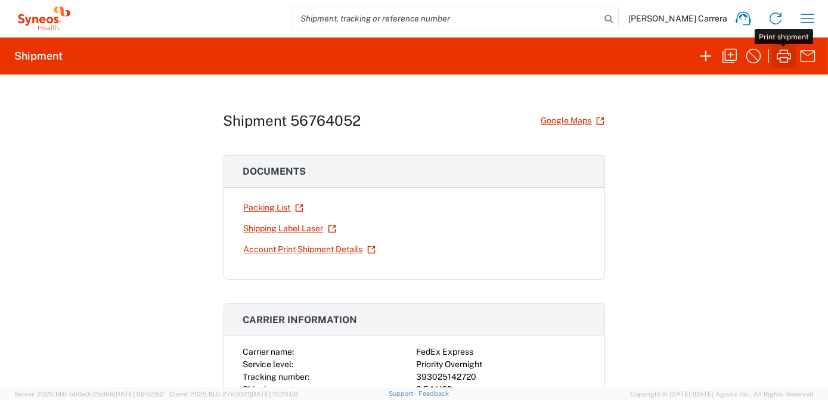
click at [786, 60] on icon "button" at bounding box center [783, 55] width 19 height 19
click at [734, 54] on icon "button" at bounding box center [729, 55] width 19 height 19
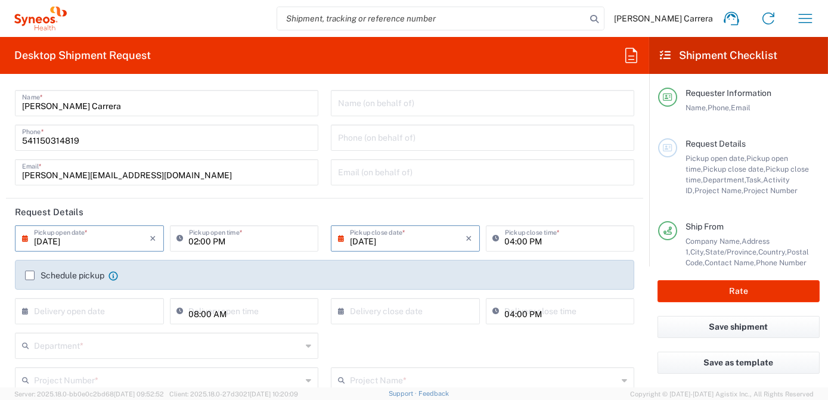
scroll to position [54, 0]
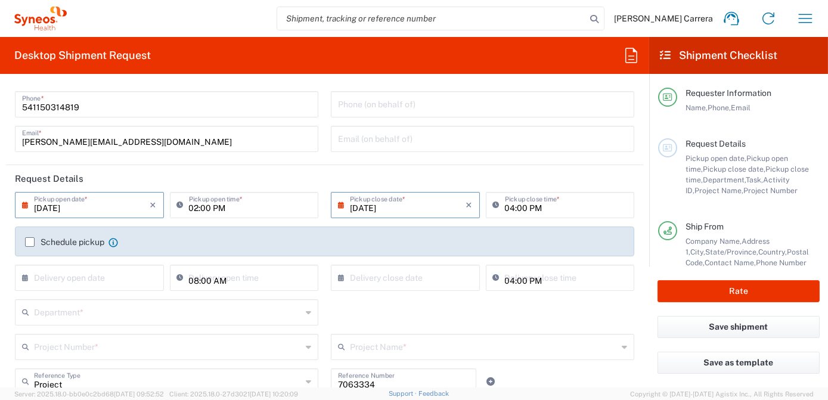
click at [83, 309] on input "text" at bounding box center [168, 311] width 268 height 21
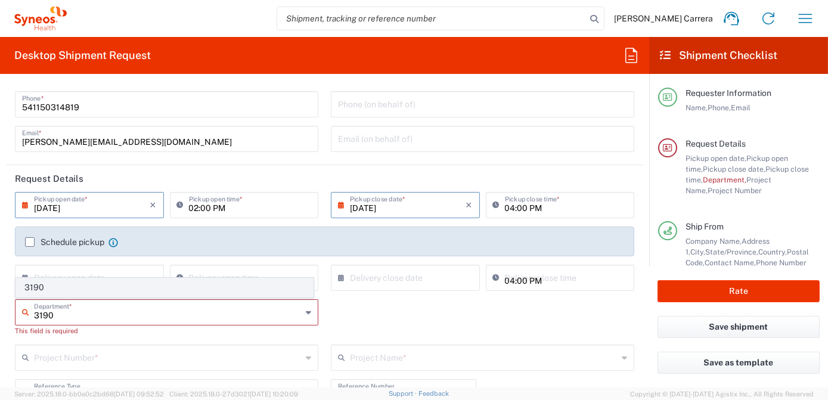
click at [49, 291] on span "3190" at bounding box center [164, 287] width 297 height 18
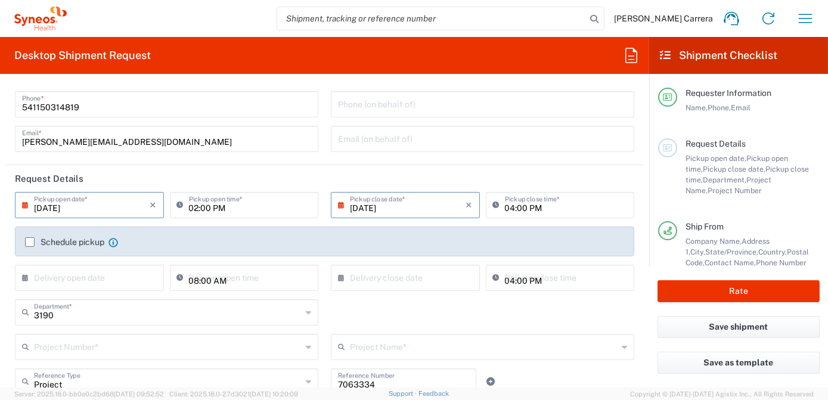
click at [163, 342] on input "text" at bounding box center [168, 345] width 268 height 21
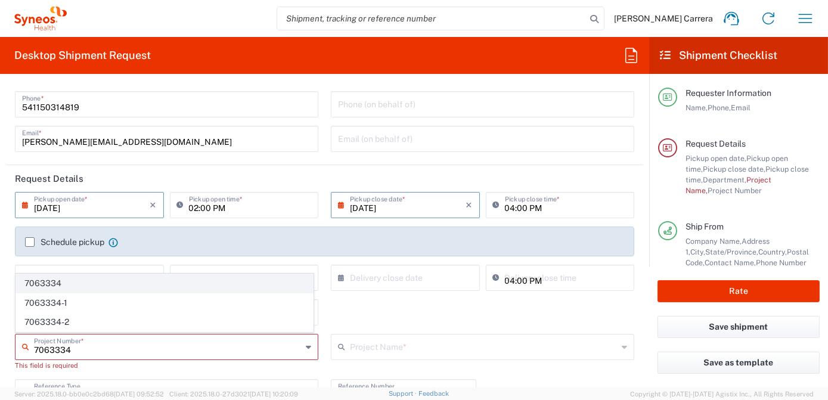
click at [59, 287] on span "7063334" at bounding box center [164, 283] width 297 height 18
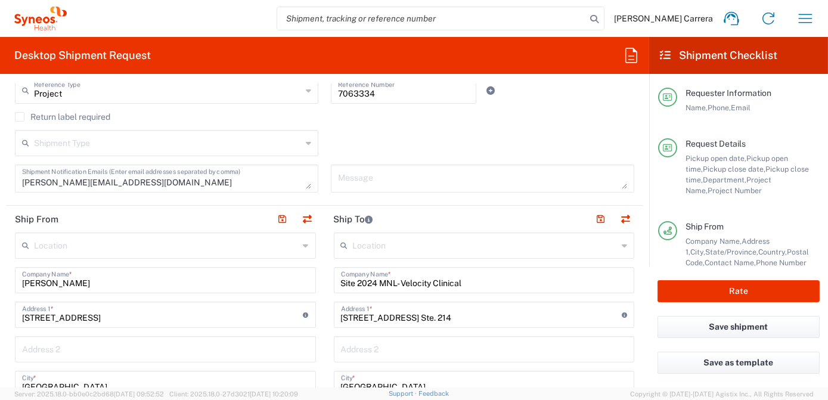
scroll to position [379, 0]
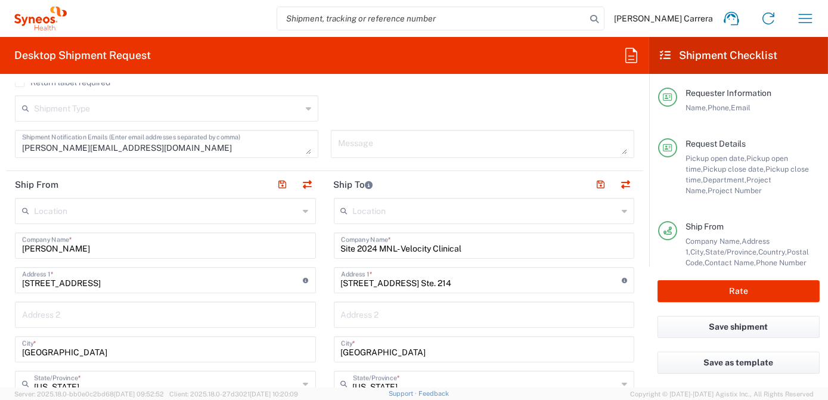
drag, startPoint x: 39, startPoint y: 241, endPoint x: 14, endPoint y: 237, distance: 24.8
click at [20, 240] on div "Patricia Titus Company Name *" at bounding box center [165, 245] width 301 height 26
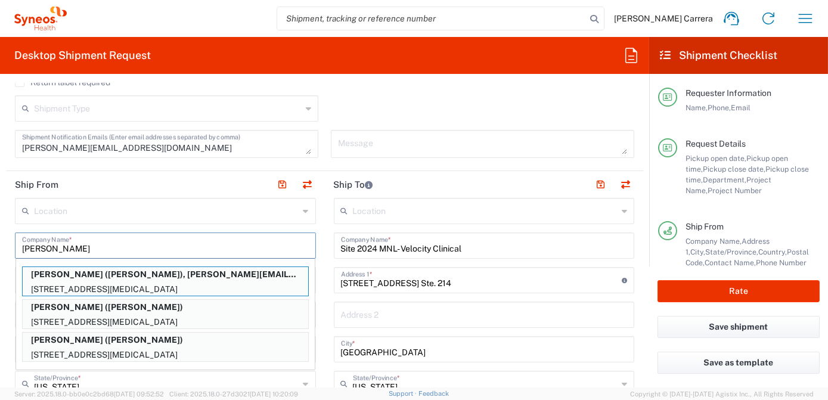
click at [68, 279] on p "Nicole VOnallmen (Josefina Lascombes Carrera), josefina.lascombescarrera@illing…" at bounding box center [165, 274] width 285 height 15
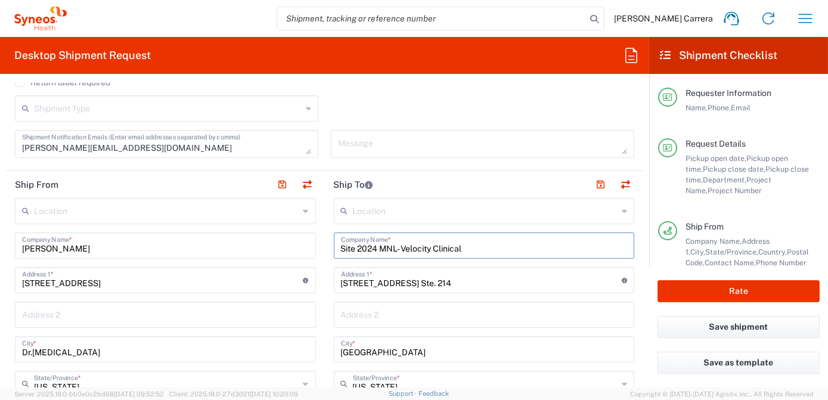
drag, startPoint x: 469, startPoint y: 250, endPoint x: 310, endPoint y: 254, distance: 159.1
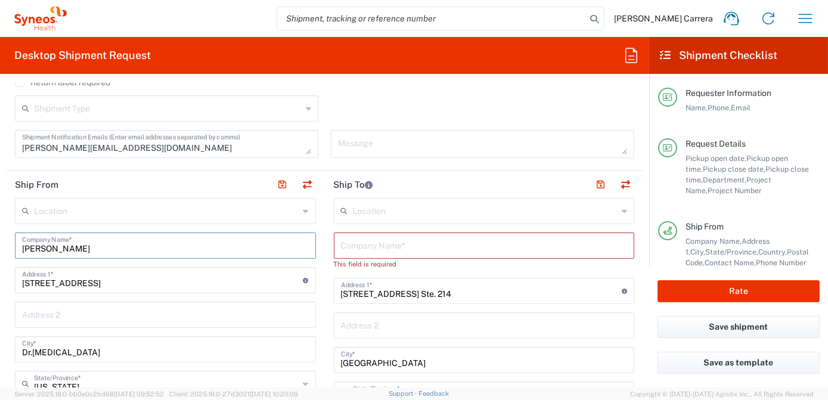
drag, startPoint x: 76, startPoint y: 244, endPoint x: 0, endPoint y: 222, distance: 79.4
click at [0, 234] on html "Josefina Lascombes Carrera Home Shipment estimator Shipment tracking Desktop sh…" at bounding box center [414, 200] width 828 height 400
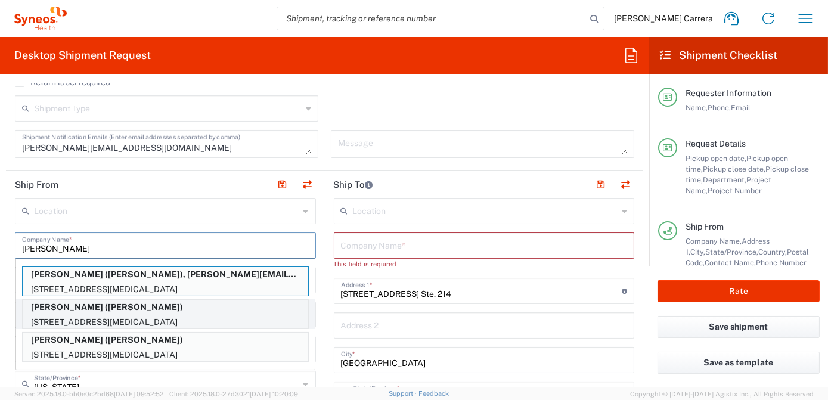
click at [105, 315] on p "3952 River Ridge, Norco, CA, 92860, US" at bounding box center [165, 322] width 285 height 15
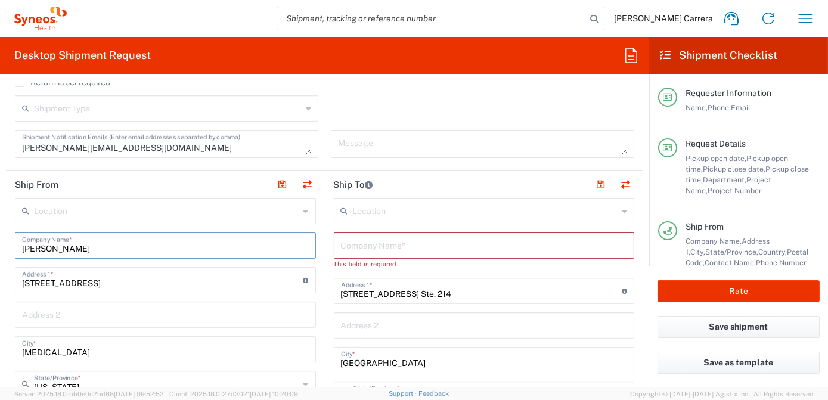
click at [378, 247] on input "text" at bounding box center [484, 244] width 287 height 21
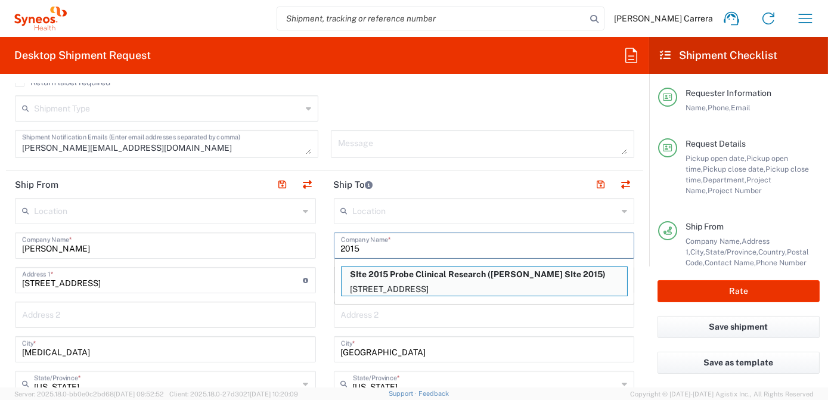
click at [400, 282] on p "4121 Brockton Ave., Suite 102, Riverside, CA, 92501, US" at bounding box center [483, 289] width 285 height 15
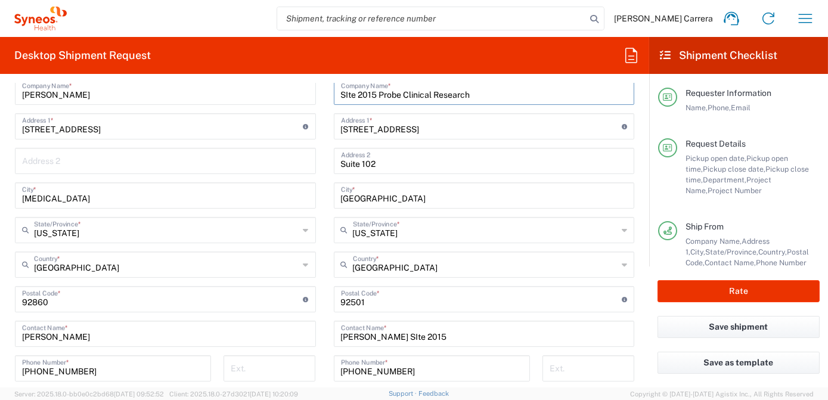
scroll to position [542, 0]
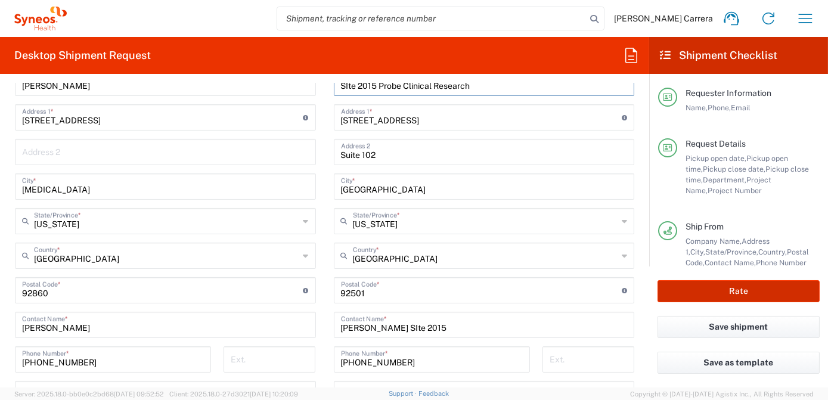
click at [713, 290] on button "Rate" at bounding box center [738, 291] width 162 height 22
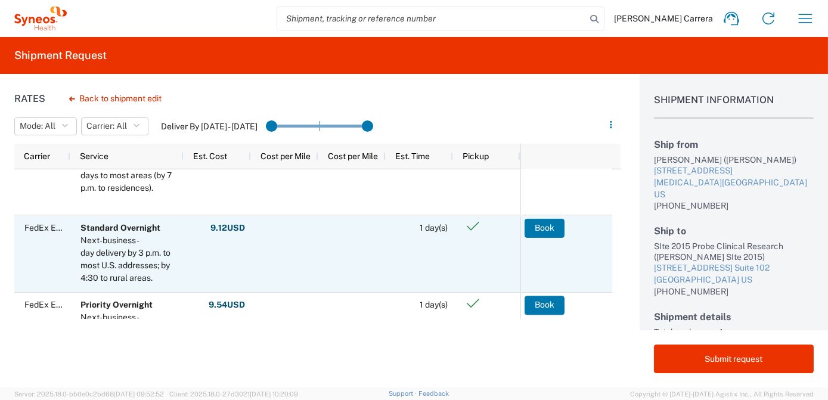
scroll to position [108, 0]
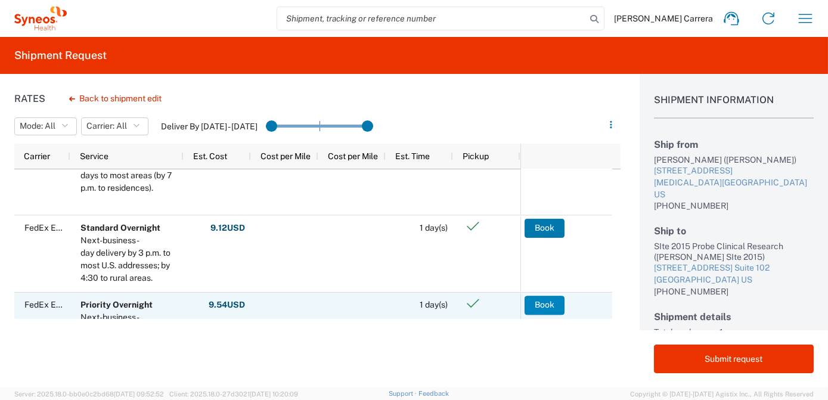
click at [549, 304] on button "Book" at bounding box center [544, 305] width 40 height 19
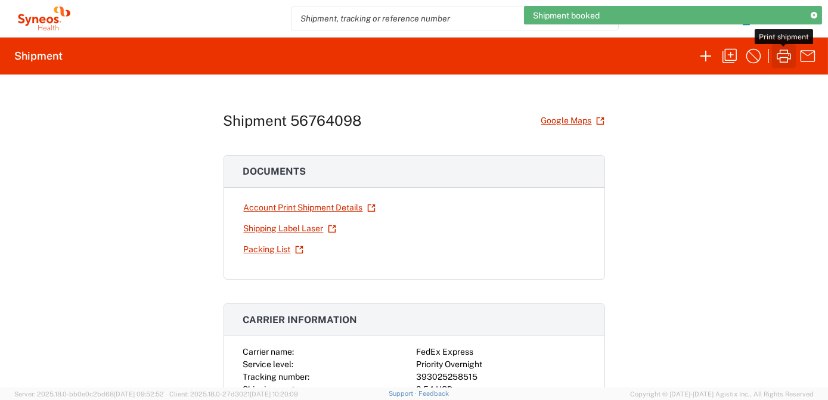
click at [784, 58] on icon "button" at bounding box center [783, 55] width 19 height 19
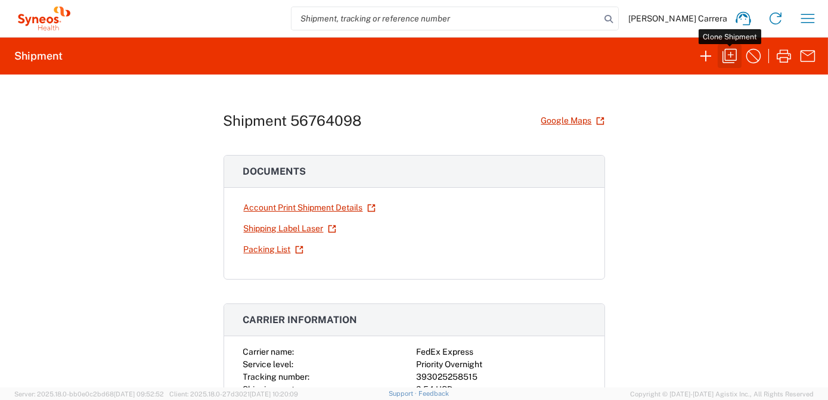
click at [729, 55] on icon "button" at bounding box center [729, 55] width 19 height 19
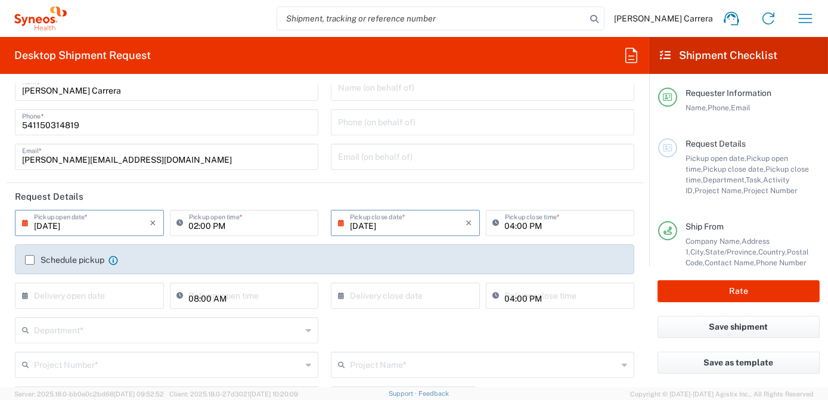
scroll to position [54, 0]
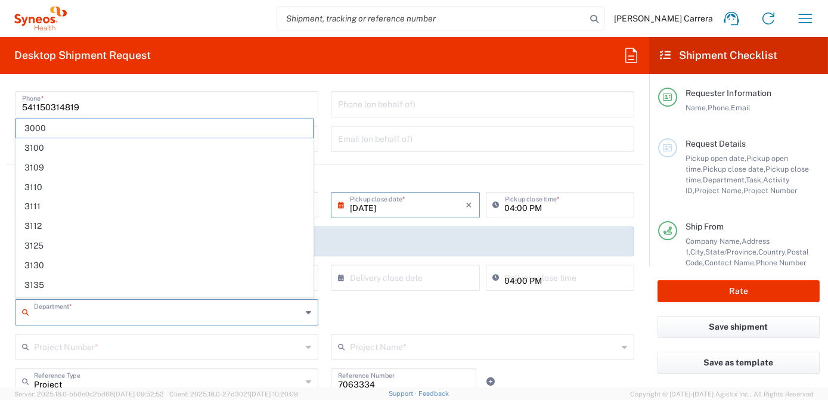
click at [73, 315] on input "text" at bounding box center [168, 311] width 268 height 21
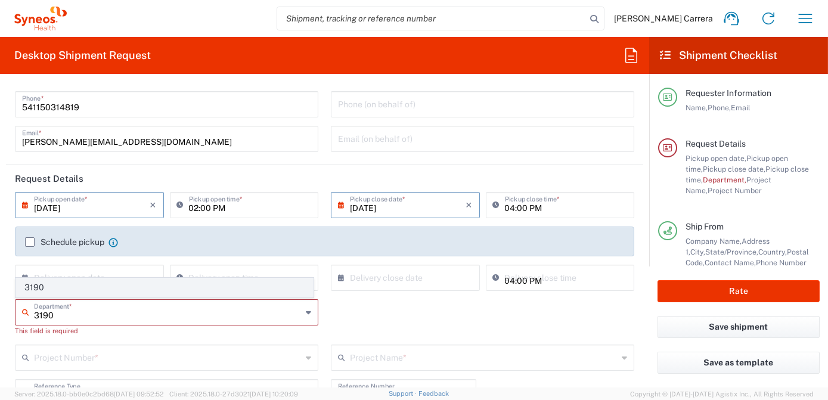
click at [46, 286] on span "3190" at bounding box center [164, 287] width 297 height 18
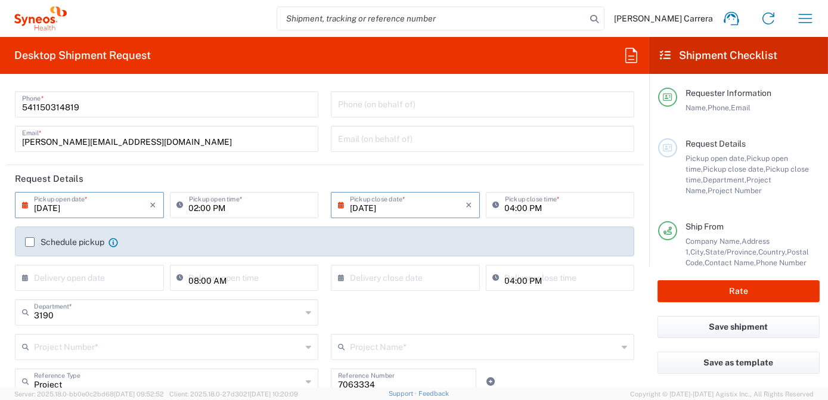
click at [77, 352] on input "text" at bounding box center [168, 345] width 268 height 21
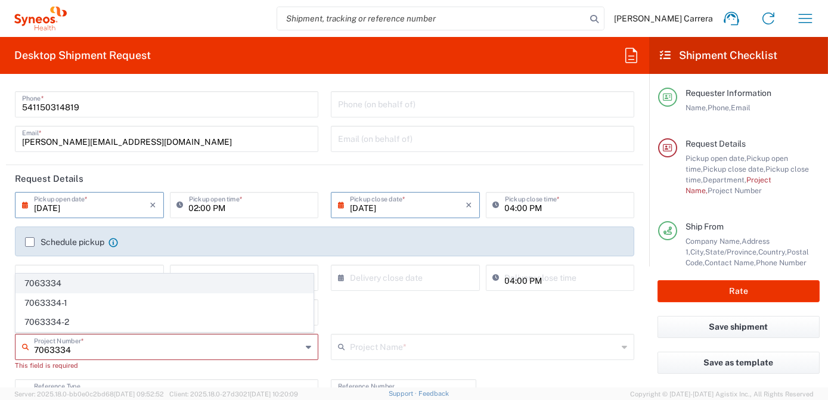
click at [52, 283] on span "7063334" at bounding box center [164, 283] width 297 height 18
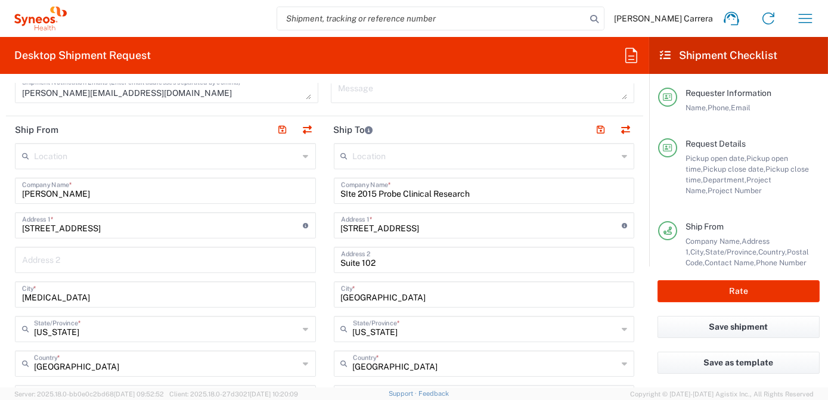
scroll to position [433, 0]
drag, startPoint x: 477, startPoint y: 196, endPoint x: 235, endPoint y: 197, distance: 241.3
click at [235, 197] on div "Ship From Location Addison Whitney LLC-Morrisvile NC US Barcelona-Syneos Health…" at bounding box center [324, 400] width 637 height 567
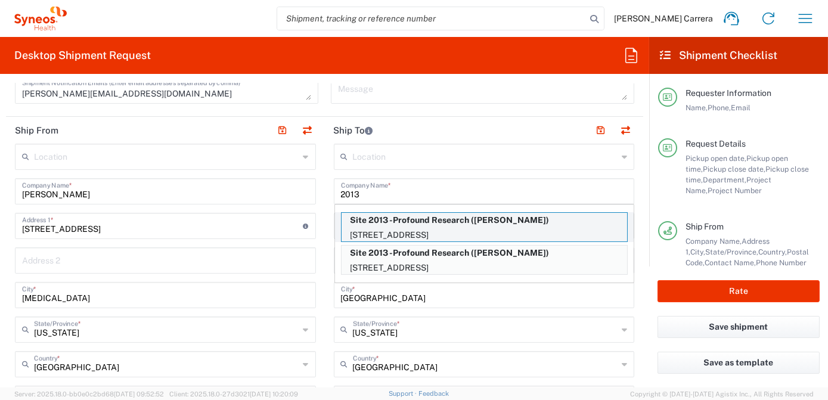
click at [419, 221] on p "Site 2013 -Profound Research (Alisyn Levandosky)" at bounding box center [483, 220] width 285 height 15
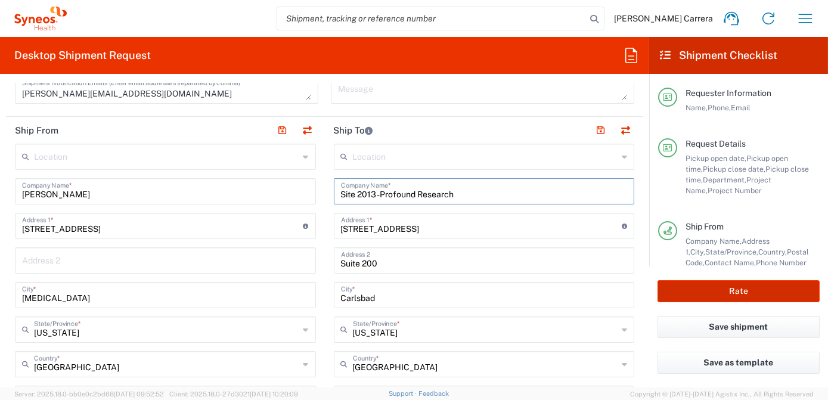
click at [723, 296] on button "Rate" at bounding box center [738, 291] width 162 height 22
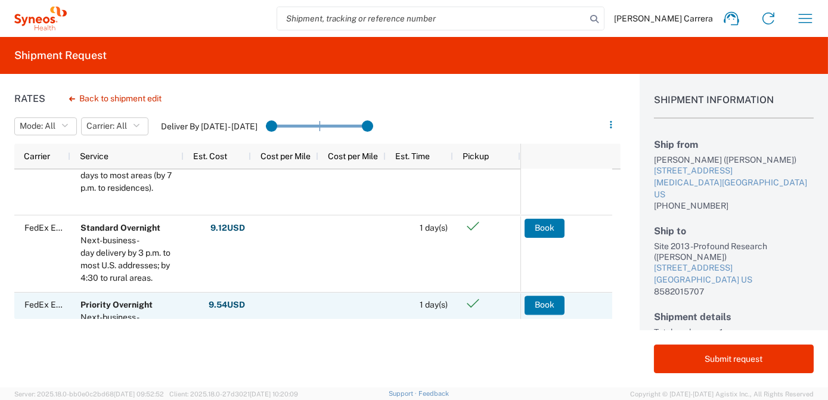
scroll to position [162, 0]
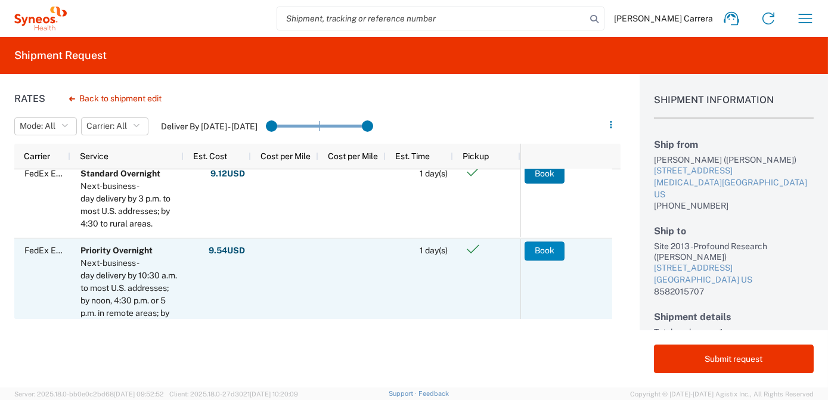
click at [554, 254] on button "Book" at bounding box center [544, 250] width 40 height 19
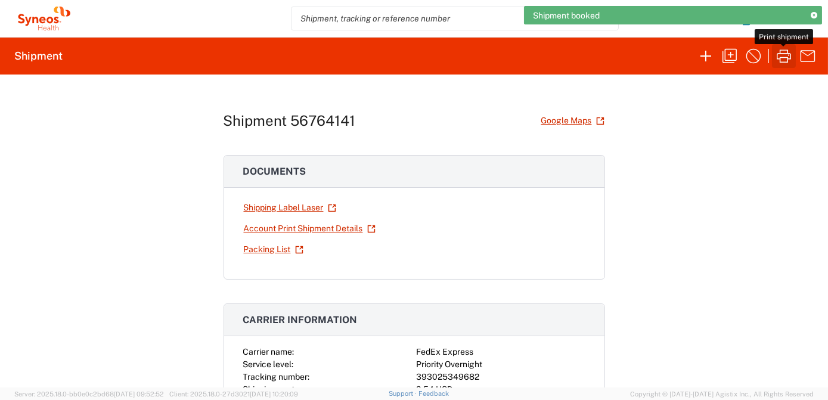
click at [787, 58] on icon "button" at bounding box center [783, 55] width 14 height 13
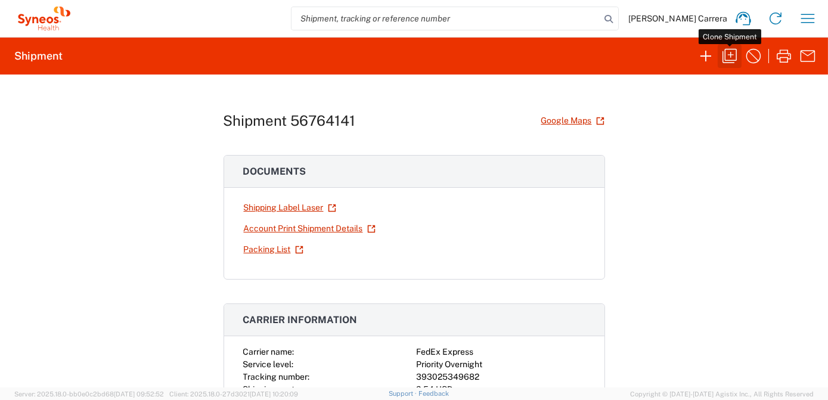
click at [733, 56] on icon "button" at bounding box center [729, 55] width 19 height 19
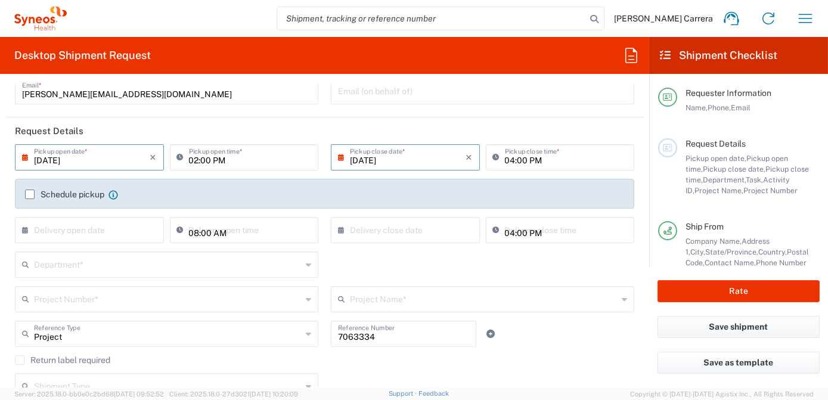
scroll to position [108, 0]
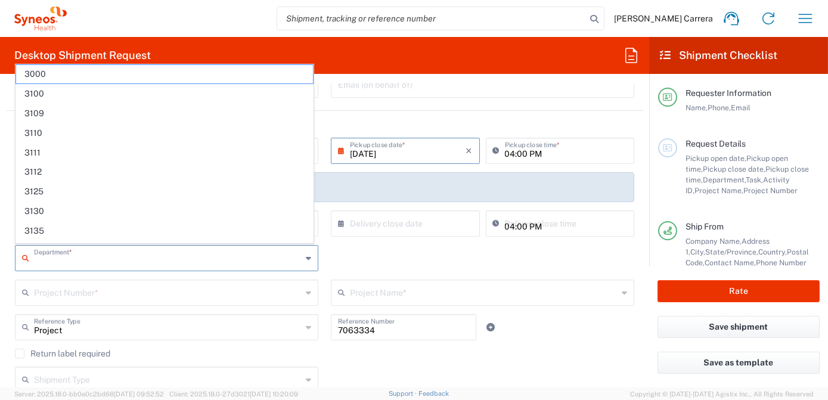
click at [73, 265] on input "text" at bounding box center [168, 257] width 268 height 21
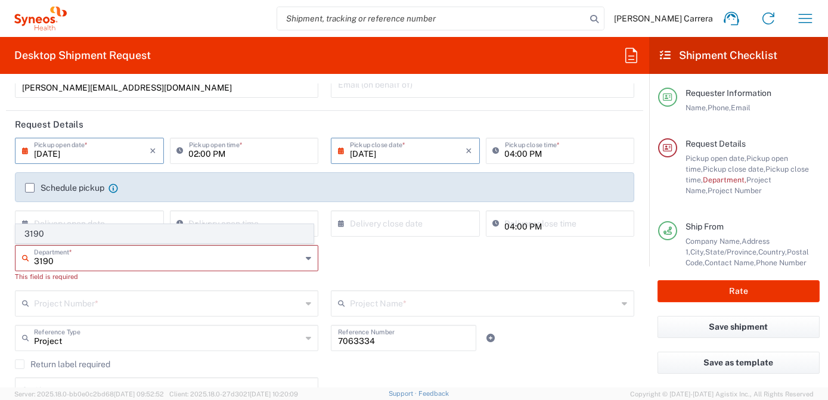
click at [43, 229] on span "3190" at bounding box center [164, 234] width 297 height 18
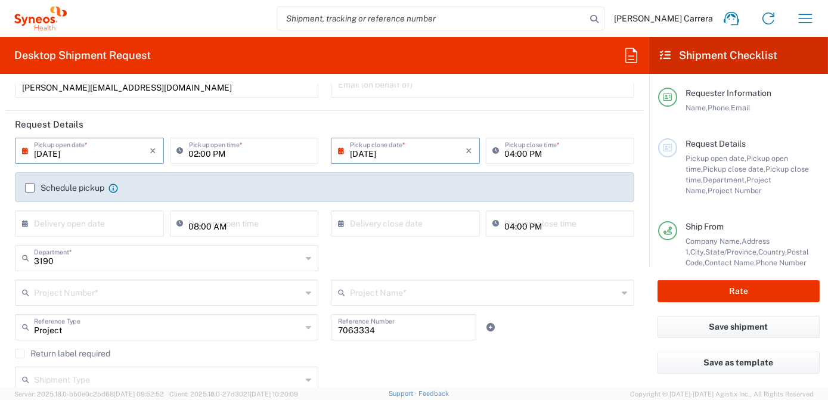
click at [84, 296] on input "text" at bounding box center [168, 291] width 268 height 21
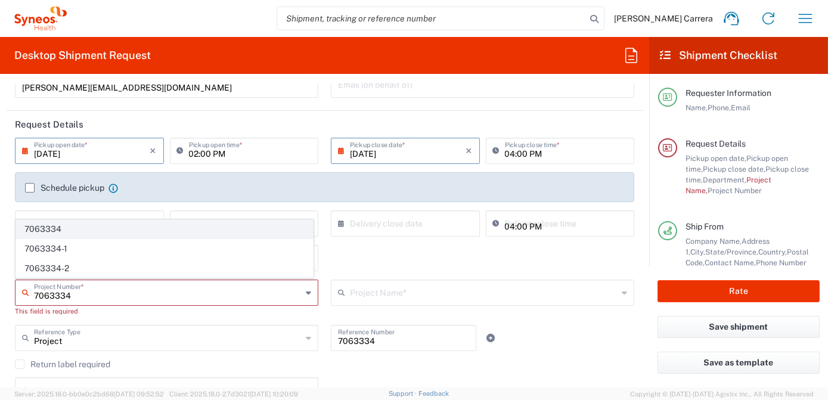
click at [52, 228] on span "7063334" at bounding box center [164, 229] width 297 height 18
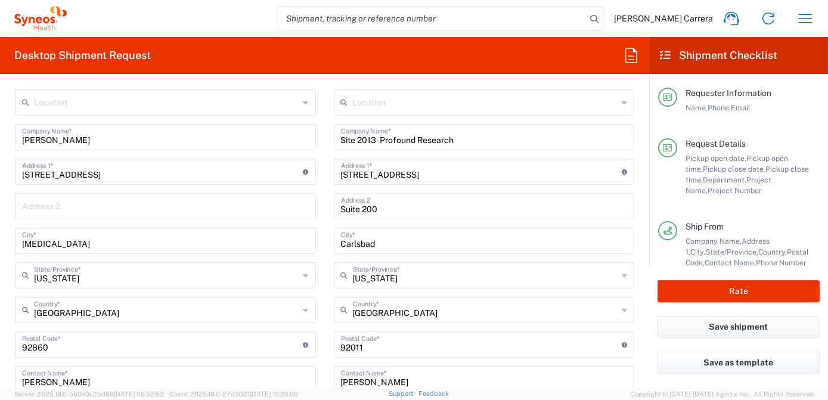
scroll to position [379, 0]
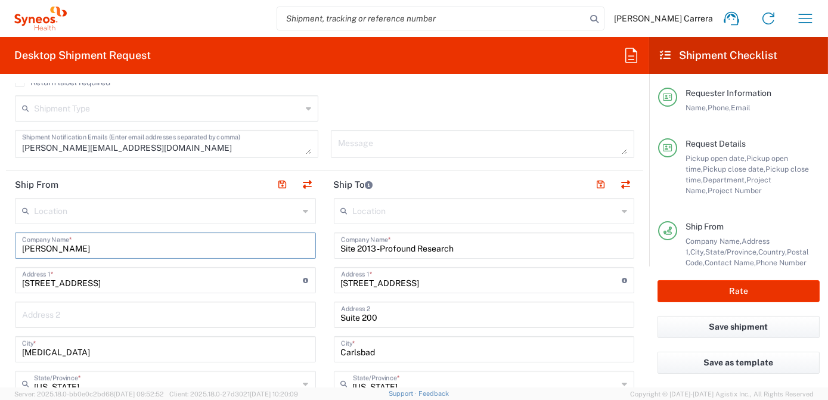
drag, startPoint x: 101, startPoint y: 250, endPoint x: 0, endPoint y: 233, distance: 102.2
click at [0, 240] on html "Josefina Lascombes Carrera Home Shipment estimator Shipment tracking Desktop sh…" at bounding box center [414, 200] width 828 height 400
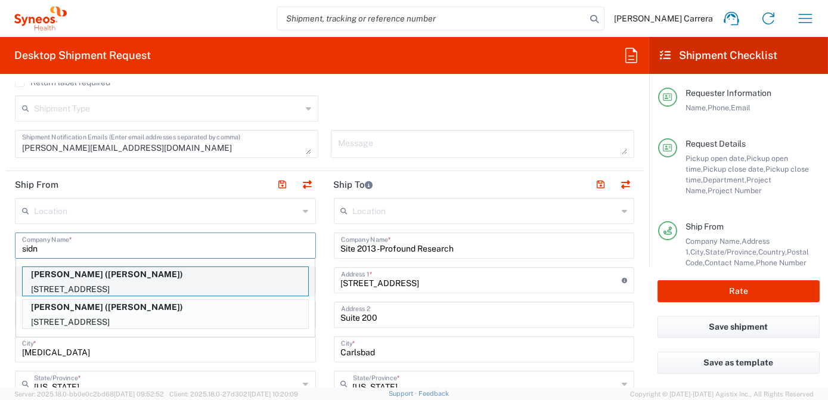
click at [59, 282] on p "137 Kingsgate rd, Lake Oswego, OR, 97035, US" at bounding box center [165, 289] width 285 height 15
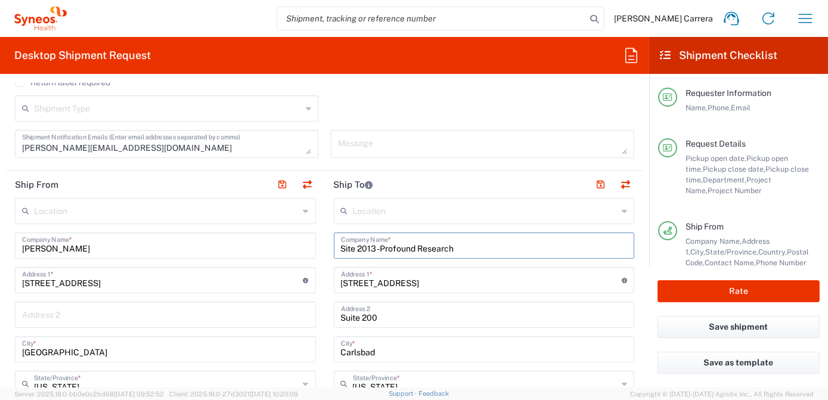
drag, startPoint x: 329, startPoint y: 246, endPoint x: 237, endPoint y: 248, distance: 91.8
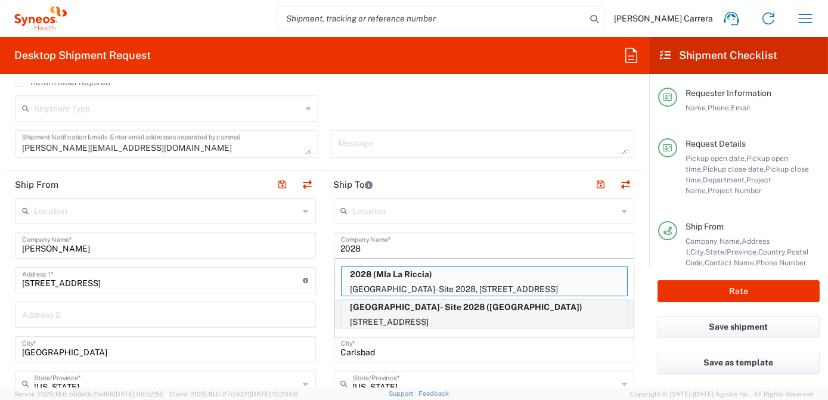
click at [416, 309] on p "Northwest Research Center- Site 2028 (MIa La Riccia)" at bounding box center [483, 307] width 285 height 15
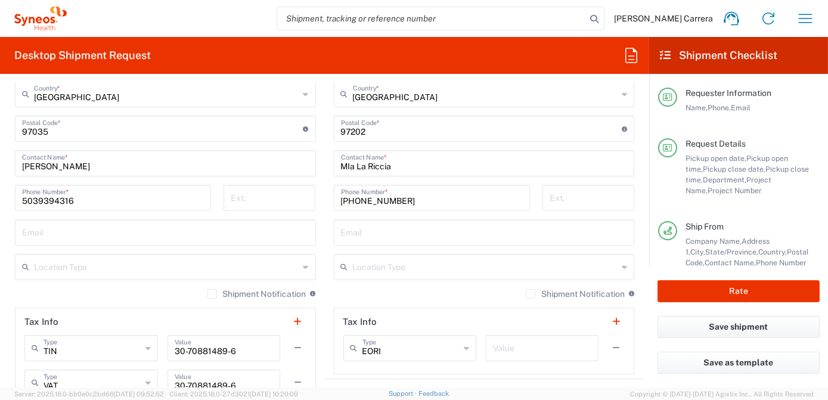
scroll to position [704, 0]
drag, startPoint x: 332, startPoint y: 156, endPoint x: 257, endPoint y: 152, distance: 74.6
click at [262, 155] on div "Ship From Location Addison Whitney LLC-Morrisvile NC US Barcelona-Syneos Health…" at bounding box center [324, 129] width 637 height 567
click at [349, 225] on input "text" at bounding box center [484, 230] width 287 height 21
paste input "rraccanelli@asthma-research.com"
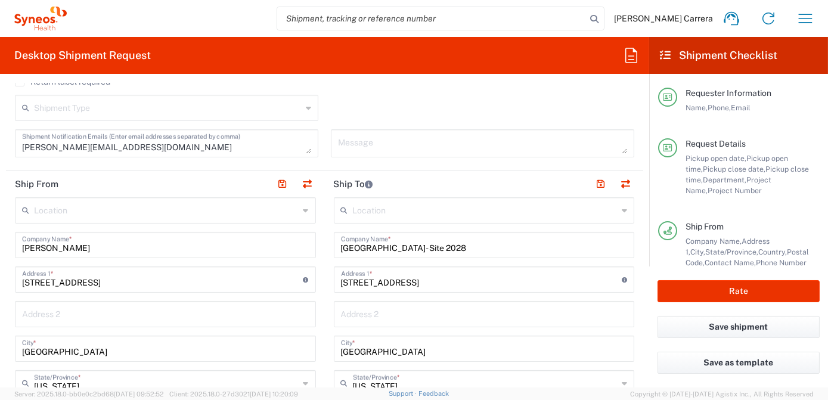
scroll to position [379, 0]
click at [592, 181] on button "button" at bounding box center [600, 184] width 17 height 17
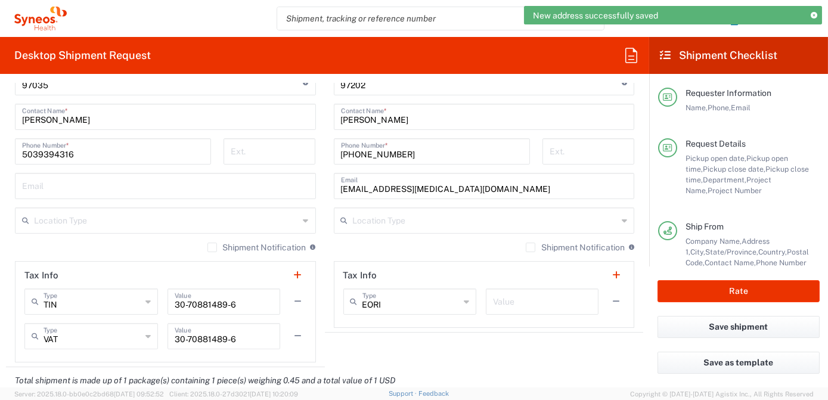
scroll to position [920, 0]
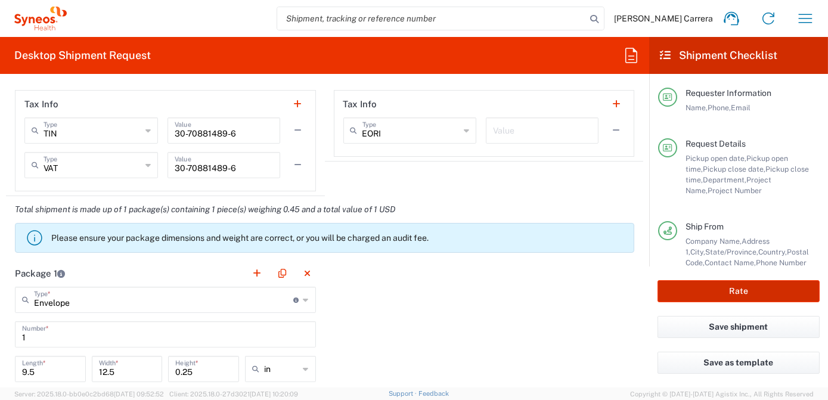
click at [760, 290] on button "Rate" at bounding box center [738, 291] width 162 height 22
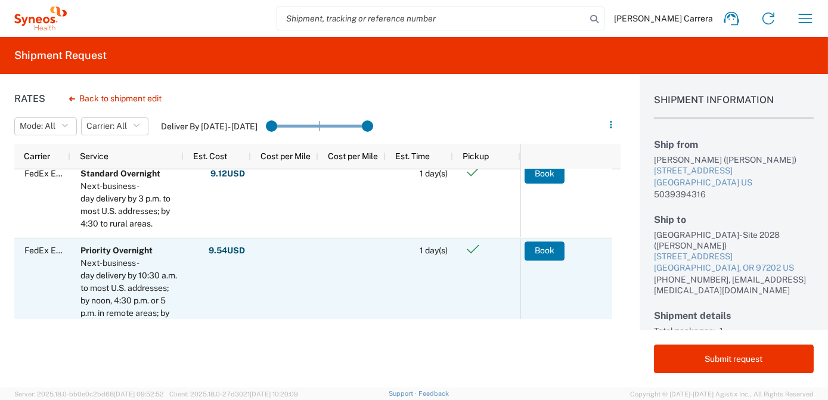
scroll to position [162, 0]
click at [555, 249] on button "Book" at bounding box center [544, 250] width 40 height 19
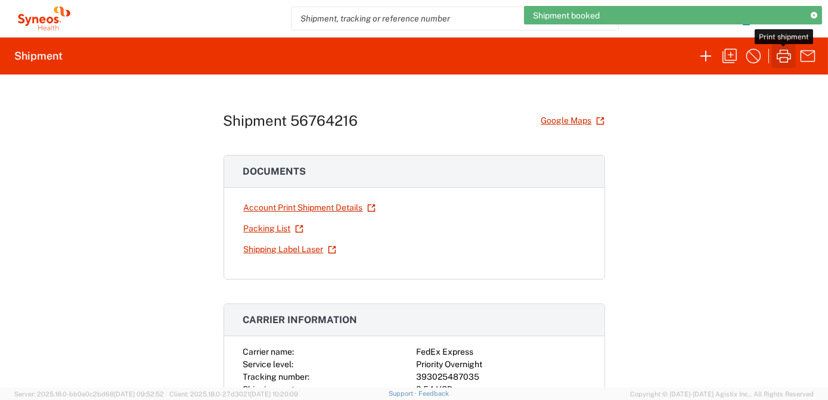
click at [779, 56] on icon "button" at bounding box center [783, 55] width 19 height 19
